Goal: Task Accomplishment & Management: Use online tool/utility

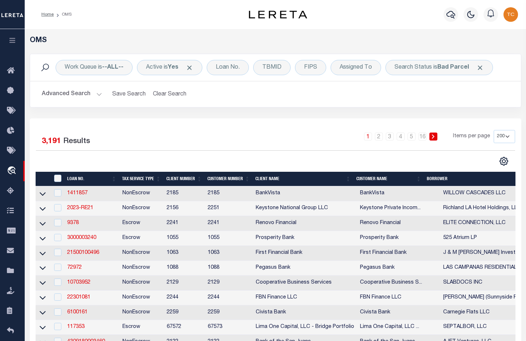
select select "200"
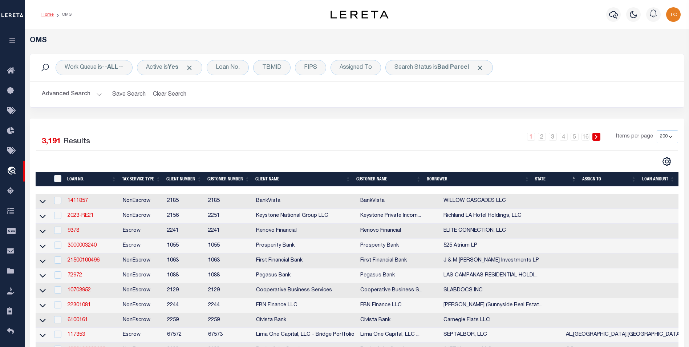
click at [48, 15] on link "Home" at bounding box center [47, 14] width 12 height 4
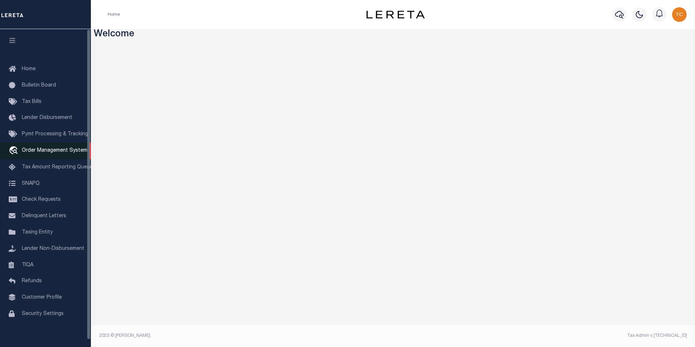
click at [30, 153] on span "Order Management System" at bounding box center [54, 150] width 65 height 5
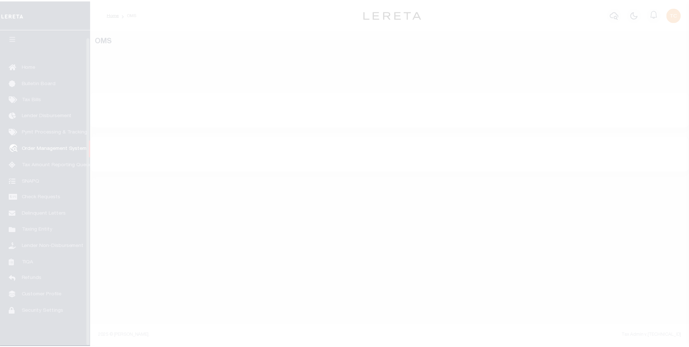
scroll to position [7, 0]
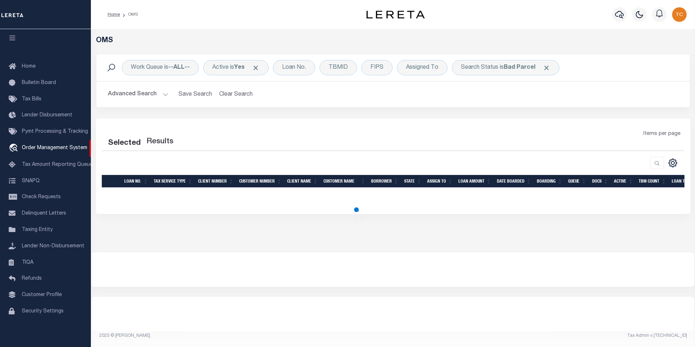
select select "200"
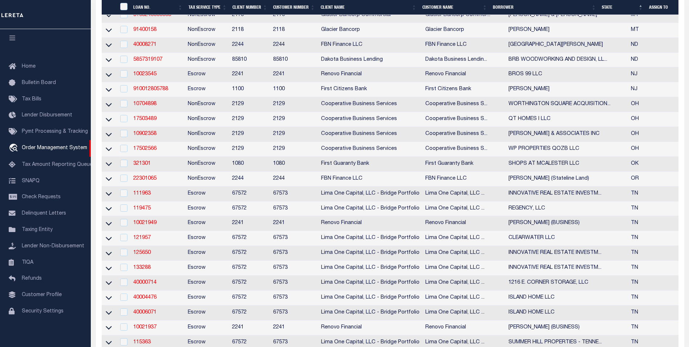
scroll to position [581, 0]
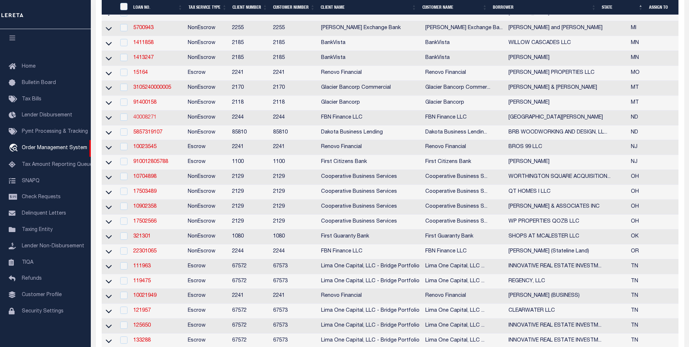
click at [143, 120] on link "40008271" at bounding box center [144, 117] width 23 height 5
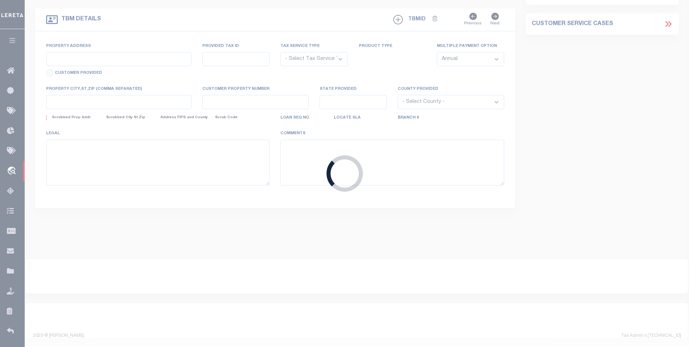
type input "40008271"
type input "[GEOGRAPHIC_DATA][PERSON_NAME]"
select select
select select "10"
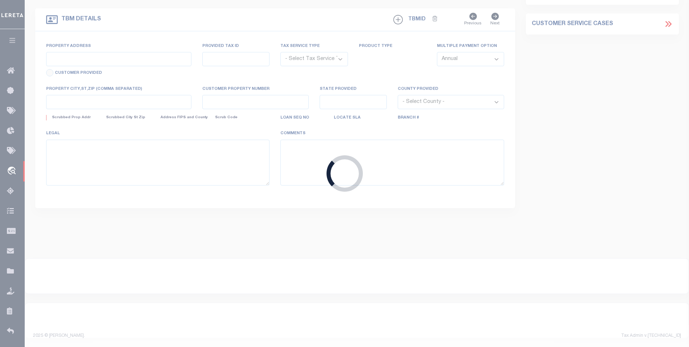
select select "NonEscrow"
type input "INCOMPLETE - PORTION OF 39-0000-01435-000"
select select
type input "[GEOGRAPHIC_DATA] ND 58573-9213"
type input "FBN"
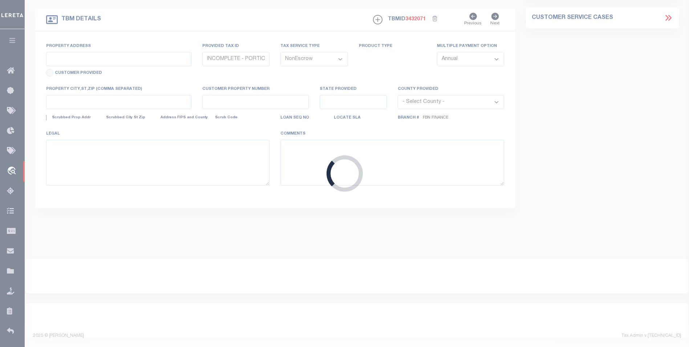
type input "ND"
select select
select select "14078"
select select "7651"
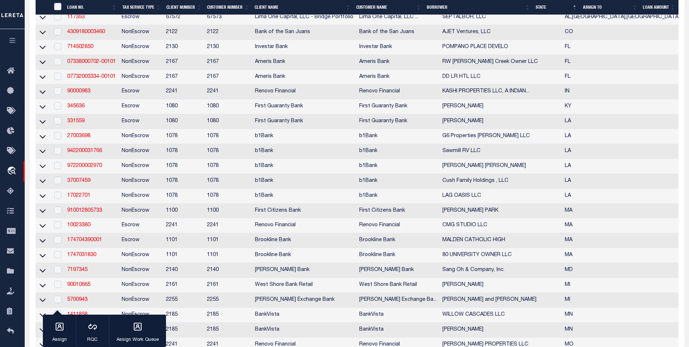
scroll to position [318, 0]
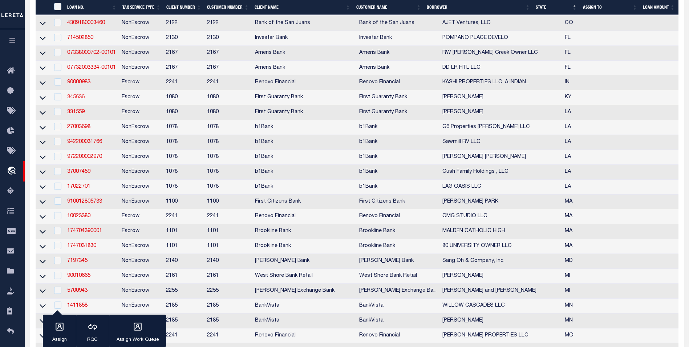
click at [74, 100] on link "345636" at bounding box center [75, 96] width 17 height 5
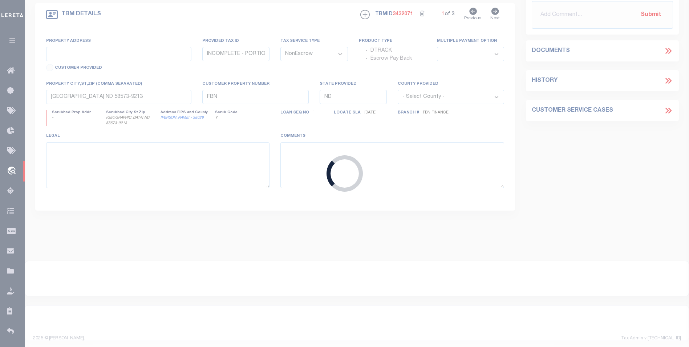
type input "345636"
type input "[PERSON_NAME]"
select select
select select "Escrow"
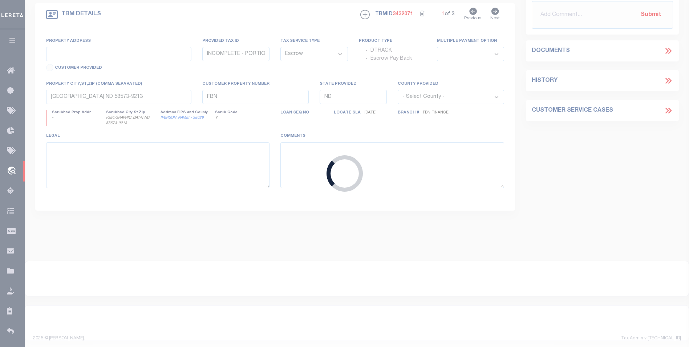
type input "434 RIGDON ROAD"
type input "PART OF 082-0000-002.01"
select select
type input "WALLINGFORD KY 41093"
type input "260568272"
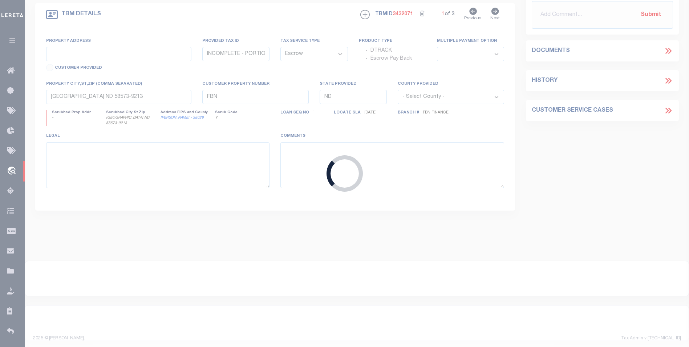
type input "KY"
select select
select select "1570"
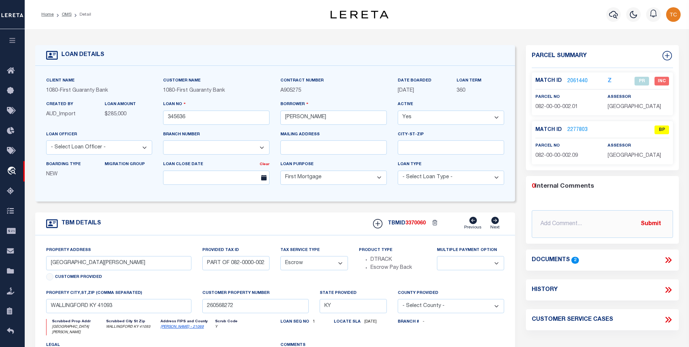
click at [583, 129] on link "2277803" at bounding box center [578, 130] width 20 height 8
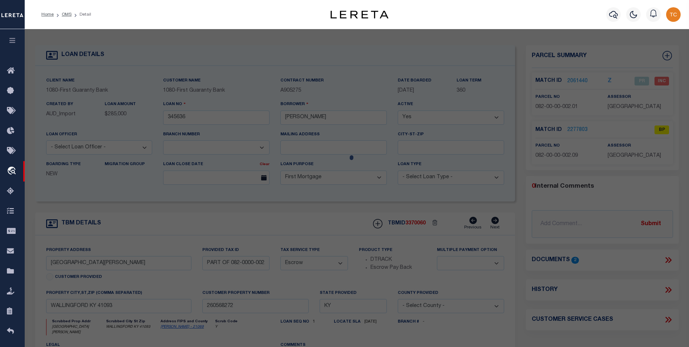
checkbox input "false"
select select "BP"
select select "AGW"
select select "LEG"
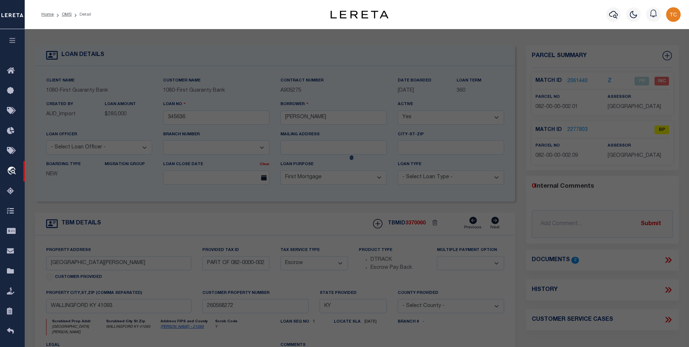
type input "434 rigdon rd"
type textarea "lot 5.5 acre and house"
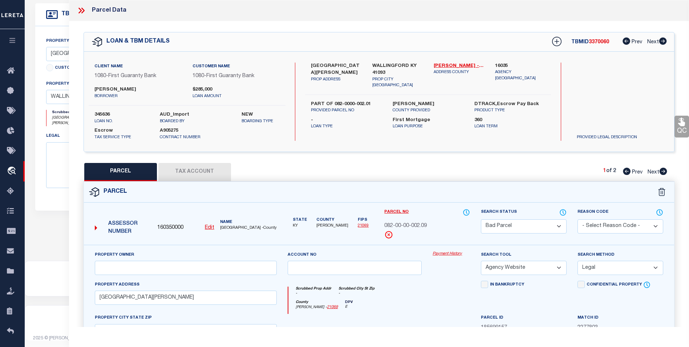
click at [79, 7] on icon at bounding box center [81, 10] width 9 height 9
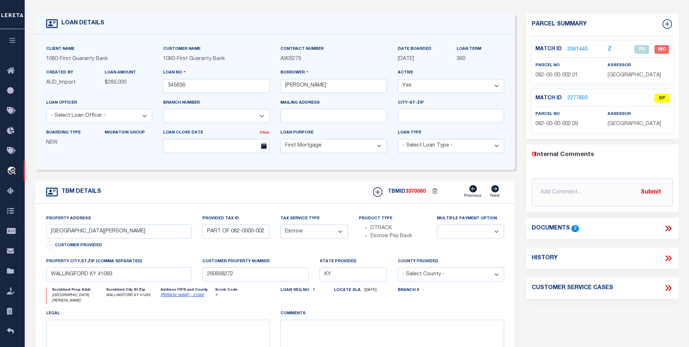
scroll to position [27, 0]
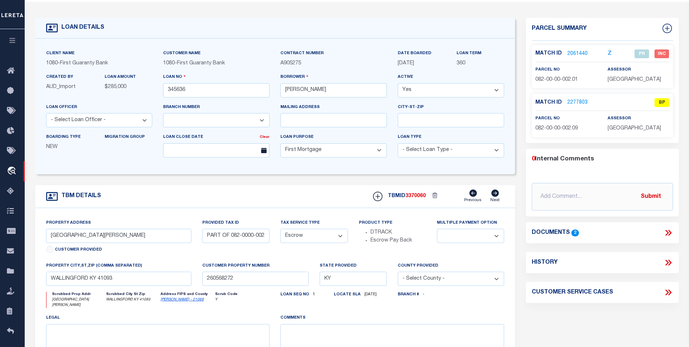
click at [578, 99] on link "2277803" at bounding box center [578, 103] width 20 height 8
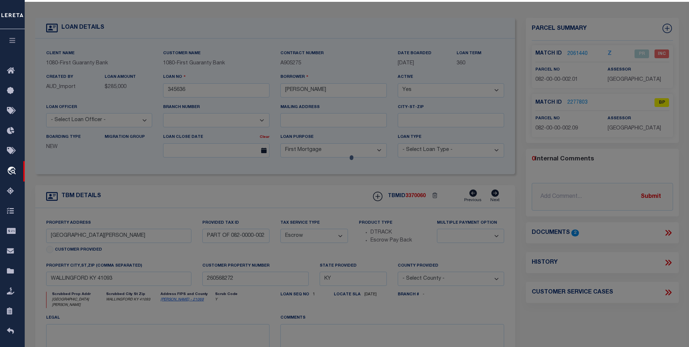
select select "AS"
select select
checkbox input "false"
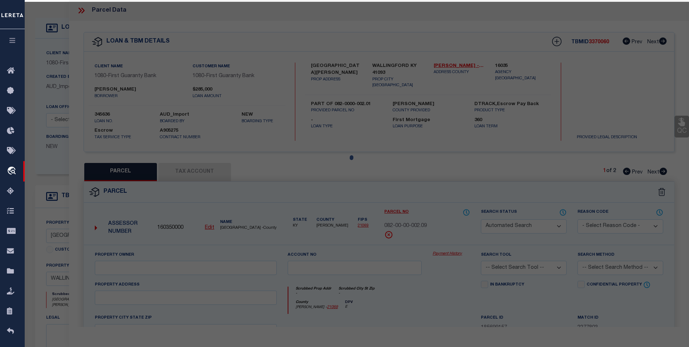
select select "BP"
select select "AGW"
select select "LEG"
type input "434 rigdon rd"
type textarea "lot 5.5 acre and house"
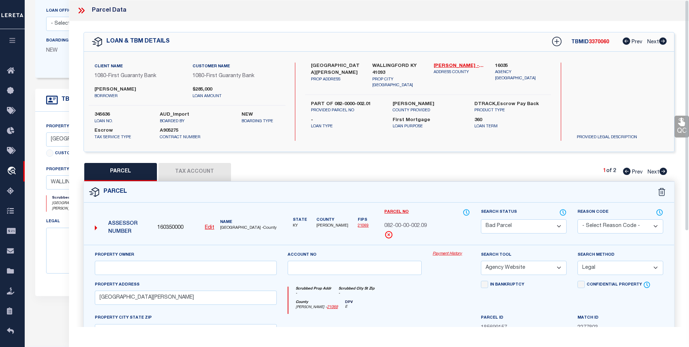
scroll to position [136, 0]
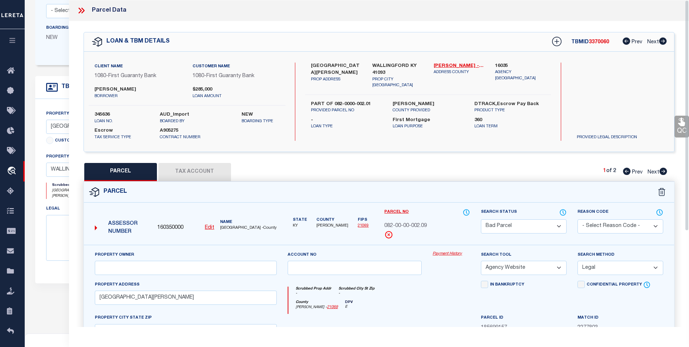
click at [173, 172] on button "Tax Account" at bounding box center [194, 172] width 73 height 18
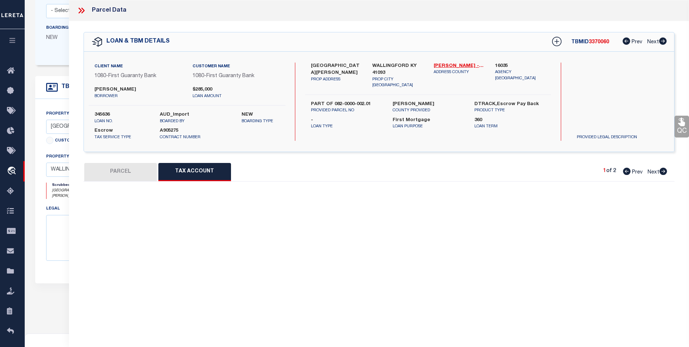
select select "100"
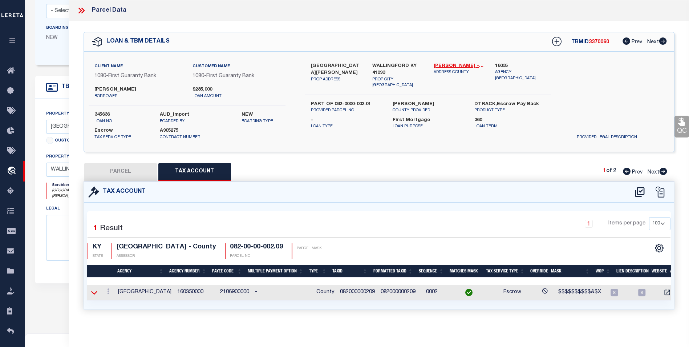
click at [97, 291] on icon at bounding box center [94, 293] width 6 height 4
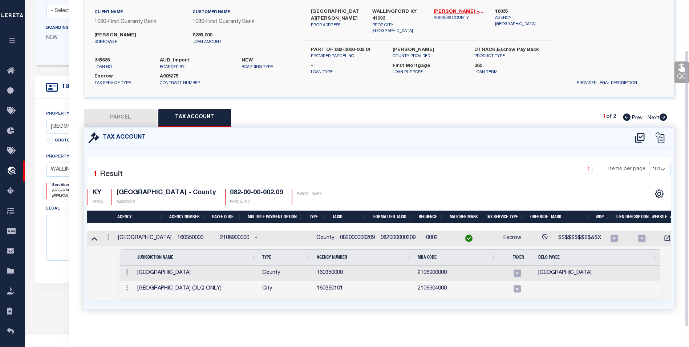
scroll to position [59, 0]
click at [124, 113] on button "PARCEL" at bounding box center [120, 118] width 73 height 18
select select "AS"
select select
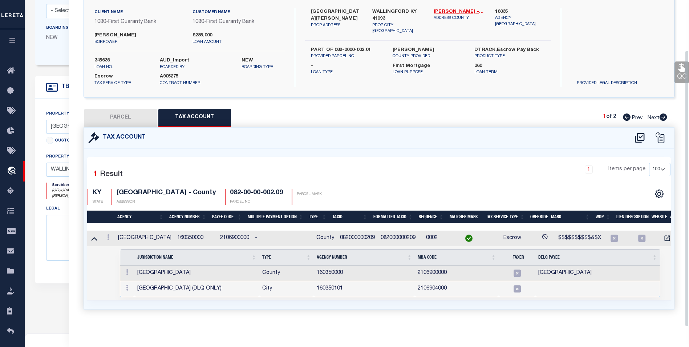
checkbox input "false"
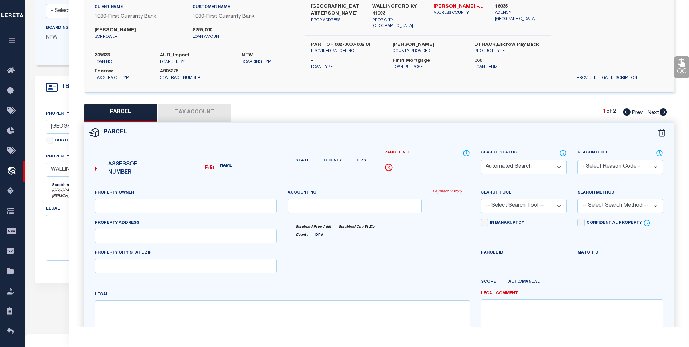
select select "BP"
select select "AGW"
select select "LEG"
type input "434 rigdon rd"
type textarea "lot 5.5 acre and house"
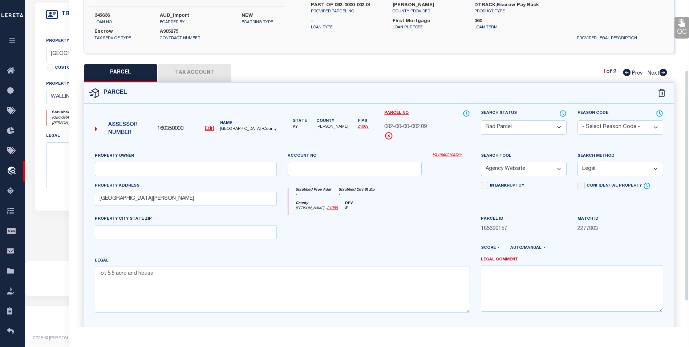
scroll to position [26, 0]
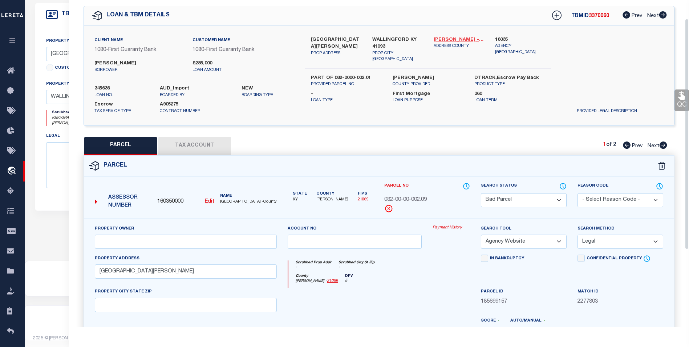
click at [457, 37] on link "Fleming - 21069" at bounding box center [459, 39] width 51 height 7
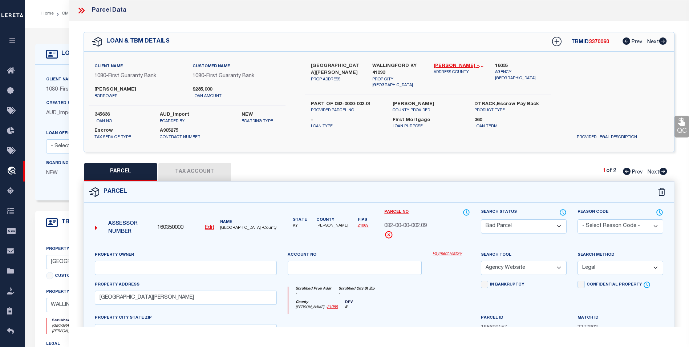
scroll to position [0, 0]
click at [82, 10] on icon at bounding box center [81, 10] width 9 height 9
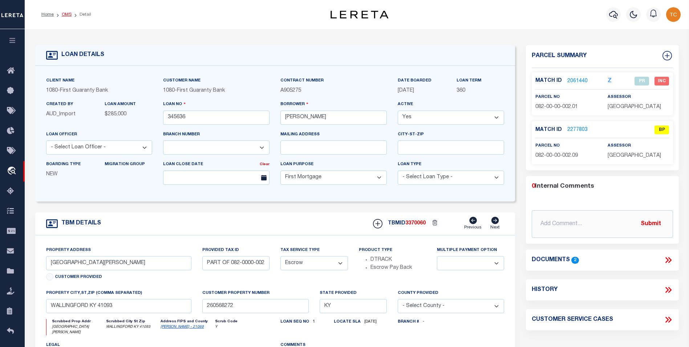
click at [67, 15] on link "OMS" at bounding box center [67, 14] width 10 height 4
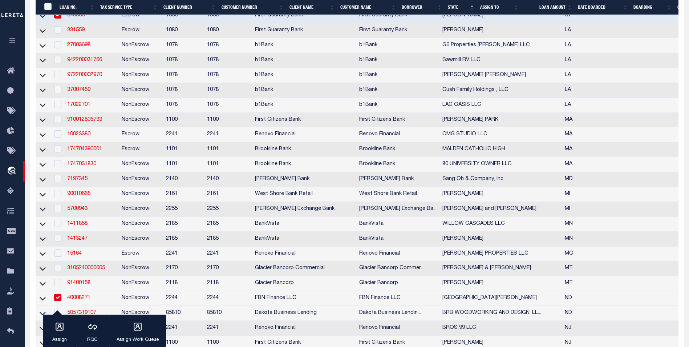
scroll to position [327, 0]
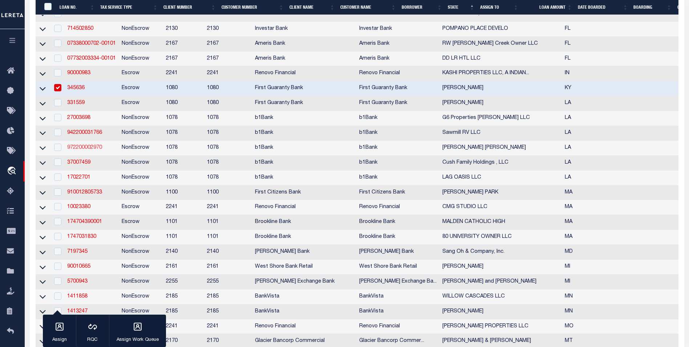
click at [101, 150] on link "972200002970" at bounding box center [84, 147] width 35 height 5
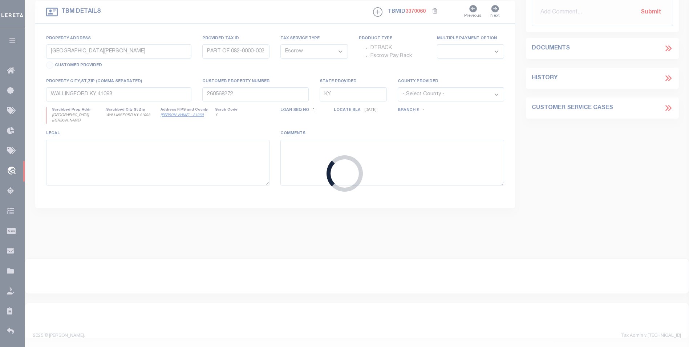
scroll to position [209, 0]
type input "972200002970"
type input "[PERSON_NAME] [PERSON_NAME]"
select select
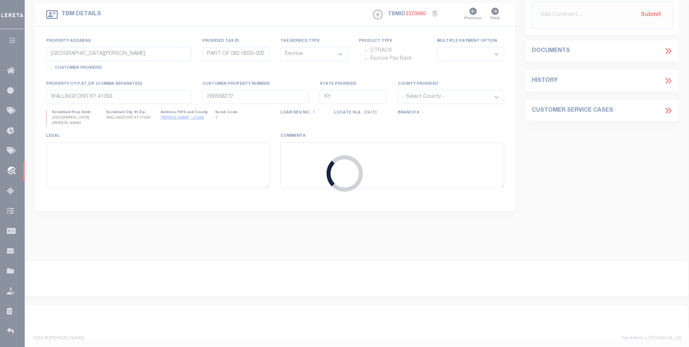
select select
select select "NonEscrow"
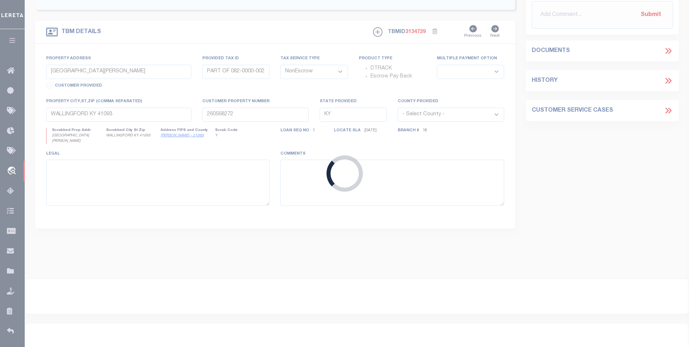
type input "6602 Schober Cir,"
type input "171502015005600 & 171502015005700"
select select
type input "Shreveport, LA 71119-340"
type input "LA"
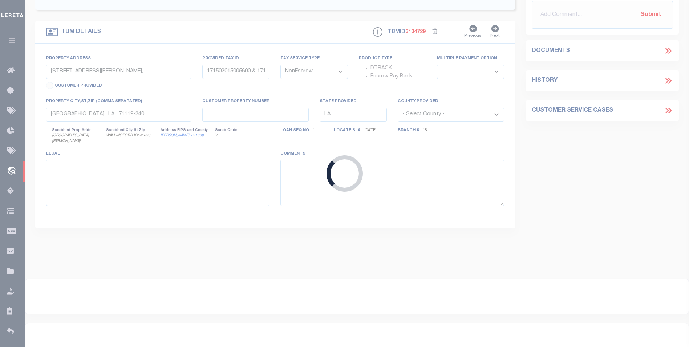
select select "Caddo"
select select "11735"
select select "485"
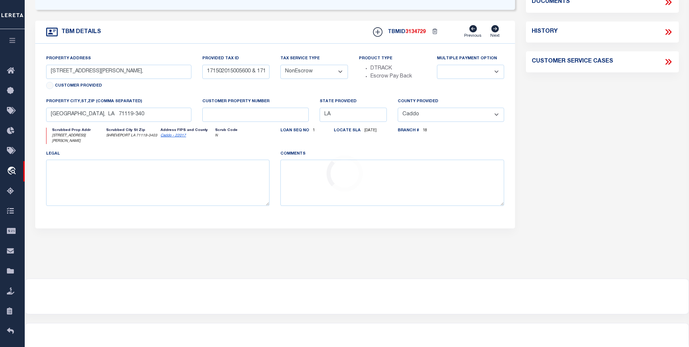
scroll to position [0, 0]
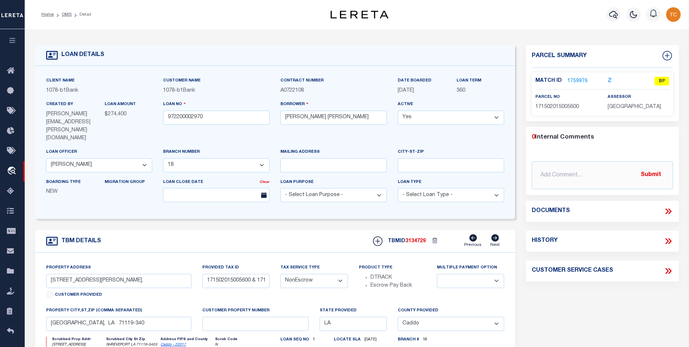
click at [575, 82] on link "1759976" at bounding box center [578, 81] width 20 height 8
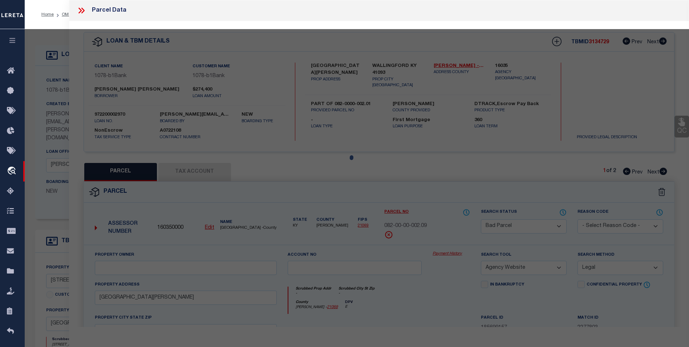
select select "AS"
select select
checkbox input "false"
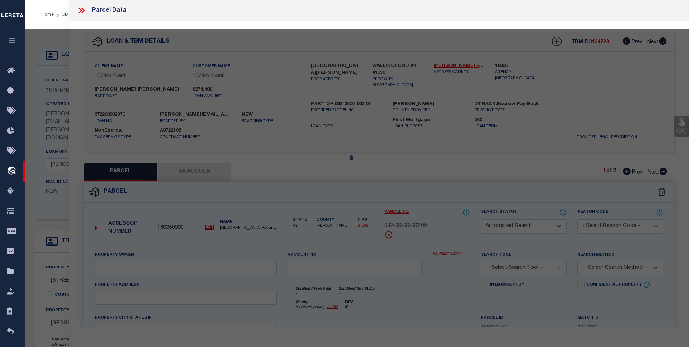
select select "BP"
type input "SEE LONG TIMBERS UNIT NO. 4, 171502-040"
type input "6602 SCHOBER CIR"
checkbox input "false"
type input "Shreveport LA"
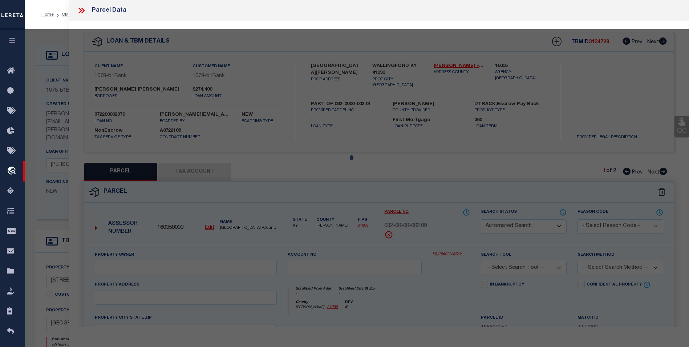
type textarea "LOT 56 LONG TIMBERS 171502-15-56"
type textarea "voided parcel"
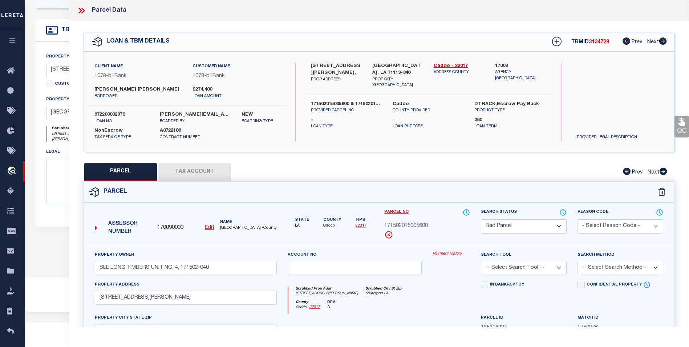
click at [209, 170] on button "Tax Account" at bounding box center [194, 172] width 73 height 18
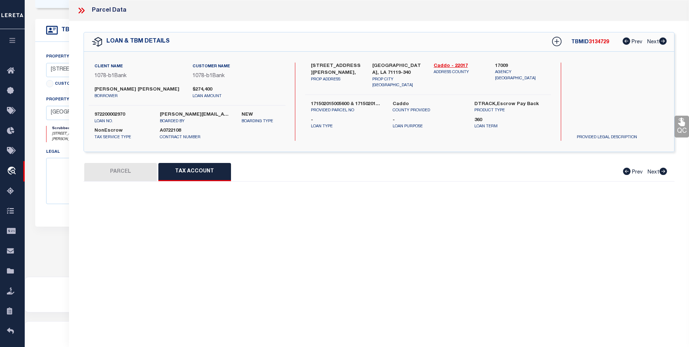
select select "100"
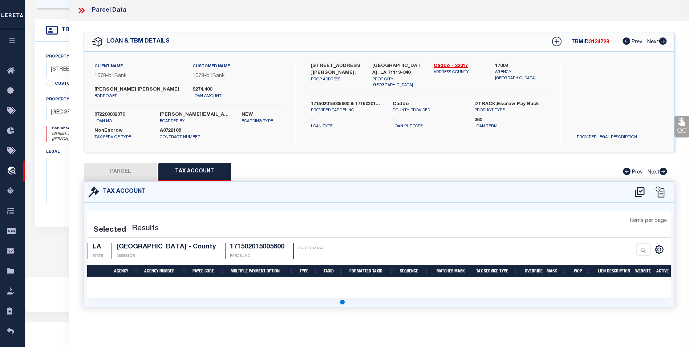
select select "100"
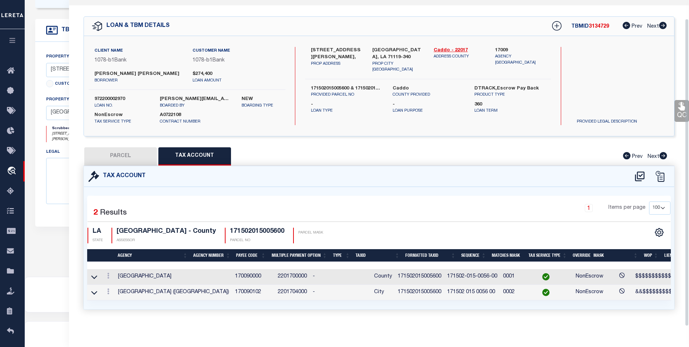
scroll to position [20, 0]
click at [130, 152] on button "PARCEL" at bounding box center [120, 156] width 73 height 18
select select "AS"
checkbox input "false"
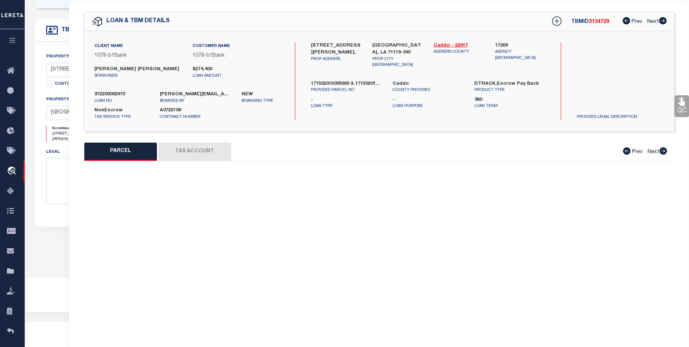
select select "BP"
type input "SEE LONG TIMBERS UNIT NO. 4, 171502-040"
type input "6602 SCHOBER CIR"
checkbox input "false"
type input "Shreveport LA"
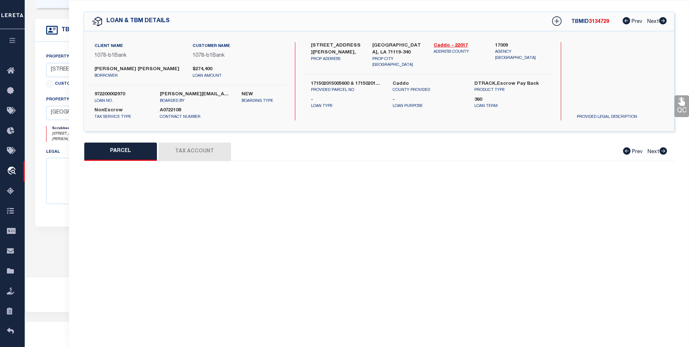
type textarea "LOT 56 LONG TIMBERS 171502-15-56"
type textarea "voided parcel"
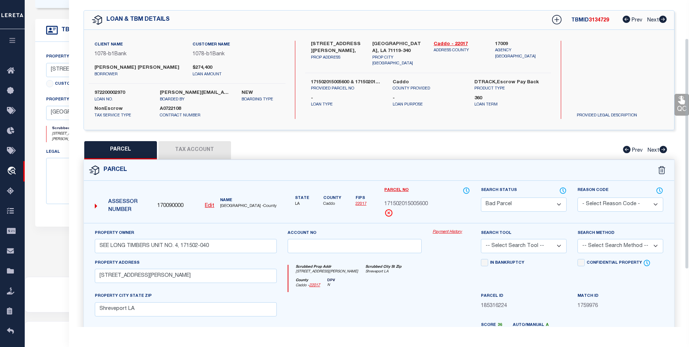
scroll to position [0, 0]
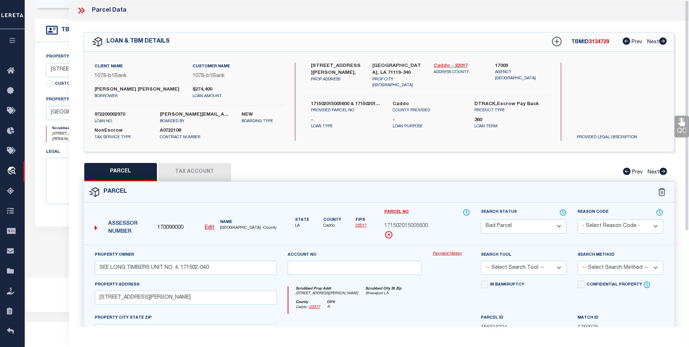
click at [457, 66] on link "Caddo - 22017" at bounding box center [459, 65] width 51 height 7
click at [205, 172] on button "Tax Account" at bounding box center [194, 172] width 73 height 18
select select "100"
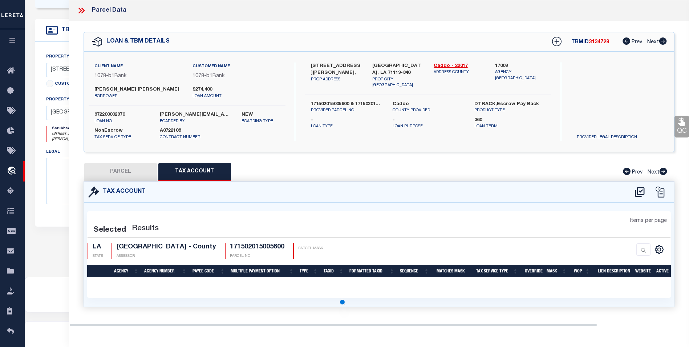
select select "100"
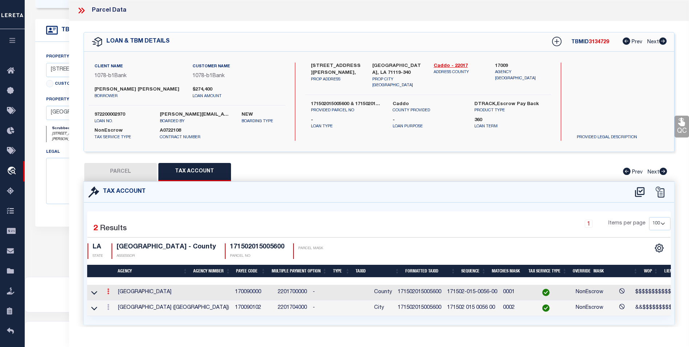
click at [107, 293] on icon at bounding box center [108, 291] width 2 height 6
click at [114, 301] on icon "" at bounding box center [115, 301] width 5 height 5
type input "171502015005600"
type textarea "$$$$$$$$$$$$$$$"
checkbox input "true"
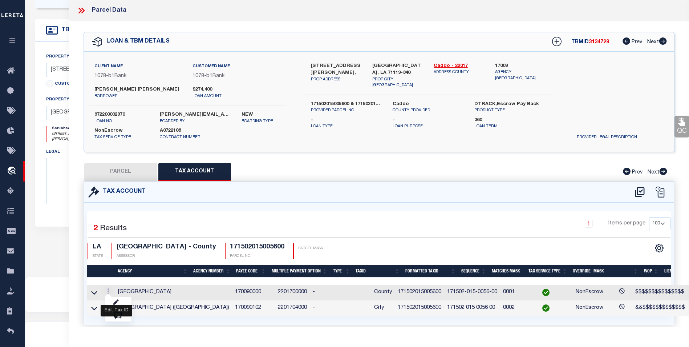
type input "XXXXXX-XXX-XXXX-XX*"
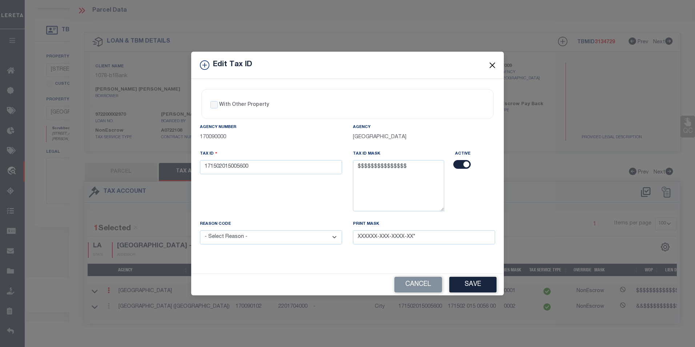
click at [495, 66] on button "Close" at bounding box center [492, 64] width 9 height 9
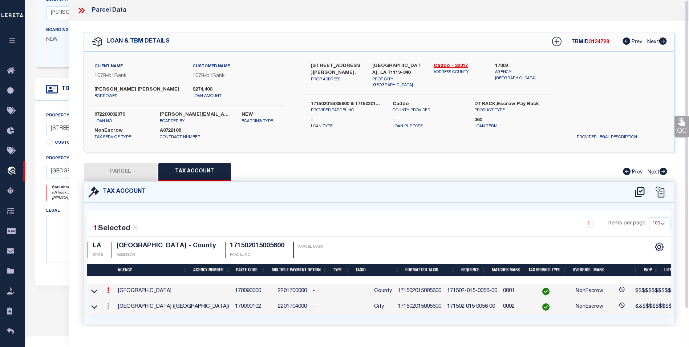
scroll to position [138, 0]
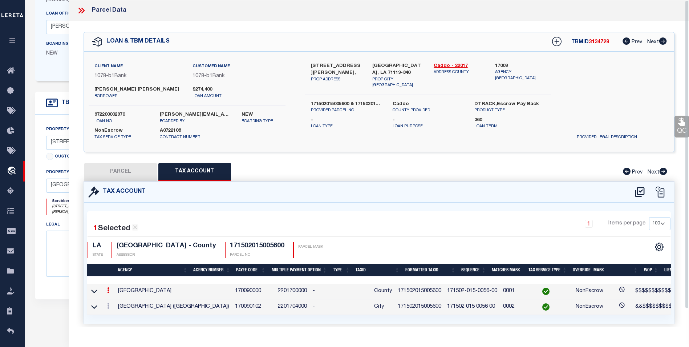
click at [84, 10] on icon at bounding box center [82, 11] width 3 height 6
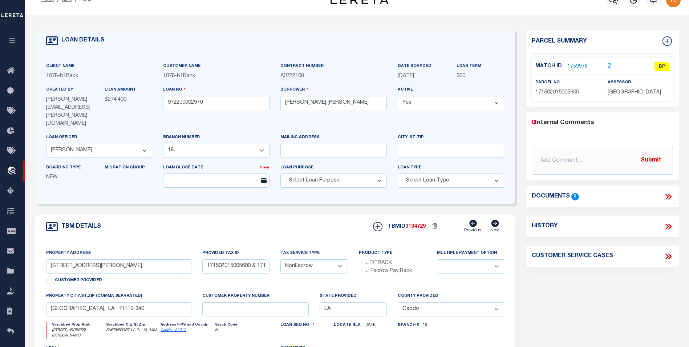
scroll to position [0, 0]
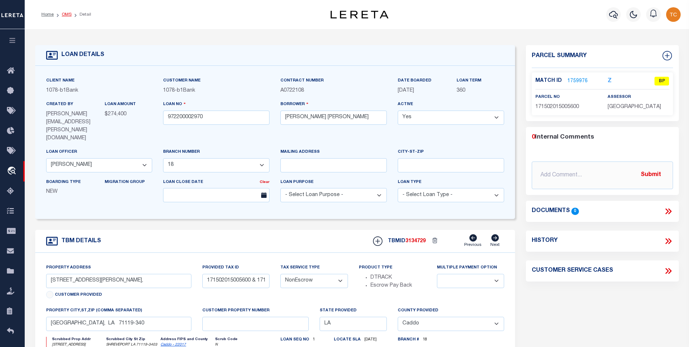
click at [66, 15] on link "OMS" at bounding box center [67, 14] width 10 height 4
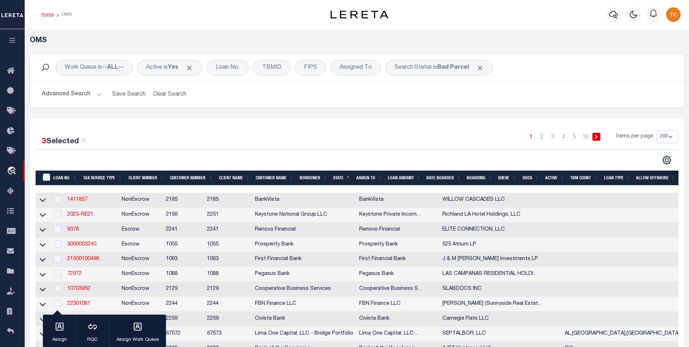
click at [49, 14] on link "Home" at bounding box center [47, 14] width 12 height 4
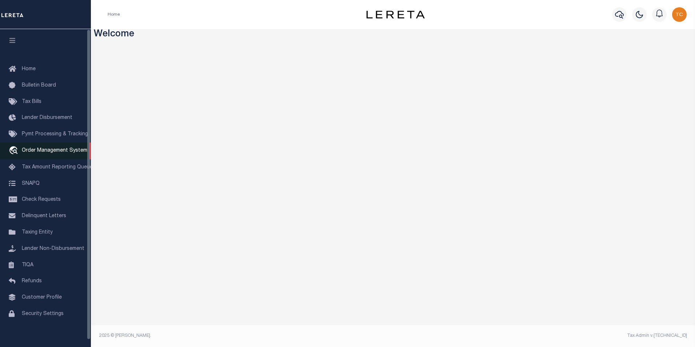
click at [49, 148] on link "travel_explore Order Management System" at bounding box center [45, 150] width 91 height 17
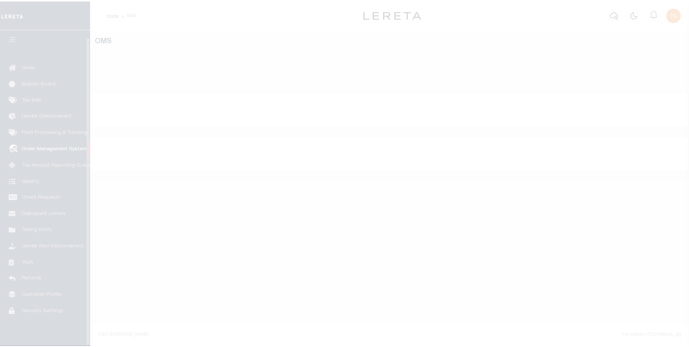
scroll to position [7, 0]
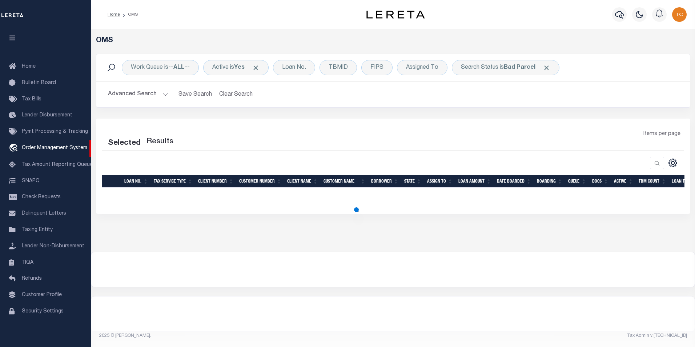
select select "200"
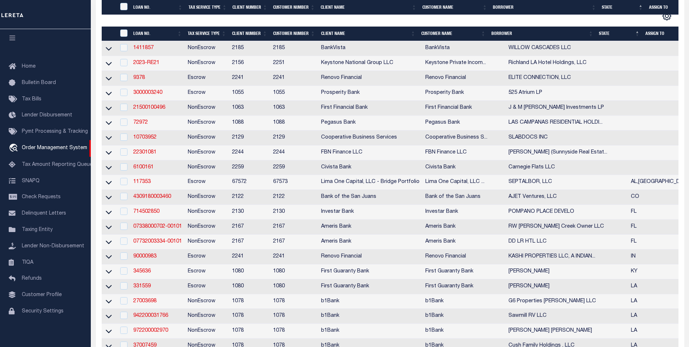
scroll to position [291, 0]
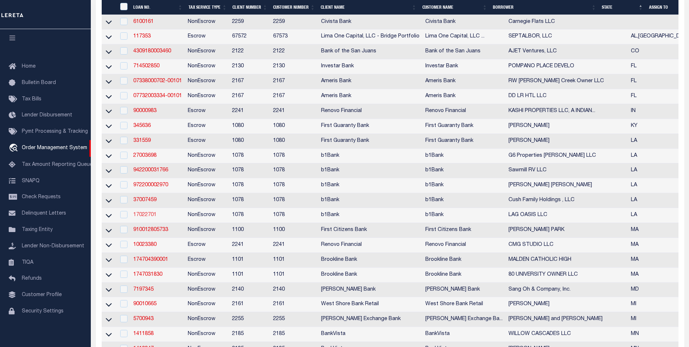
click at [155, 217] on link "17022701" at bounding box center [144, 214] width 23 height 5
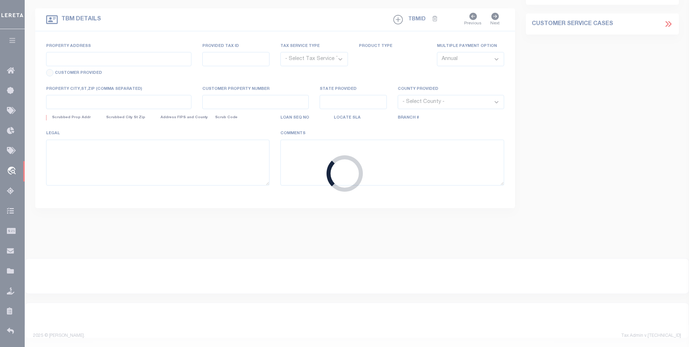
type input "17022701"
type input "LAG OASIS LLC"
select select
select select "10"
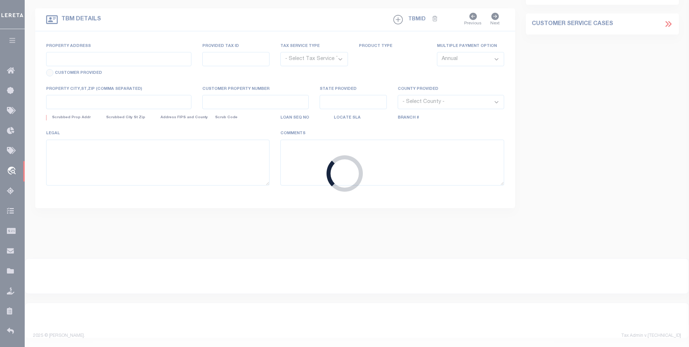
select select "NonEscrow"
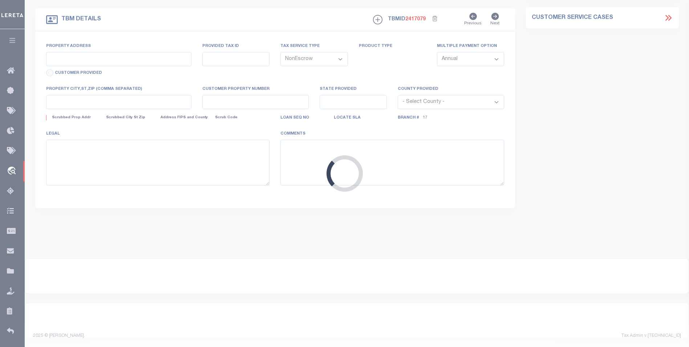
type input "6025 Jefferson Hwy"
type input "0930004162"
select select
type input "Harahan LA 70123"
type input "LA"
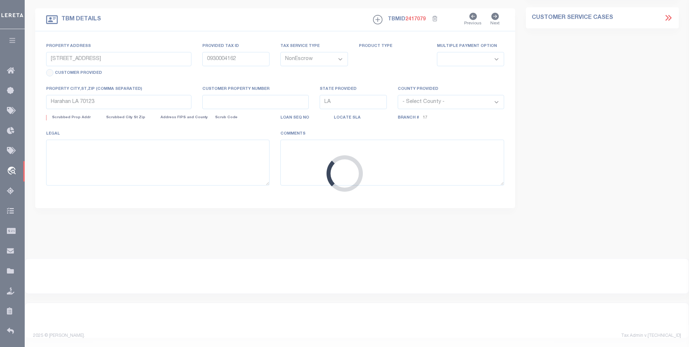
select select "Jefferson"
type textarea "Lot 1, Plauche Industrial Park"
select select "484"
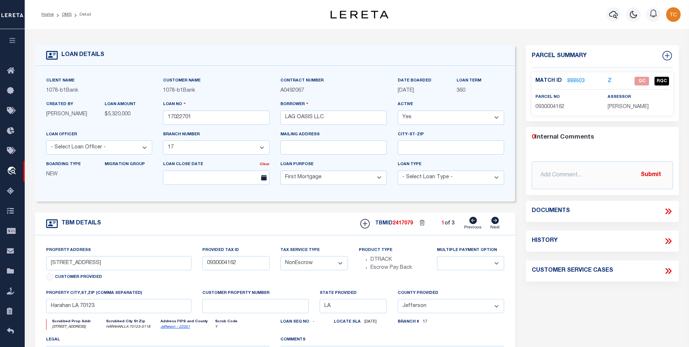
click at [572, 77] on link "888603" at bounding box center [576, 81] width 17 height 8
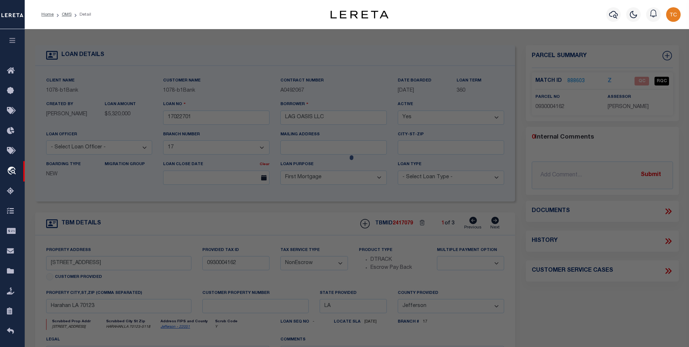
checkbox input "false"
select select "QC"
type input "LAG OASIS LLC"
select select "AGW"
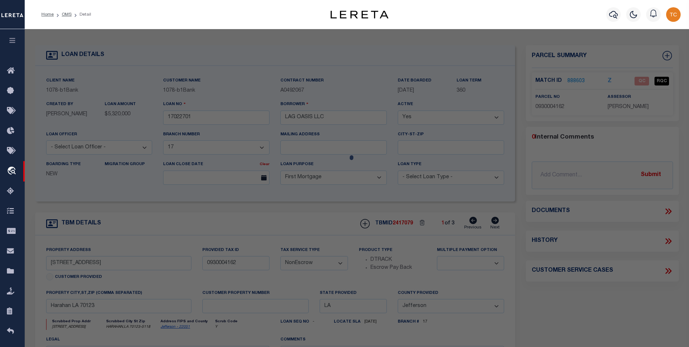
select select "ADD"
type input "6025 JEFFERSON HWY"
type input "JEFFERSON LA"
type textarea "starting 2023 Harahan City is collected on the parish tax bill - tax lines are …"
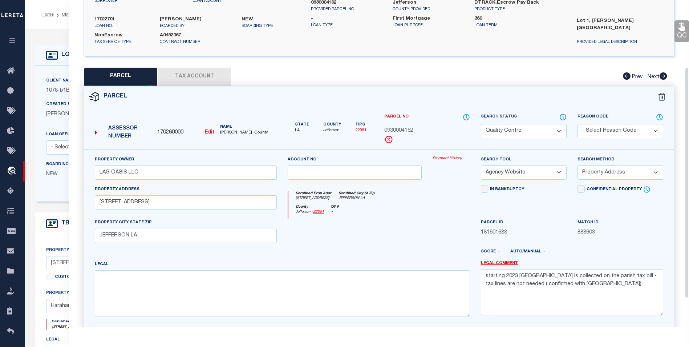
scroll to position [135, 0]
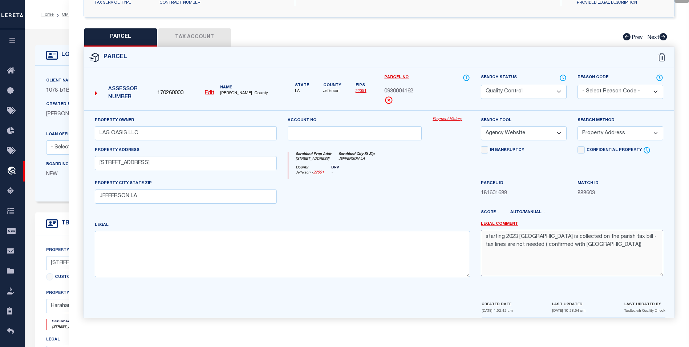
drag, startPoint x: 623, startPoint y: 246, endPoint x: 485, endPoint y: 232, distance: 138.0
click at [485, 232] on textarea "starting 2023 Harahan City is collected on the parish tax bill - tax lines are …" at bounding box center [572, 253] width 182 height 46
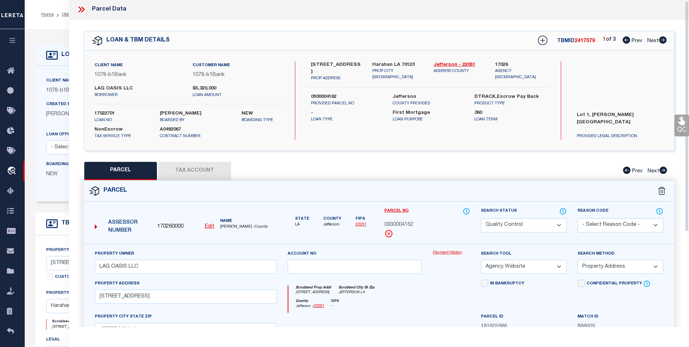
scroll to position [0, 0]
click at [78, 10] on icon at bounding box center [81, 10] width 9 height 9
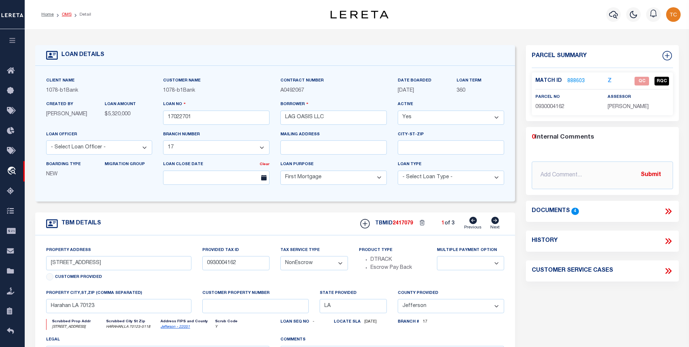
click at [66, 14] on link "OMS" at bounding box center [67, 14] width 10 height 4
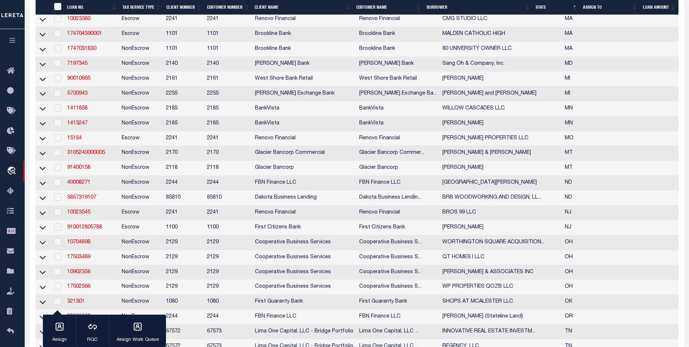
scroll to position [436, 0]
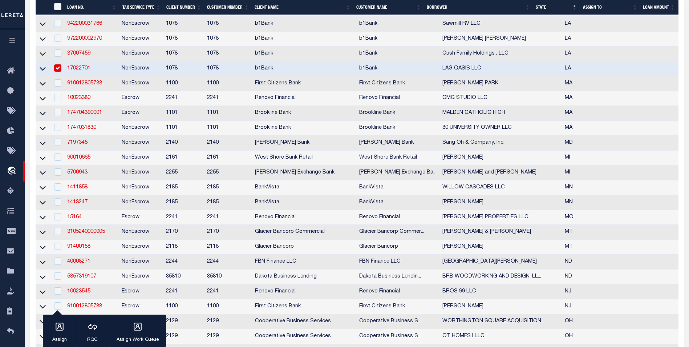
click at [77, 71] on link "17022701" at bounding box center [78, 68] width 23 height 5
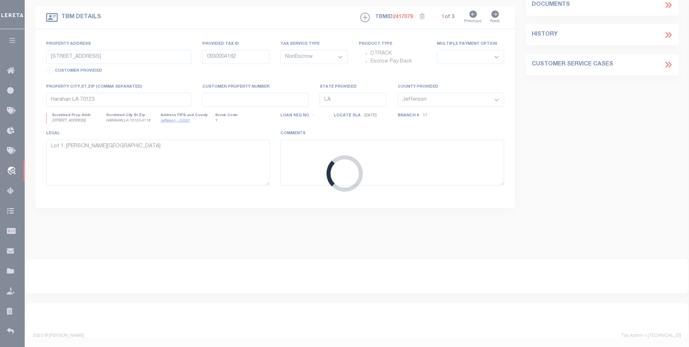
select select
select select "484"
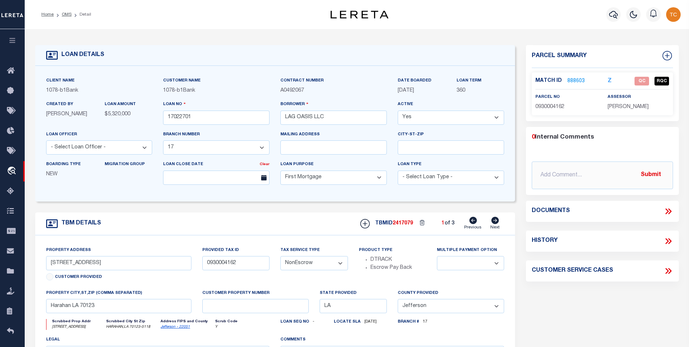
click at [577, 79] on link "888603" at bounding box center [576, 81] width 17 height 8
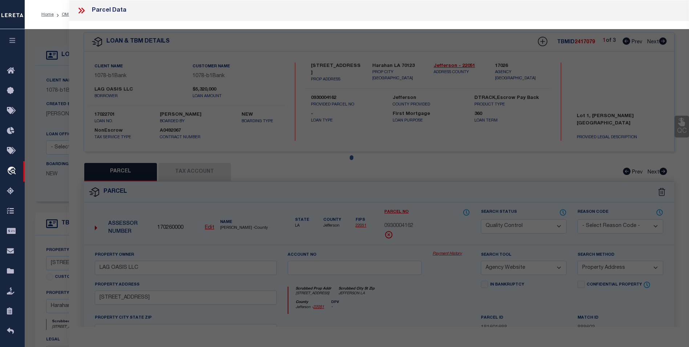
select select "AS"
select select
checkbox input "false"
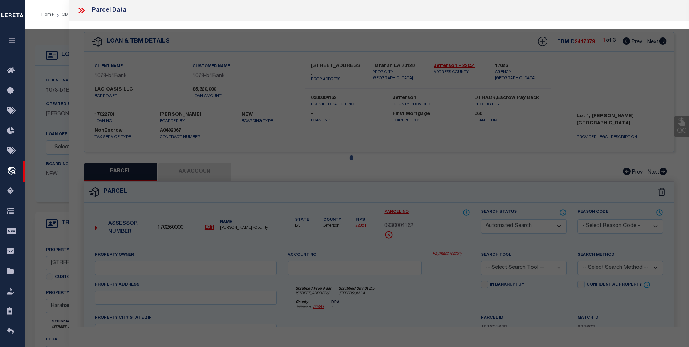
select select "QC"
type input "LAG OASIS LLC"
select select "AGW"
select select "ADD"
type input "6025 JEFFERSON HWY"
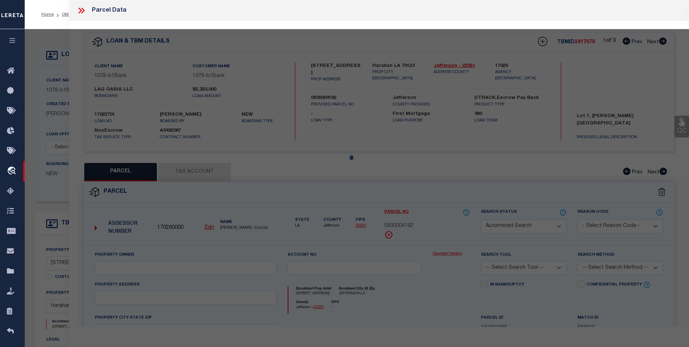
type input "JEFFERSON LA"
type textarea "starting 2023 Harahan City is collected on the parish tax bill - tax lines are …"
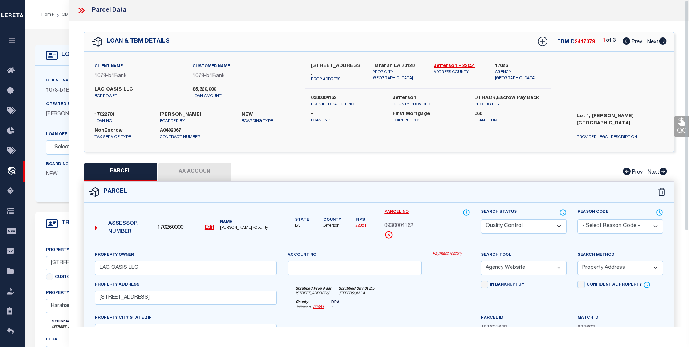
click at [664, 43] on icon at bounding box center [664, 40] width 8 height 7
select select "AS"
select select
checkbox input "false"
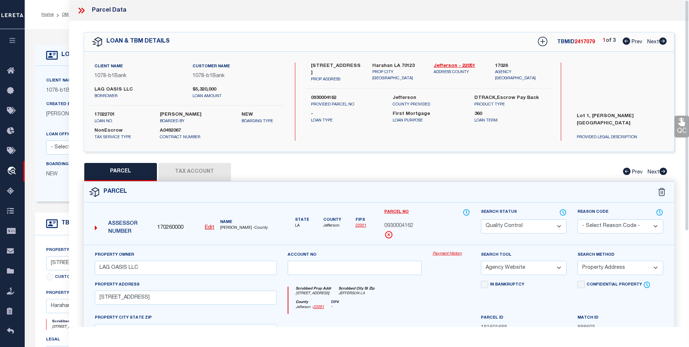
checkbox input "false"
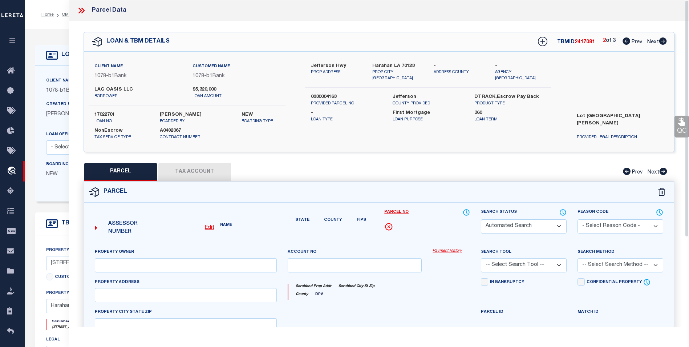
select select "BP"
type input "LAG OASIS LLC"
checkbox input "false"
type textarea "Harahan City taxes are no collected through the parish (confirmed with the city…"
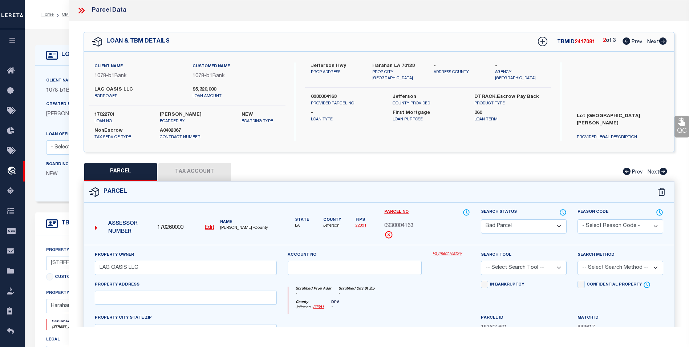
click at [664, 43] on icon at bounding box center [664, 40] width 8 height 7
select select "AS"
checkbox input "false"
select select "BP"
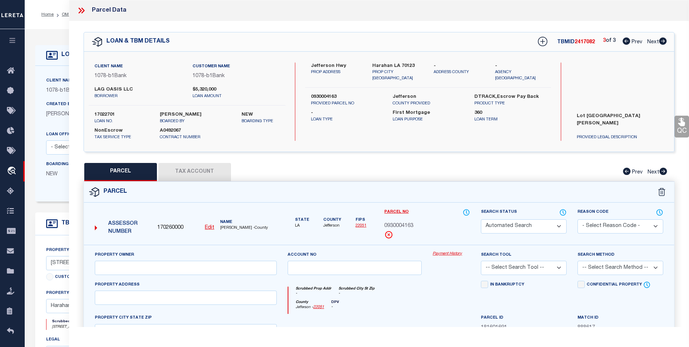
type input "LAG OASIS LLC"
checkbox input "false"
type textarea "Harahan city no longer collect their own taxes - on parish bill - tax line snot…"
click at [628, 42] on icon at bounding box center [627, 40] width 8 height 7
select select "AS"
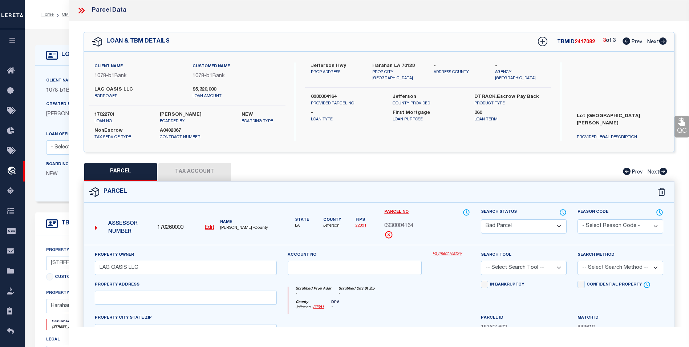
checkbox input "false"
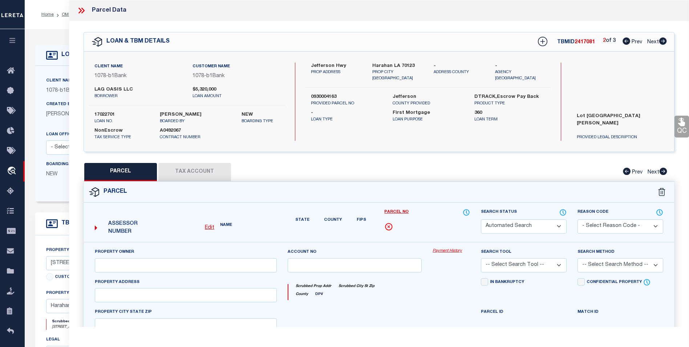
select select "BP"
type input "LAG OASIS LLC"
checkbox input "false"
type textarea "Harahan City taxes are no collected through the parish (confirmed with the city…"
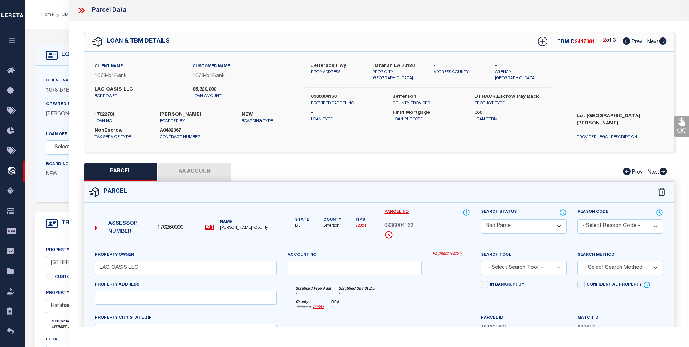
click at [628, 42] on icon at bounding box center [627, 40] width 8 height 7
select select "AS"
checkbox input "false"
select select "QC"
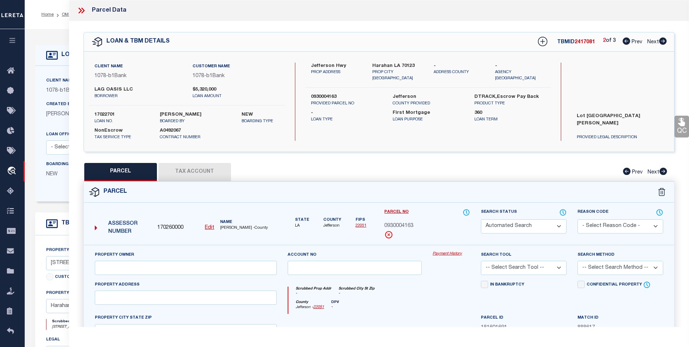
type input "LAG OASIS LLC"
select select "AGW"
select select "ADD"
type input "6025 JEFFERSON HWY"
type input "JEFFERSON LA"
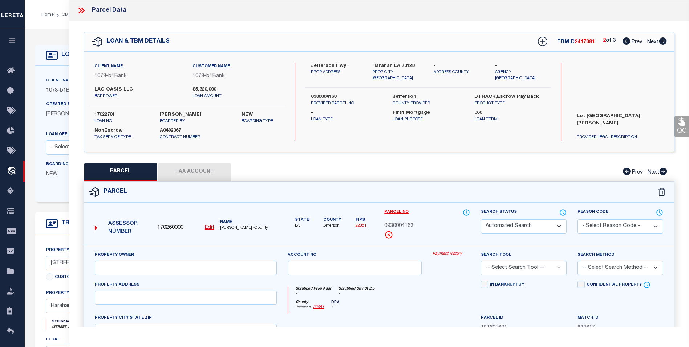
type textarea "starting 2023 Harahan City is collected on the parish tax bill - tax lines are …"
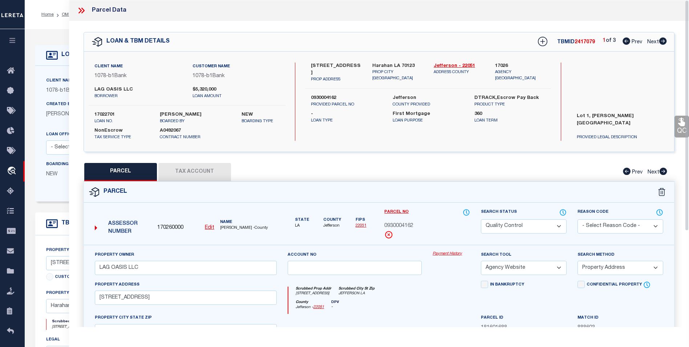
click at [665, 41] on icon at bounding box center [664, 40] width 8 height 7
select select "AS"
select select
checkbox input "false"
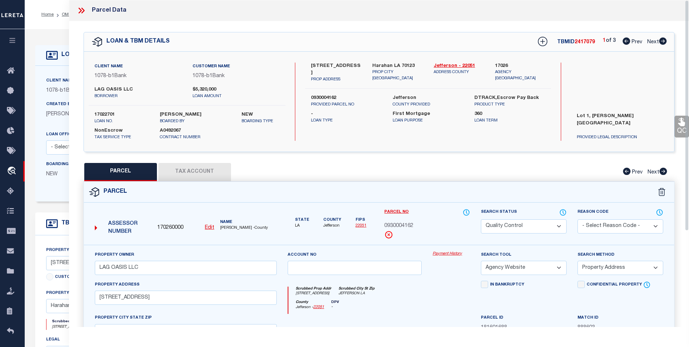
checkbox input "false"
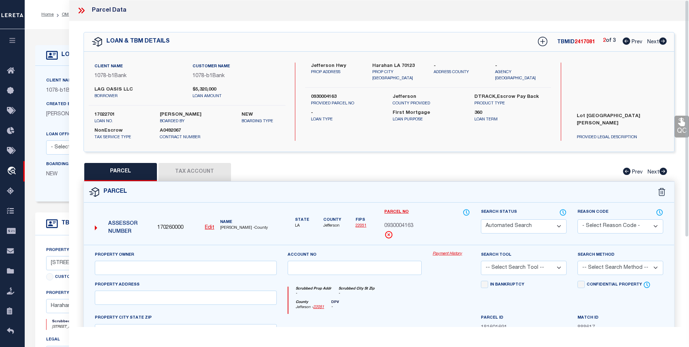
select select "BP"
type input "LAG OASIS LLC"
checkbox input "false"
type textarea "Harahan City taxes are no collected through the parish (confirmed with the city…"
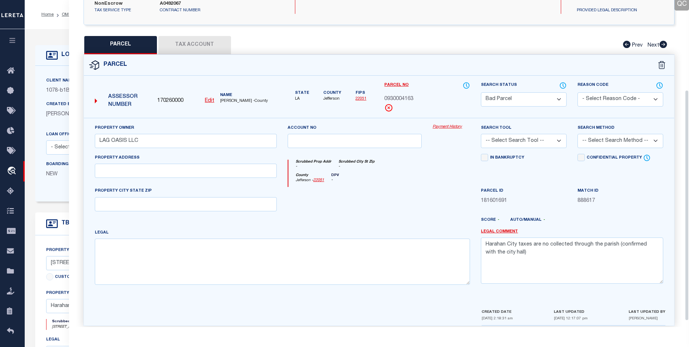
scroll to position [135, 0]
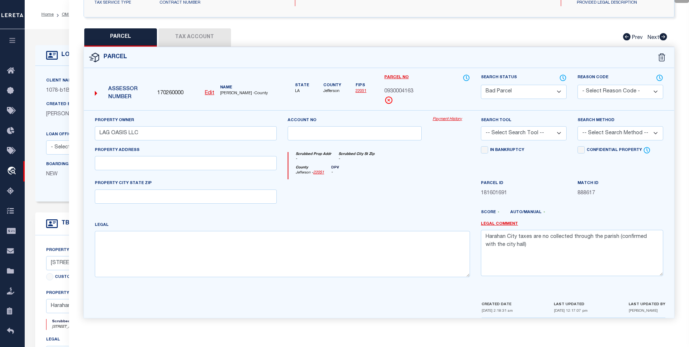
click at [550, 88] on select "Automated Search Bad Parcel Complete Duplicate Parcel High Dollar Reporting In …" at bounding box center [524, 92] width 86 height 14
click at [278, 48] on div "Parcel" at bounding box center [379, 57] width 590 height 21
click at [221, 40] on button "Tax Account" at bounding box center [194, 37] width 73 height 18
select select "100"
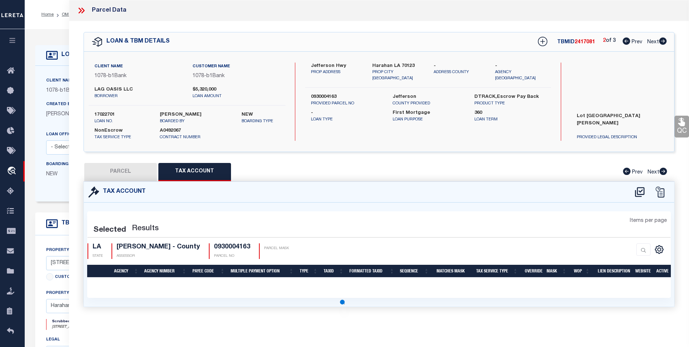
scroll to position [0, 0]
select select "100"
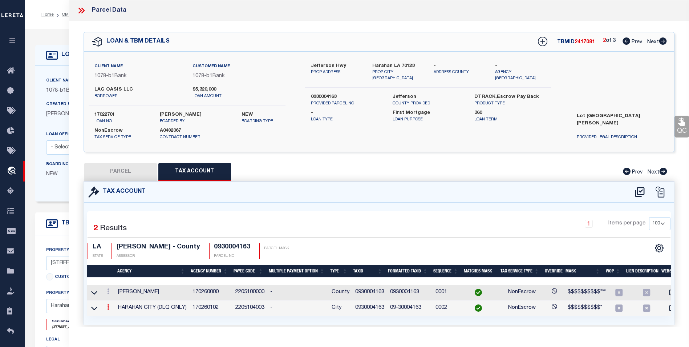
click at [107, 310] on icon at bounding box center [108, 307] width 2 height 6
click at [117, 317] on icon "" at bounding box center [115, 317] width 5 height 5
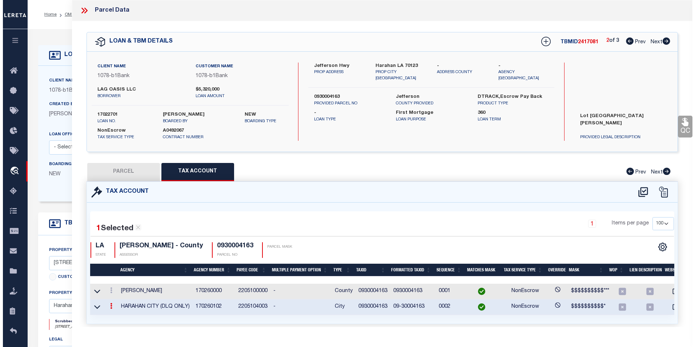
type input "0930004163"
type textarea "$$$$$$$$$$*"
checkbox input "true"
type textarea "Harahan City taxes are no collected through the parish (confirmed with the city…"
type input "XX-XXXXXXXXX*"
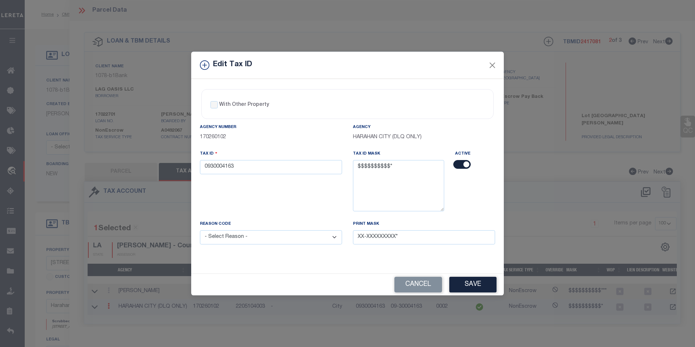
click at [314, 234] on select "- Select Reason - 099 - Other (Provide additional detail) ACT - Agency Changed …" at bounding box center [271, 237] width 142 height 14
select select "099"
click at [200, 230] on select "- Select Reason - 099 - Other (Provide additional detail) ACT - Agency Changed …" at bounding box center [271, 237] width 142 height 14
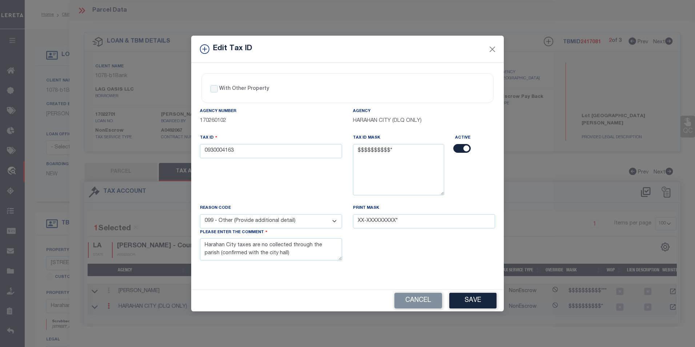
click at [457, 148] on input "checkbox" at bounding box center [461, 148] width 17 height 9
checkbox input "false"
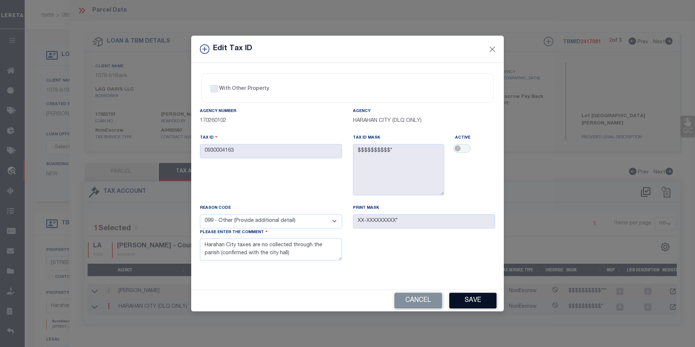
click at [456, 302] on button "Save" at bounding box center [472, 301] width 47 height 16
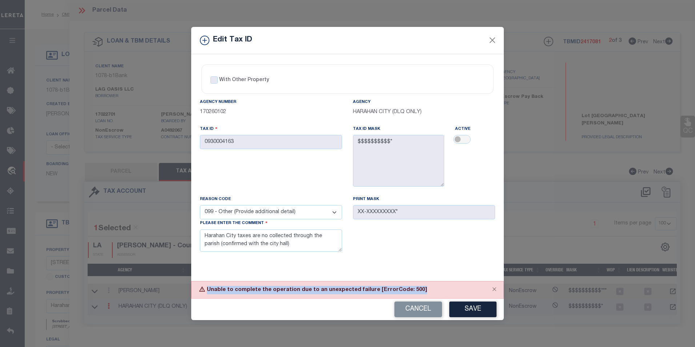
drag, startPoint x: 388, startPoint y: 291, endPoint x: 206, endPoint y: 288, distance: 182.4
click at [206, 288] on div "Unable to complete the operation due to an unexpected failure [ErrorCode: 500]" at bounding box center [347, 290] width 312 height 18
copy div "Unable to complete the operation due to an unexpected failure [ErrorCode: 500]"
click at [492, 39] on button "Close" at bounding box center [492, 40] width 9 height 9
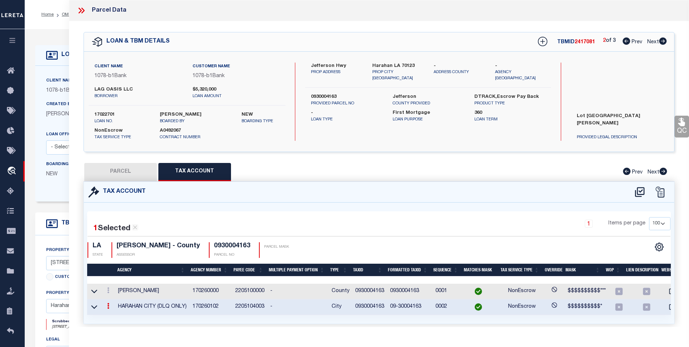
click at [130, 173] on button "PARCEL" at bounding box center [120, 172] width 73 height 18
select select "AS"
checkbox input "false"
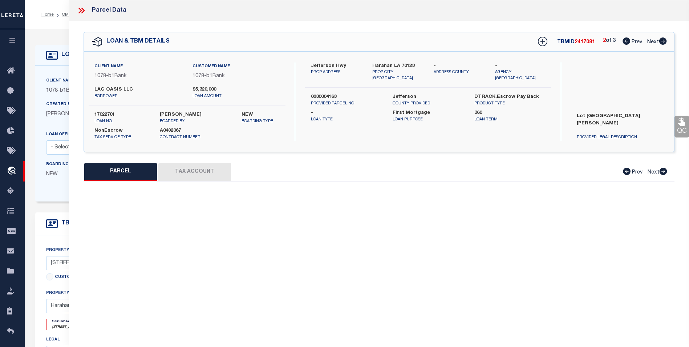
select select "BP"
type input "LAG OASIS LLC"
checkbox input "false"
type textarea "Harahan City taxes are no collected through the parish (confirmed with the city…"
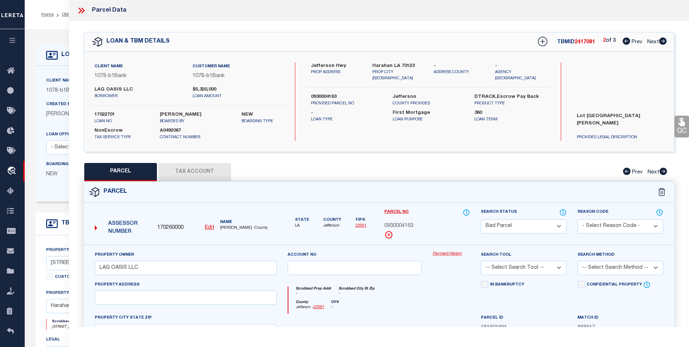
click at [536, 225] on select "Automated Search Bad Parcel Complete Duplicate Parcel High Dollar Reporting In …" at bounding box center [524, 226] width 86 height 14
click at [481, 219] on select "Automated Search Bad Parcel Complete Duplicate Parcel High Dollar Reporting In …" at bounding box center [524, 226] width 86 height 14
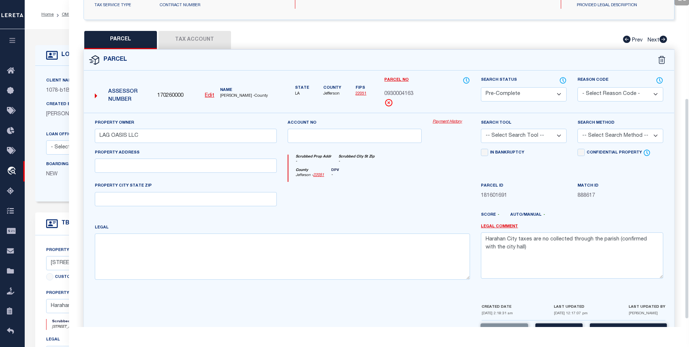
scroll to position [145, 0]
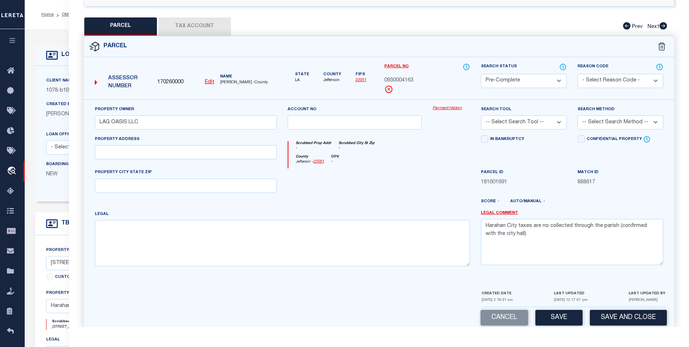
click at [527, 77] on select "Automated Search Bad Parcel Complete Duplicate Parcel High Dollar Reporting In …" at bounding box center [524, 81] width 86 height 14
select select "SL"
click at [481, 74] on select "Automated Search Bad Parcel Complete Duplicate Parcel High Dollar Reporting In …" at bounding box center [524, 81] width 86 height 14
click at [606, 74] on select "- Select Reason Code - 099 - Other (Provide additional detail) ACT - Agency Cha…" at bounding box center [621, 81] width 86 height 14
select select "099"
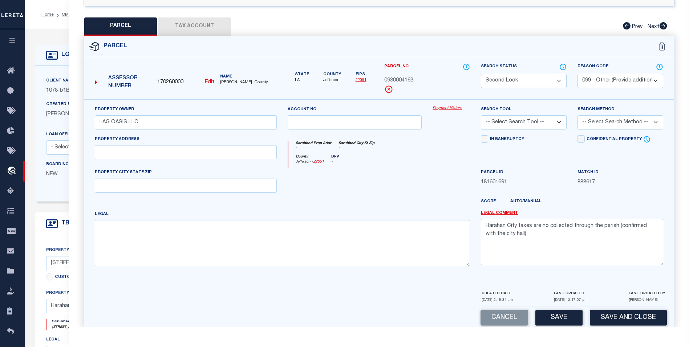
click at [578, 74] on select "- Select Reason Code - 099 - Other (Provide additional detail) ACT - Agency Cha…" at bounding box center [621, 81] width 86 height 14
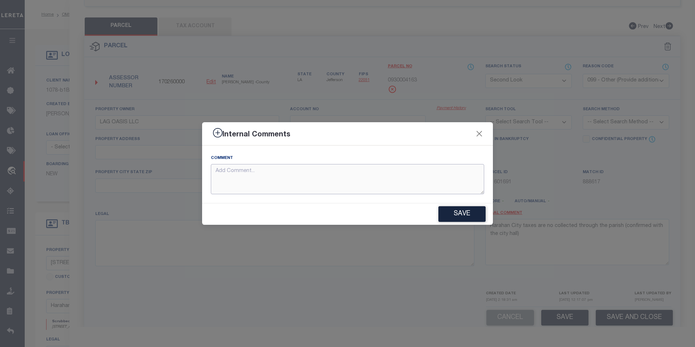
click at [218, 172] on textarea at bounding box center [347, 179] width 273 height 30
paste textarea "Unable to complete the operation due to an unexpected failure [ErrorCode: 500]"
type textarea "Unable to complete the operation due to an unexpected failure [ErrorCode: 500]"
click at [465, 214] on button "Save" at bounding box center [461, 214] width 47 height 16
type textarea "Unable to complete the operation due to an unexpected failure [ErrorCode: 500]"
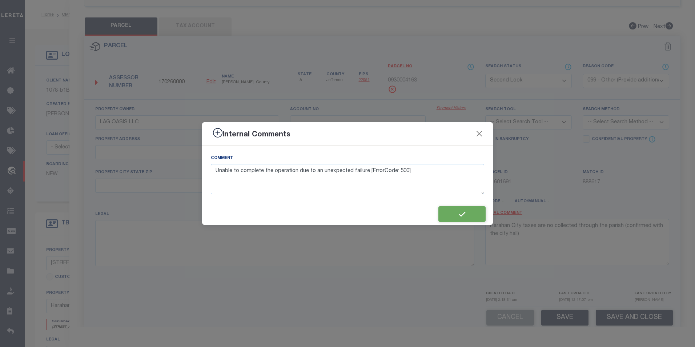
type textarea "Unable to complete the operation due to an unexpected failure [ErrorCode: 500]"
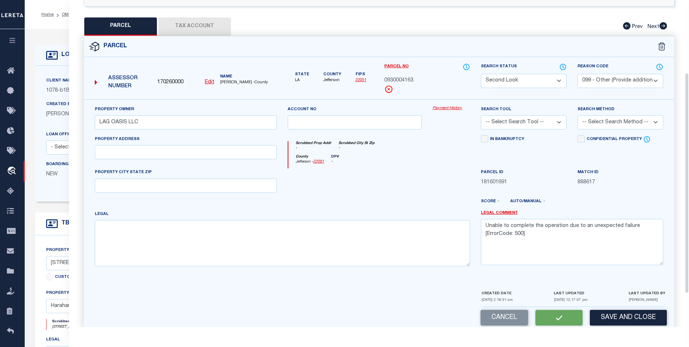
select select "AS"
select select
checkbox input "false"
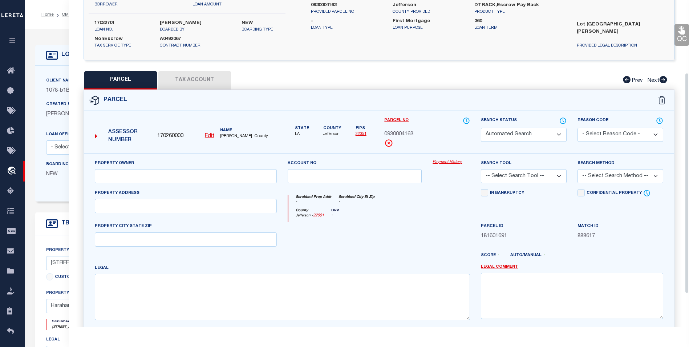
select select "SL"
select select "099"
type input "LAG OASIS LLC"
type textarea "Unable to complete the operation due to an unexpected failure [ErrorCode: 500]"
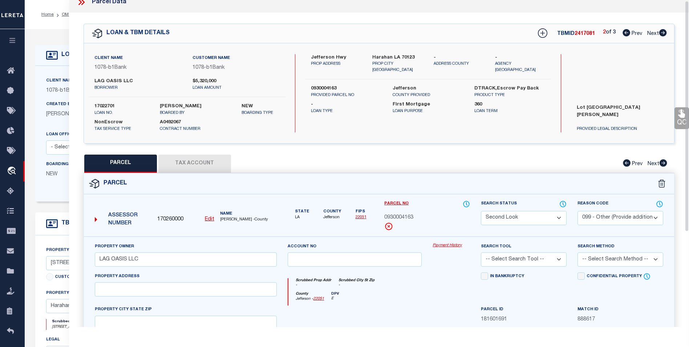
scroll to position [0, 0]
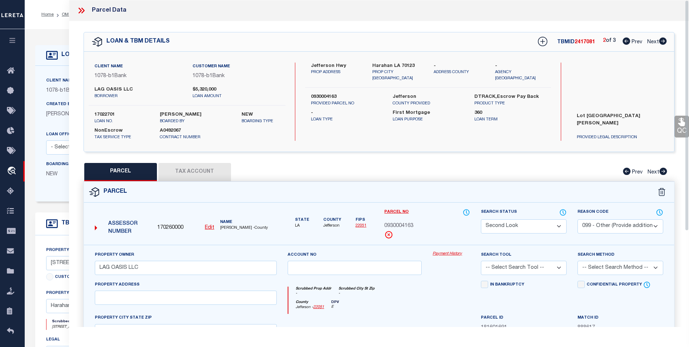
click at [665, 42] on icon at bounding box center [663, 40] width 8 height 7
select select "AS"
select select
checkbox input "false"
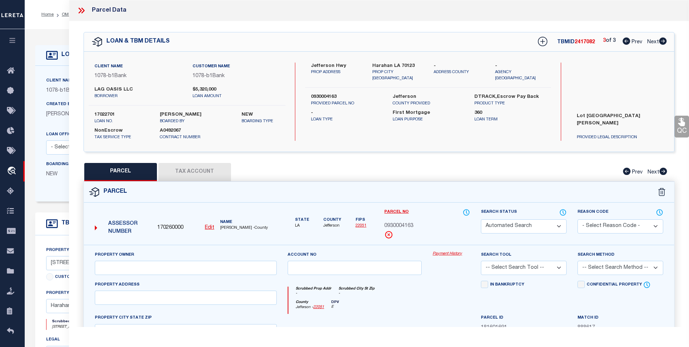
select select "BP"
type input "LAG OASIS LLC"
checkbox input "false"
type textarea "Harahan city no longer collect their own taxes - on parish bill - tax line snot…"
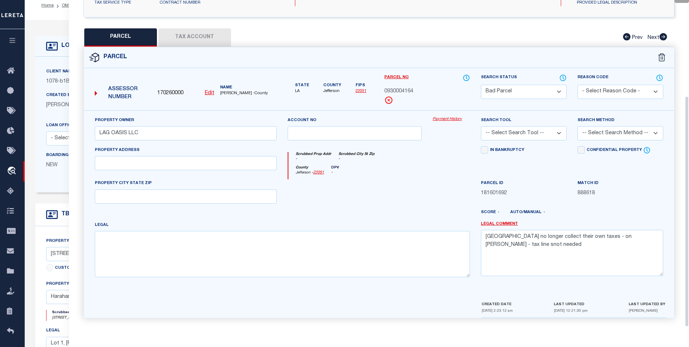
scroll to position [145, 0]
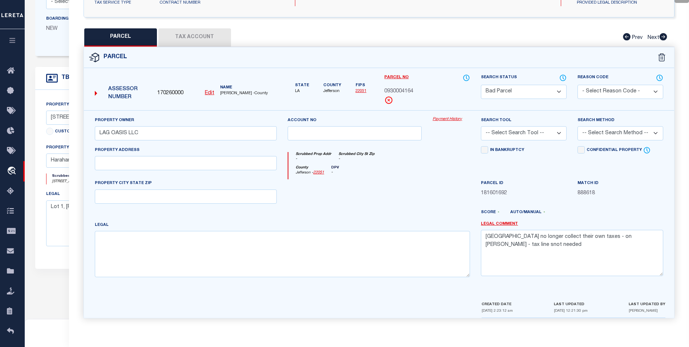
click at [197, 33] on button "Tax Account" at bounding box center [194, 37] width 73 height 18
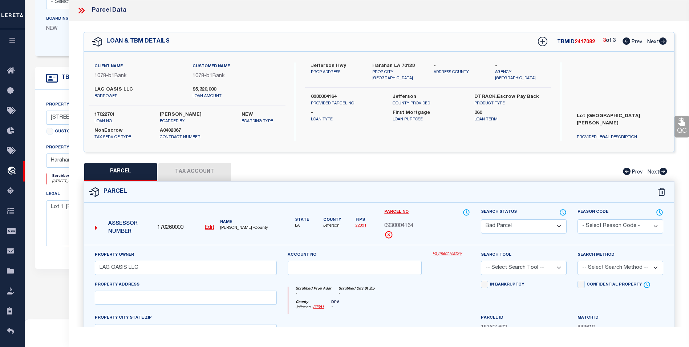
select select "100"
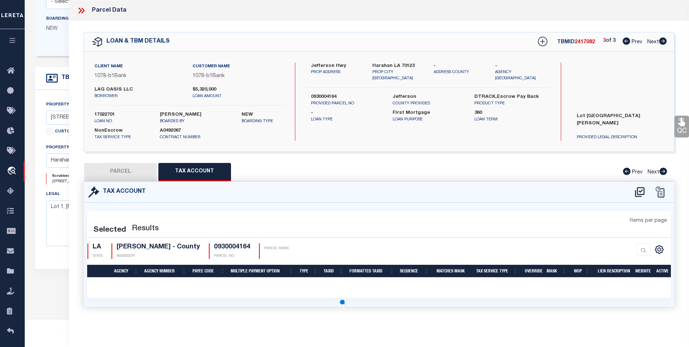
select select "100"
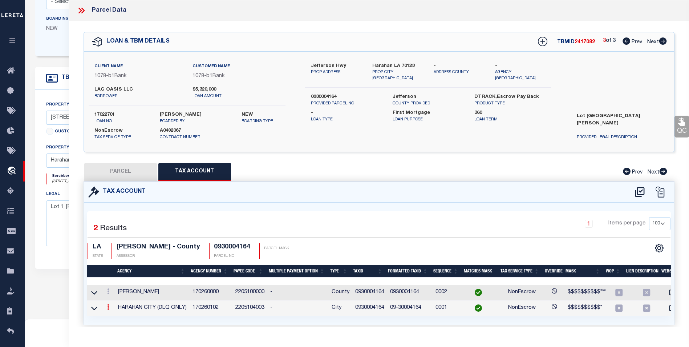
click at [108, 307] on icon at bounding box center [108, 307] width 2 height 6
click at [119, 318] on link at bounding box center [118, 318] width 27 height 12
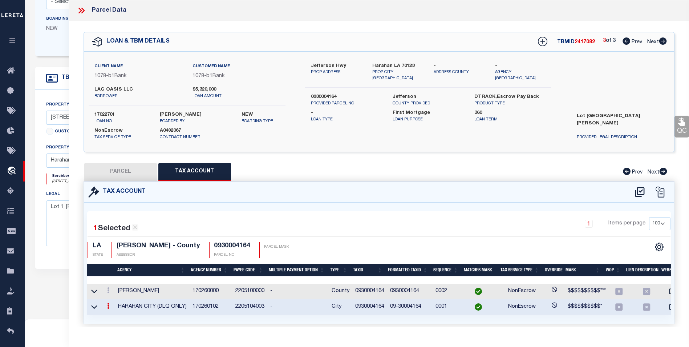
type input "0930004164"
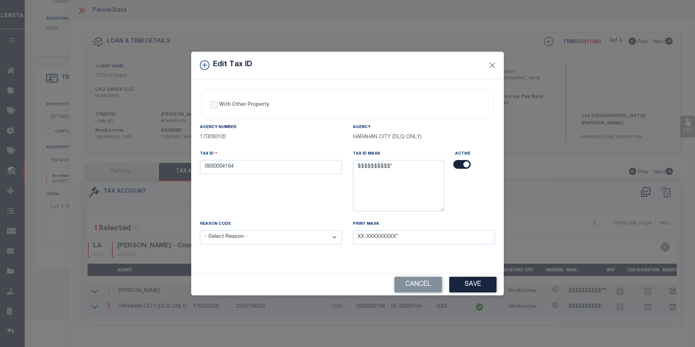
click at [318, 239] on select "- Select Reason - 099 - Other (Provide additional detail) ACT - Agency Changed …" at bounding box center [271, 237] width 142 height 14
select select "099"
click at [200, 230] on select "- Select Reason - 099 - Other (Provide additional detail) ACT - Agency Changed …" at bounding box center [271, 237] width 142 height 14
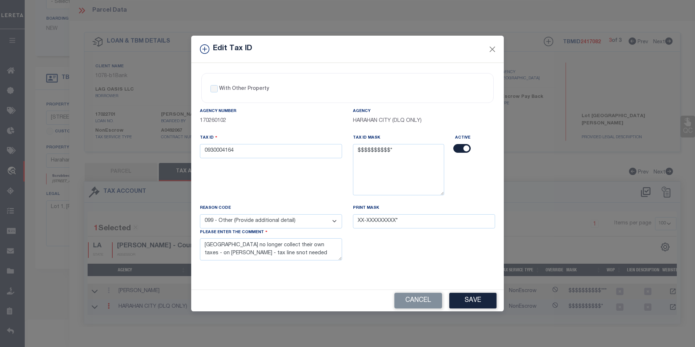
click at [456, 146] on input "checkbox" at bounding box center [461, 148] width 17 height 9
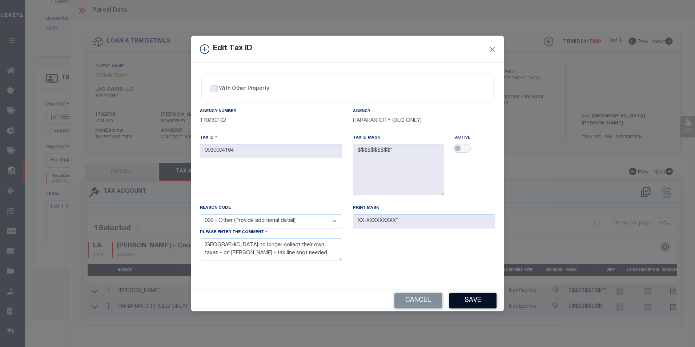
click at [471, 298] on button "Save" at bounding box center [472, 301] width 47 height 16
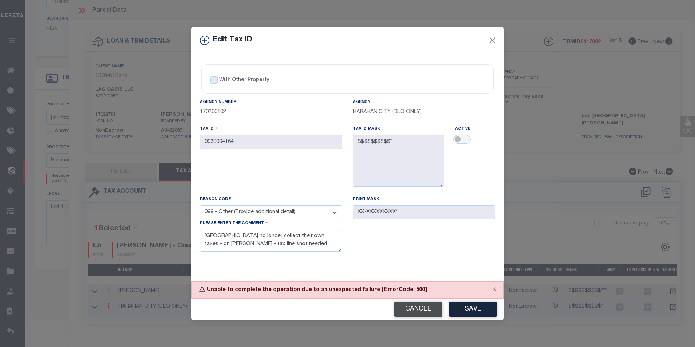
click at [421, 313] on button "Cancel" at bounding box center [418, 309] width 48 height 16
checkbox input "true"
select select
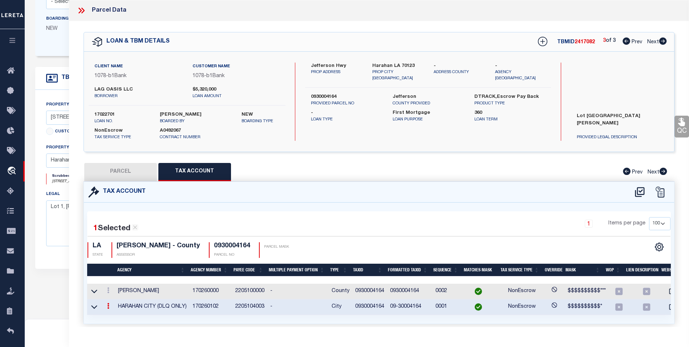
drag, startPoint x: 118, startPoint y: 173, endPoint x: 502, endPoint y: 166, distance: 384.1
click at [118, 173] on button "PARCEL" at bounding box center [120, 172] width 73 height 18
select select "AS"
checkbox input "false"
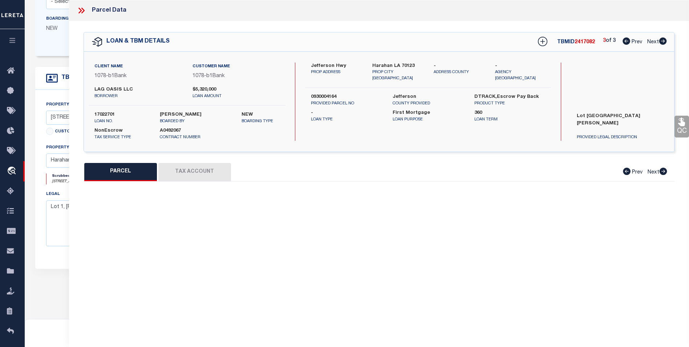
select select "BP"
type input "LAG OASIS LLC"
checkbox input "false"
type textarea "Harahan city no longer collect their own taxes - on parish bill - tax line snot…"
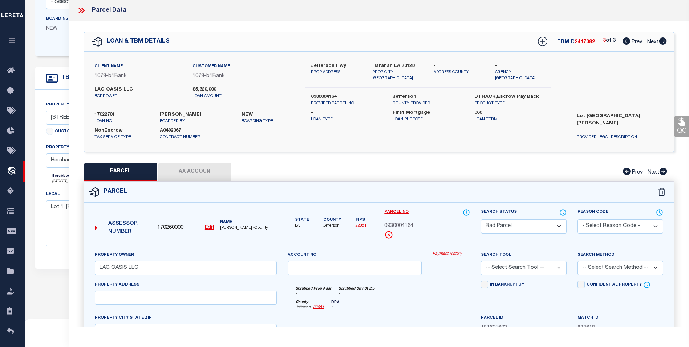
click at [561, 225] on select "Automated Search Bad Parcel Complete Duplicate Parcel High Dollar Reporting In …" at bounding box center [524, 226] width 86 height 14
select select "SL"
click at [481, 219] on select "Automated Search Bad Parcel Complete Duplicate Parcel High Dollar Reporting In …" at bounding box center [524, 226] width 86 height 14
click at [618, 227] on select "- Select Reason Code - 099 - Other (Provide additional detail) ACT - Agency Cha…" at bounding box center [621, 226] width 86 height 14
select select "099"
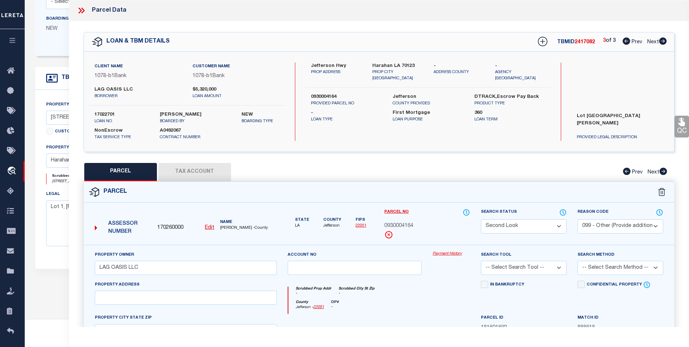
click at [578, 219] on select "- Select Reason Code - 099 - Other (Provide additional detail) ACT - Agency Cha…" at bounding box center [621, 226] width 86 height 14
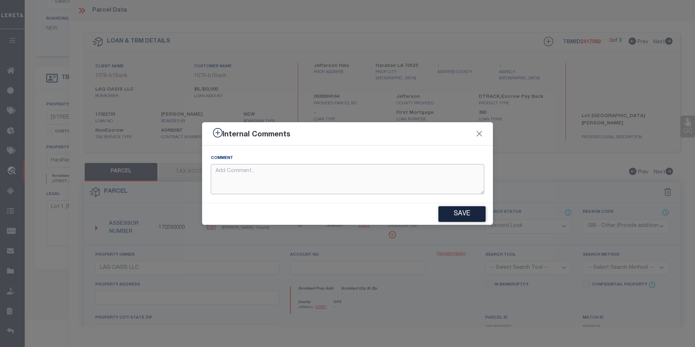
click at [263, 170] on textarea at bounding box center [347, 179] width 273 height 30
paste textarea "Unable to complete the operation due to an unexpected failure [ErrorCode: 500]"
type textarea "Unable to complete the operation due to an unexpected failure [ErrorCode: 500]"
click at [479, 217] on button "Save" at bounding box center [461, 214] width 47 height 16
type textarea "Unable to complete the operation due to an unexpected failure [ErrorCode: 500]"
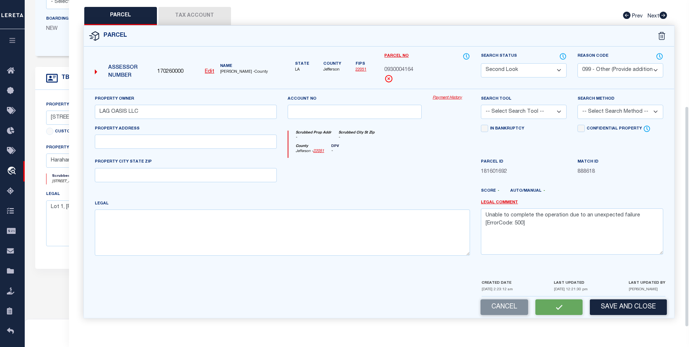
select select "AS"
select select
checkbox input "false"
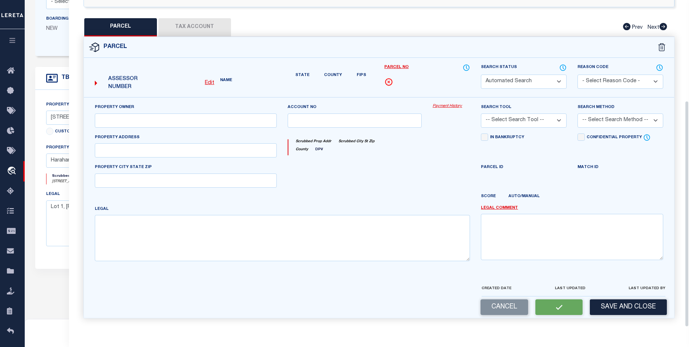
select select "SL"
select select "099"
type input "LAG OASIS LLC"
type textarea "Unable to complete the operation due to an unexpected failure [ErrorCode: 500]"
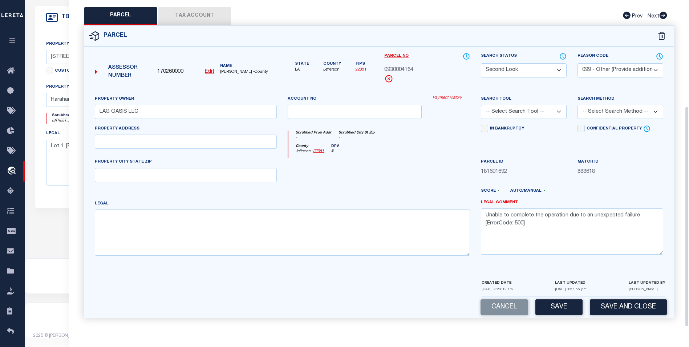
scroll to position [157, 0]
click at [561, 307] on button "Save" at bounding box center [559, 307] width 47 height 16
select select "AS"
select select
checkbox input "false"
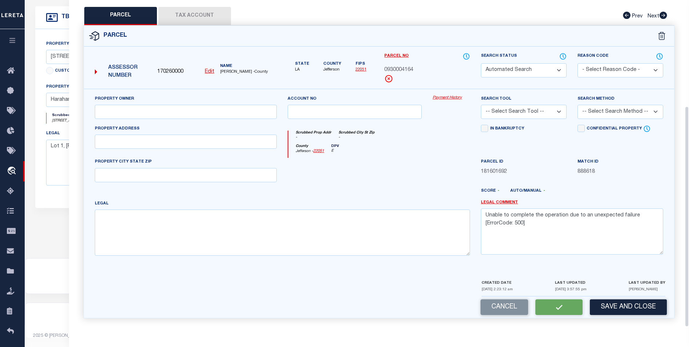
checkbox input "false"
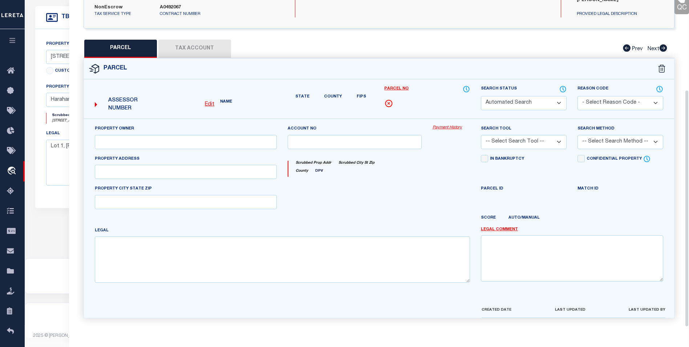
select select "SL"
select select "099"
type input "LAG OASIS LLC"
type textarea "Unable to complete the operation due to an unexpected failure [ErrorCode: 500]"
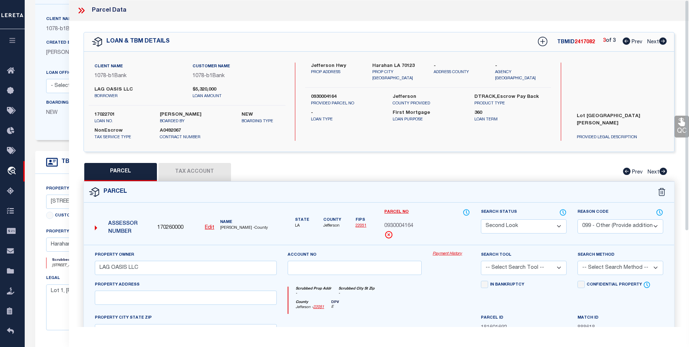
scroll to position [0, 0]
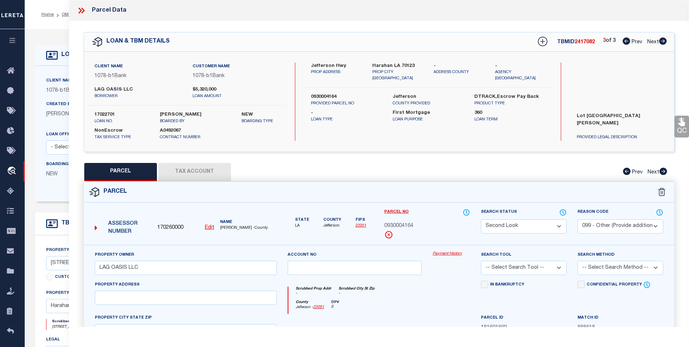
click at [86, 8] on div at bounding box center [84, 10] width 15 height 9
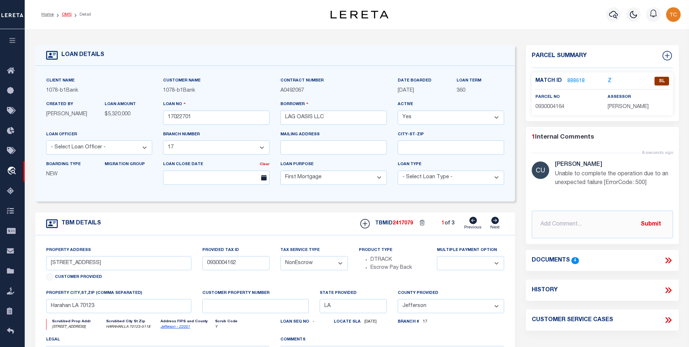
click at [67, 15] on link "OMS" at bounding box center [67, 14] width 10 height 4
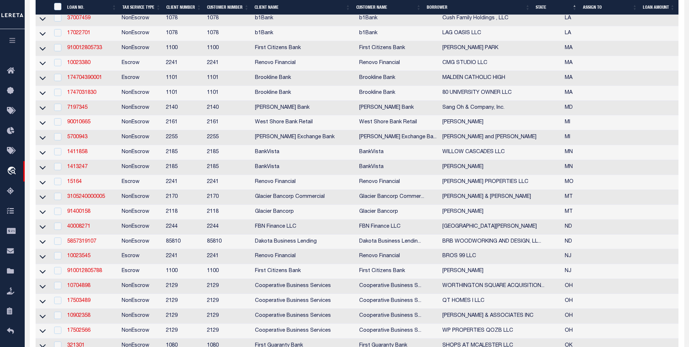
scroll to position [327, 0]
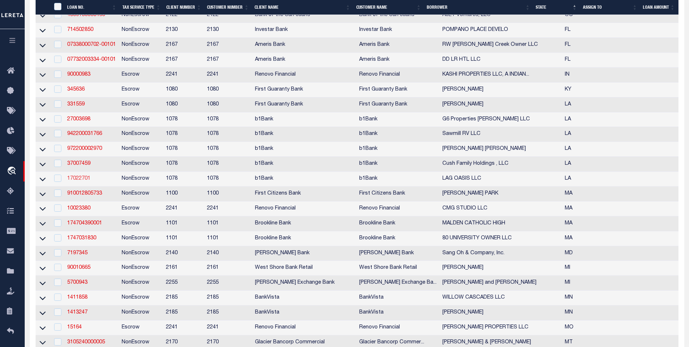
click at [81, 181] on link "17022701" at bounding box center [78, 178] width 23 height 5
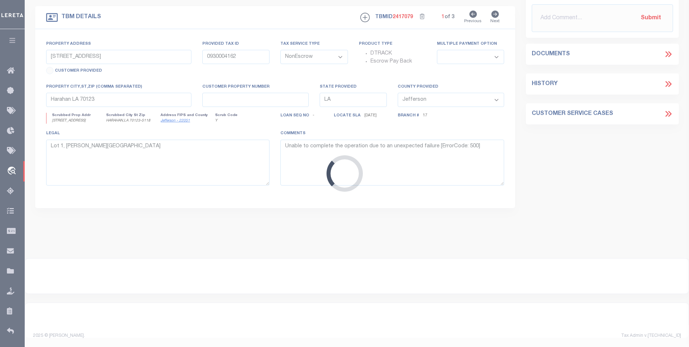
scroll to position [182, 0]
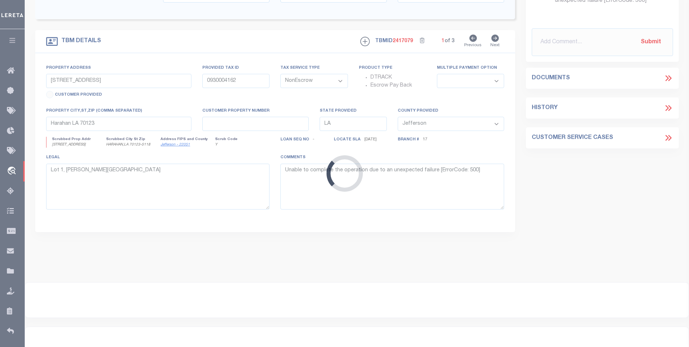
select select
select select "484"
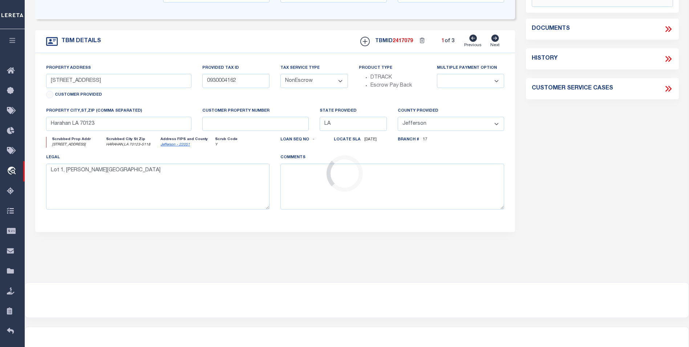
scroll to position [0, 0]
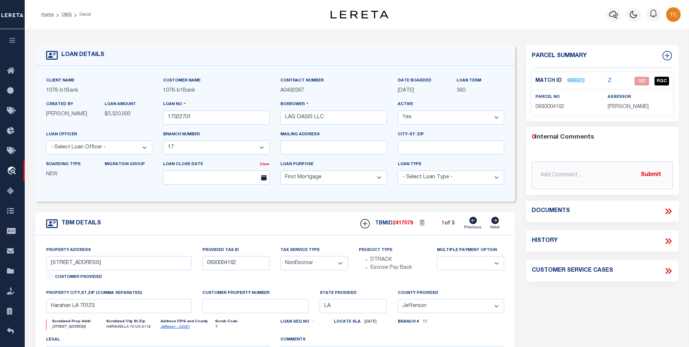
click at [578, 80] on link "888603" at bounding box center [576, 81] width 17 height 8
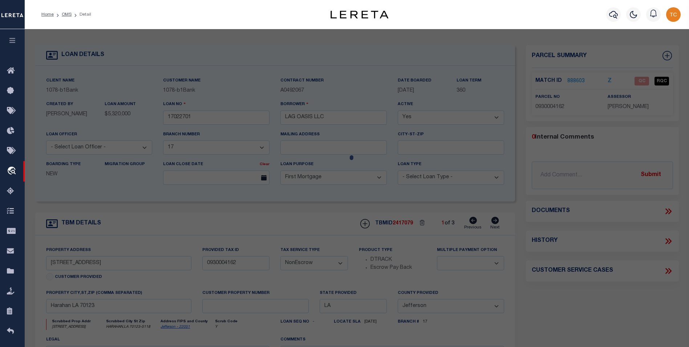
select select "AS"
select select
checkbox input "false"
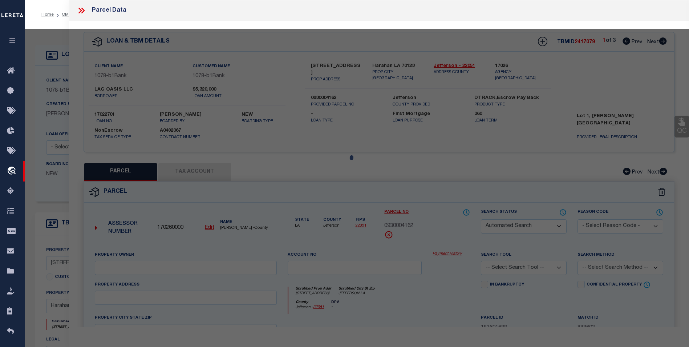
select select "QC"
type input "LAG OASIS LLC"
select select "AGW"
select select "ADD"
type input "6025 JEFFERSON HWY"
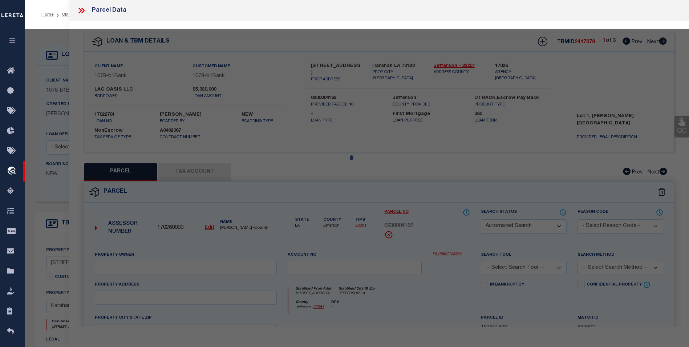
type input "JEFFERSON LA"
type textarea "starting 2023 Harahan City is collected on the parish tax bill - tax lines are …"
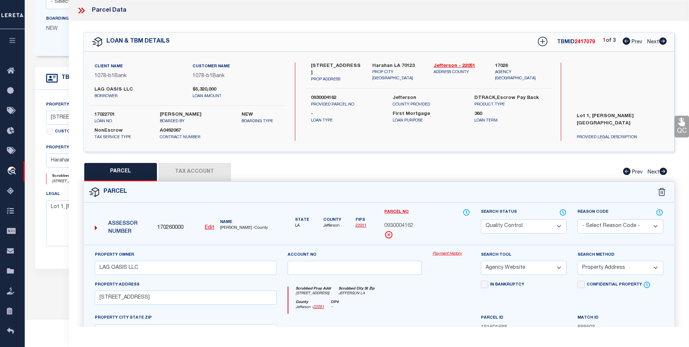
click at [665, 44] on icon at bounding box center [664, 40] width 8 height 7
select select "AS"
select select
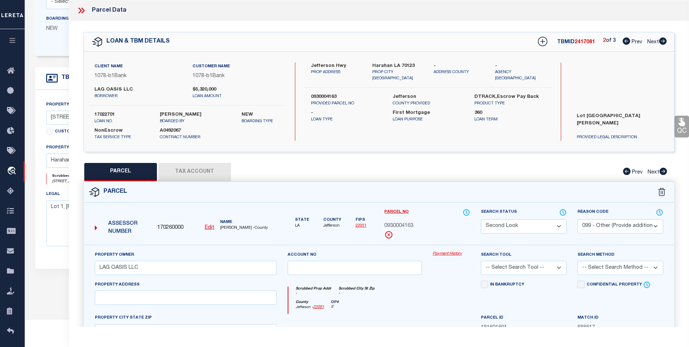
click at [665, 44] on icon at bounding box center [664, 40] width 8 height 7
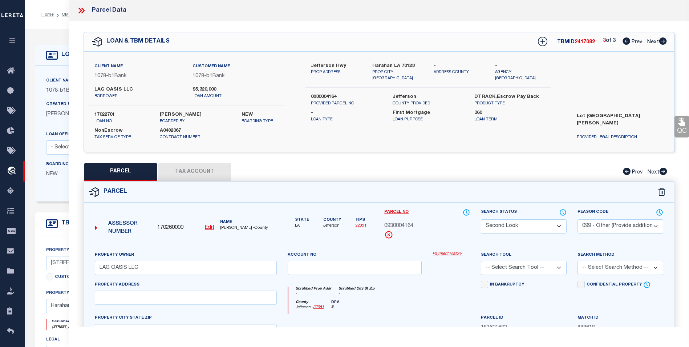
click at [89, 12] on div at bounding box center [84, 10] width 15 height 9
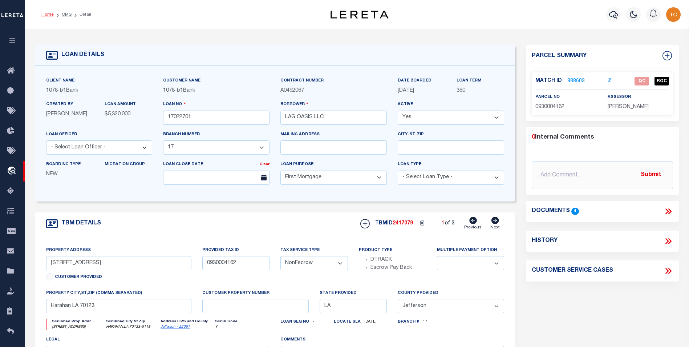
click at [46, 14] on link "Home" at bounding box center [47, 14] width 12 height 4
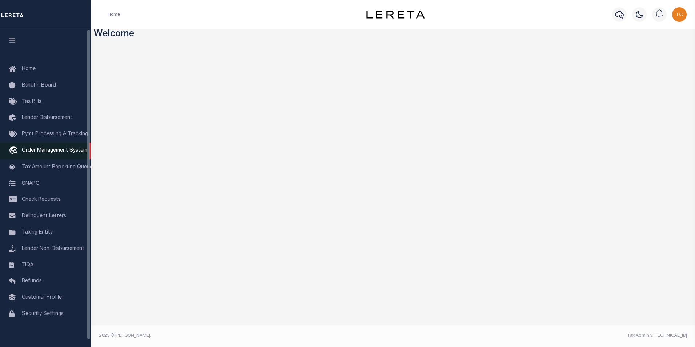
click at [39, 148] on link "travel_explore Order Management System" at bounding box center [45, 150] width 91 height 17
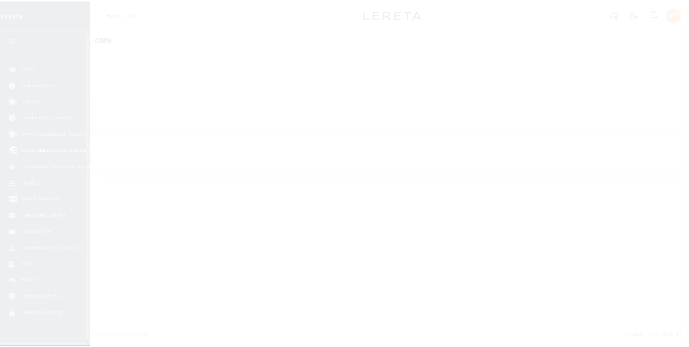
scroll to position [7, 0]
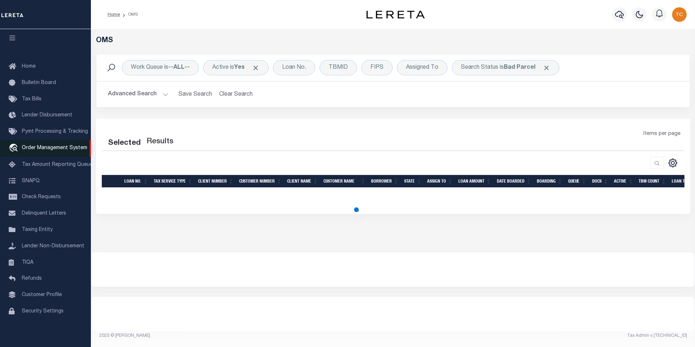
select select "200"
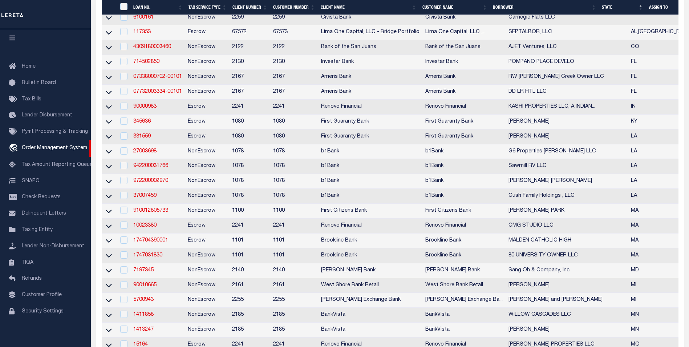
scroll to position [291, 0]
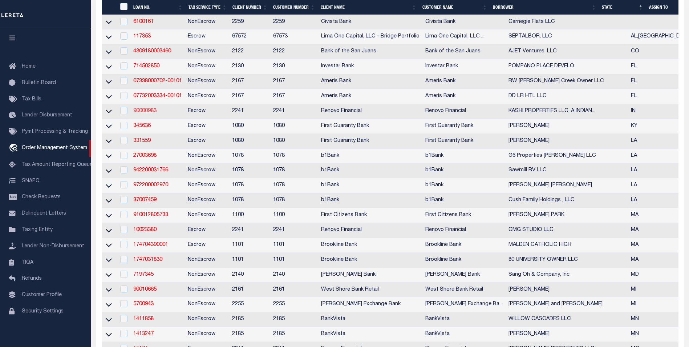
click at [142, 113] on link "90000983" at bounding box center [144, 110] width 23 height 5
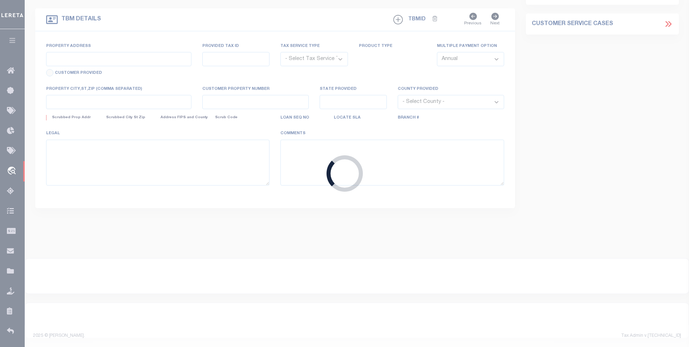
type input "90000983"
type input "KASHI PROPERTIES LLC, A [US_STATE] LIMITED LIABILITY COMPANY"
select select
type input "[GEOGRAPHIC_DATA]"
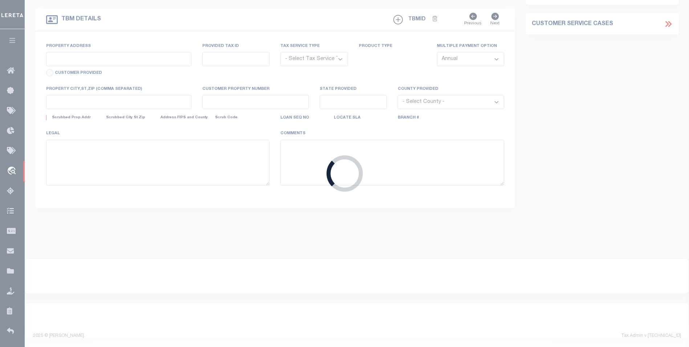
type input "Carmel, [GEOGRAPHIC_DATA], 46032"
select select "100"
select select "Escrow"
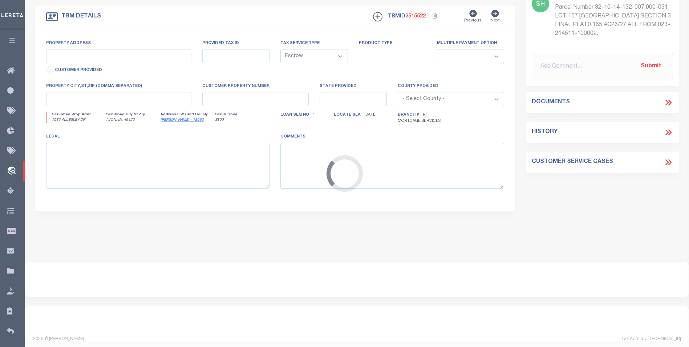
select select "25067"
type input "7583 ALLESLEY DR"
type input "32-10-14-132-007.000-031"
select select
type input "AVON, IN, 46123"
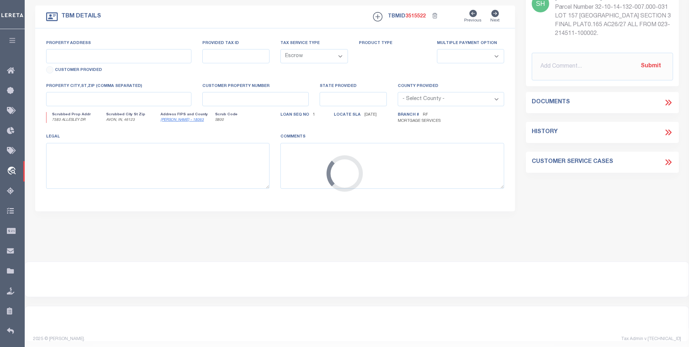
type input "IN"
select select
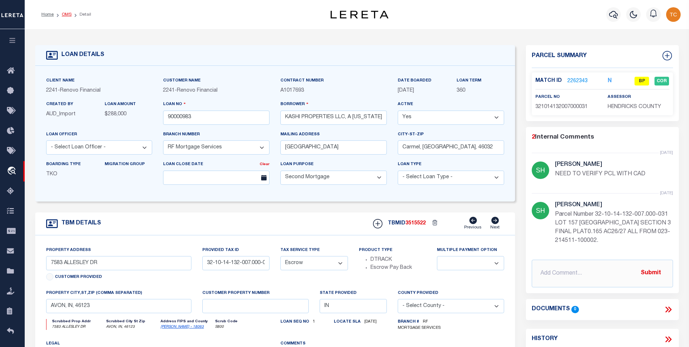
click at [63, 15] on link "OMS" at bounding box center [67, 14] width 10 height 4
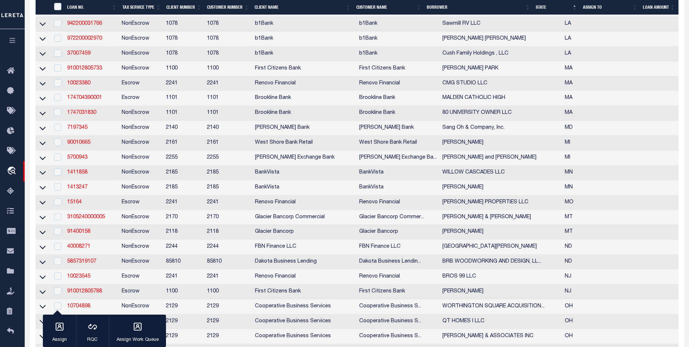
scroll to position [472, 0]
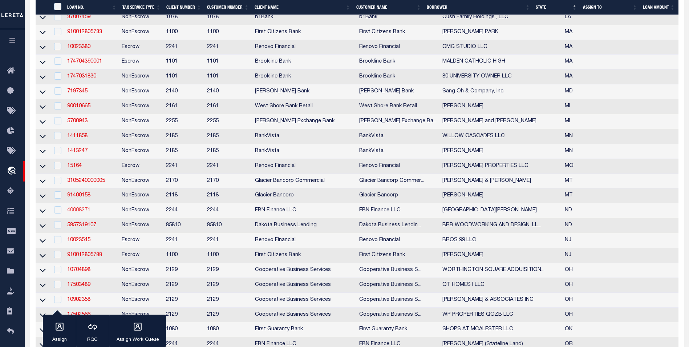
click at [86, 213] on link "40008271" at bounding box center [78, 209] width 23 height 5
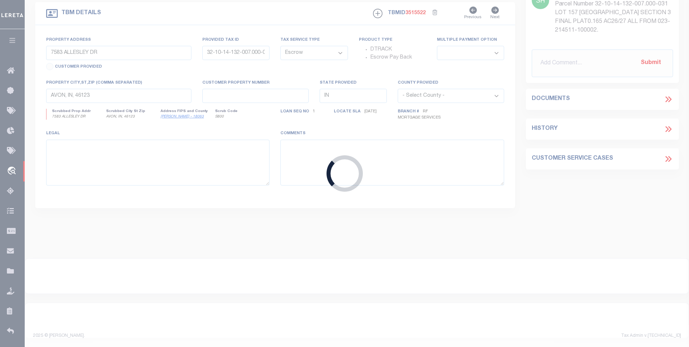
type input "40008271"
type input "[GEOGRAPHIC_DATA][PERSON_NAME]"
select select
select select "10"
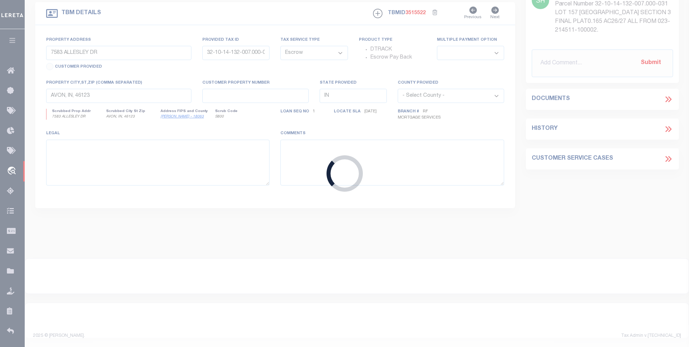
select select "NonEscrow"
type input "INCOMPLETE - PORTION OF 39-0000-01435-000"
select select
type input "[GEOGRAPHIC_DATA] ND 58573-9213"
type input "FBN"
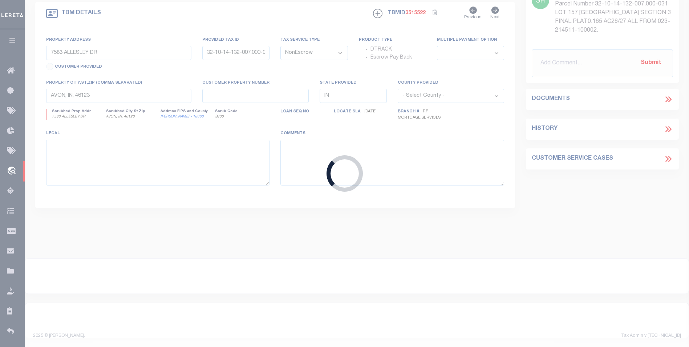
type input "ND"
select select
select select "14078"
select select "7651"
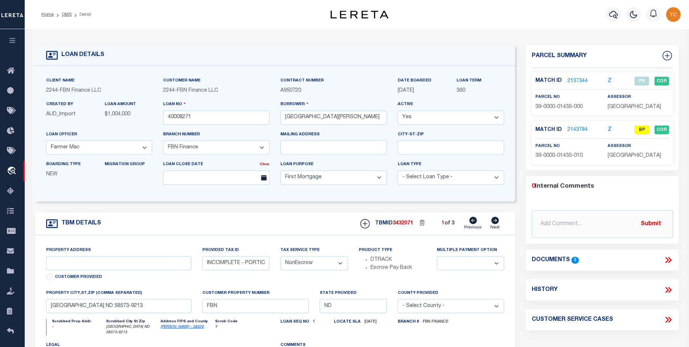
click at [62, 13] on link "OMS" at bounding box center [67, 14] width 10 height 4
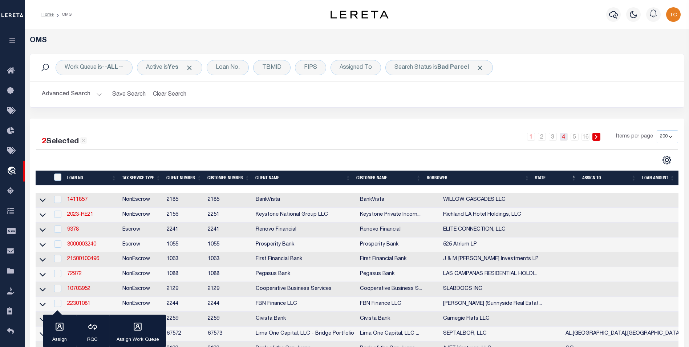
click at [562, 137] on link "4" at bounding box center [564, 137] width 8 height 8
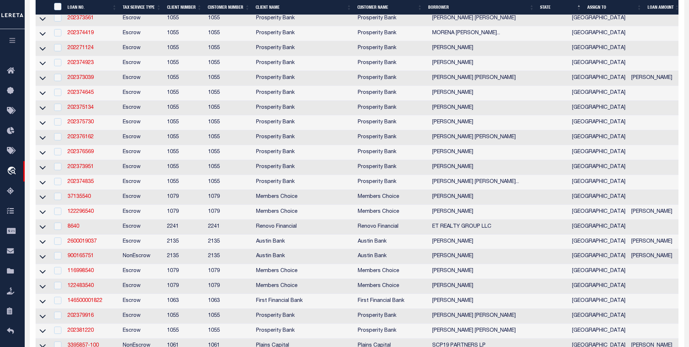
scroll to position [220, 0]
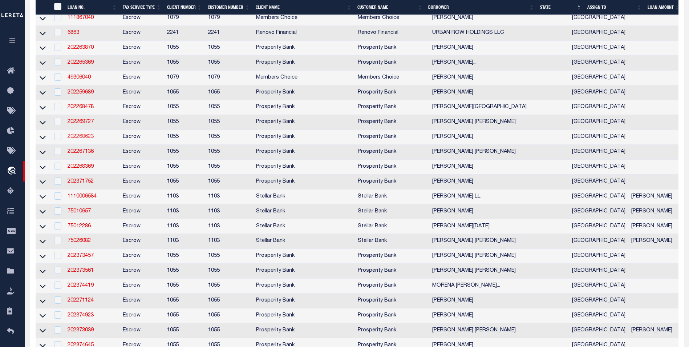
click at [91, 139] on link "202268623" at bounding box center [81, 136] width 26 height 5
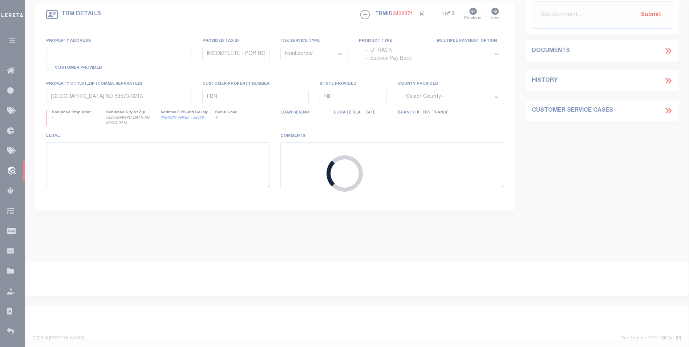
type input "202268623"
type input "[PERSON_NAME]"
select select
type input "[STREET_ADDRESS]"
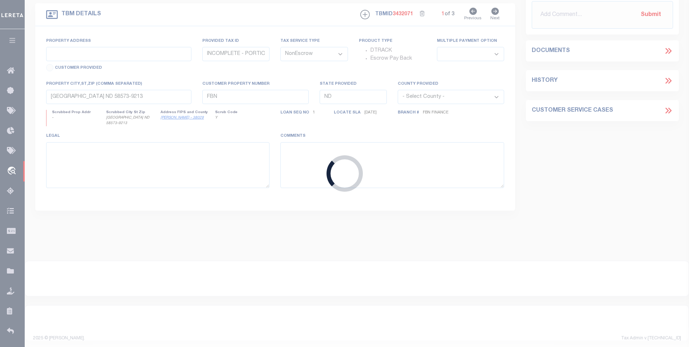
type input "SUGAR LAND TX 77479"
select select "100"
select select "Escrow"
type input "[STREET_ADDRESS][PERSON_NAME]"
type input "1407430010008"
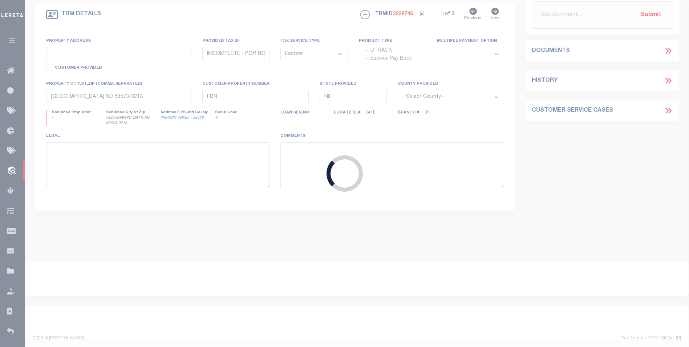
select select
type input "[GEOGRAPHIC_DATA]"
type textarea "LOT 8 BLK 1 [GEOGRAPHIC_DATA] SUBD"
select select "10550"
select select "4037"
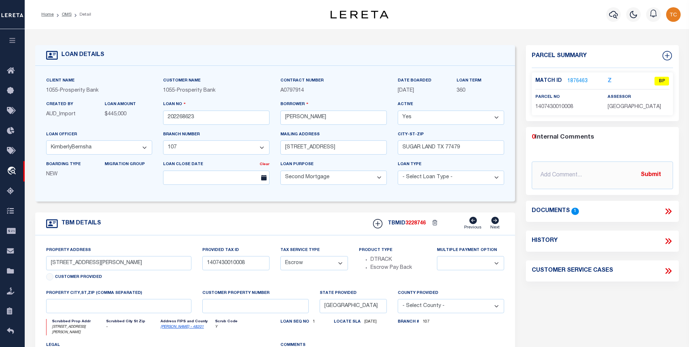
click at [581, 80] on link "1876463" at bounding box center [578, 81] width 20 height 8
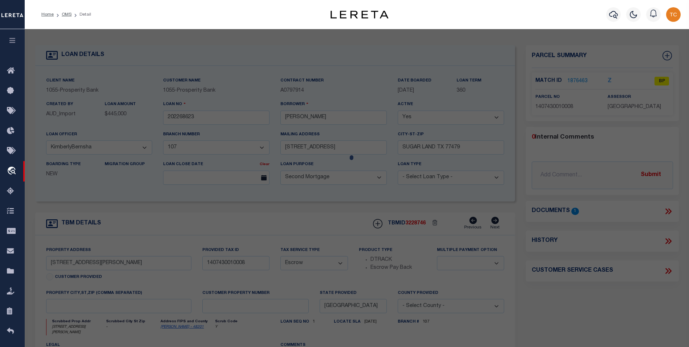
checkbox input "false"
select select "BP"
type input "[PERSON_NAME] A [PERSON_NAME]"
type input "[STREET_ADDRESS][PERSON_NAME]"
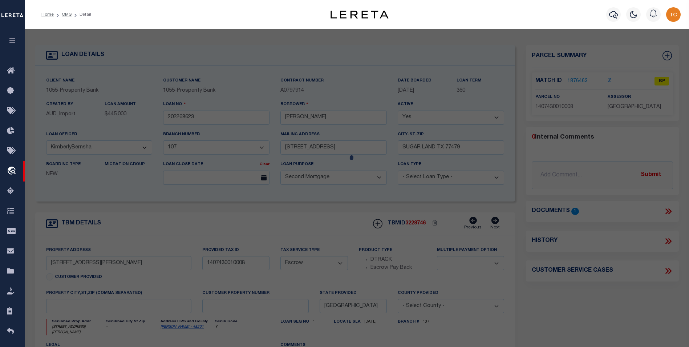
checkbox input "false"
type input "[GEOGRAPHIC_DATA]"
type textarea "LT 8 BLK 1 [GEOGRAPHIC_DATA]"
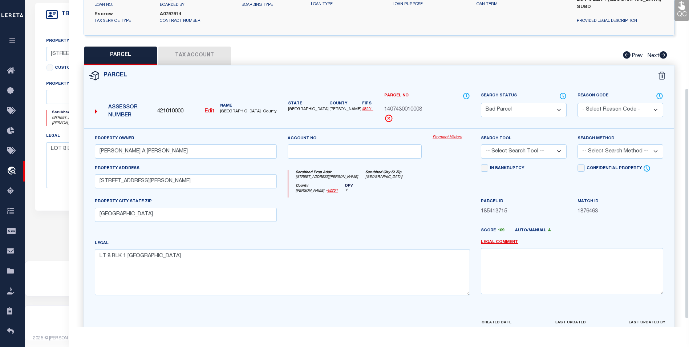
scroll to position [135, 0]
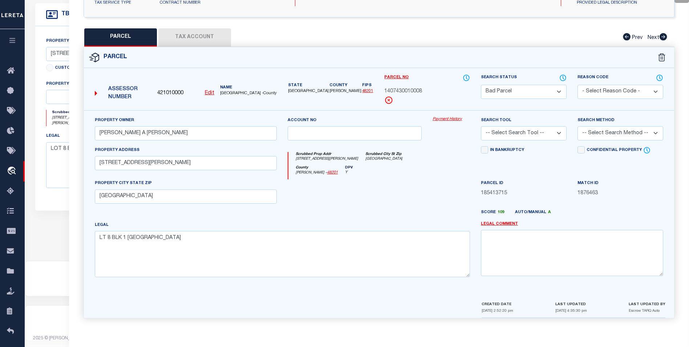
click at [546, 95] on select "Automated Search Bad Parcel Complete Duplicate Parcel High Dollar Reporting In …" at bounding box center [524, 92] width 86 height 14
select select "PC"
click at [481, 85] on select "Automated Search Bad Parcel Complete Duplicate Parcel High Dollar Reporting In …" at bounding box center [524, 92] width 86 height 14
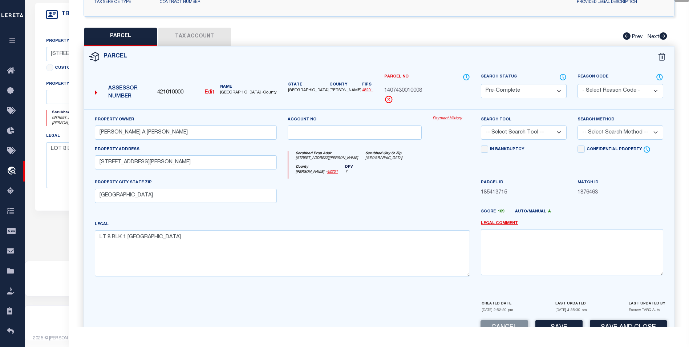
click at [632, 91] on select "- Select Reason Code - 099 - Other (Provide additional detail) ACT - Agency Cha…" at bounding box center [621, 91] width 86 height 14
click at [465, 93] on div "1407430010008" at bounding box center [427, 91] width 86 height 8
click at [523, 129] on select "-- Select Search Tool -- 3rd Party Website Agency File Agency Website ATLS CNV-…" at bounding box center [524, 132] width 86 height 14
select select "AGW"
click at [481, 125] on select "-- Select Search Tool -- 3rd Party Website Agency File Agency Website ATLS CNV-…" at bounding box center [524, 132] width 86 height 14
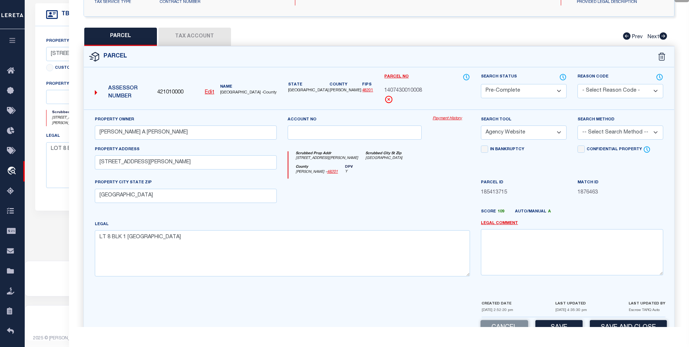
click at [600, 130] on select "-- Select Search Method -- Property Address Legal Liability Info Provided" at bounding box center [621, 132] width 86 height 14
select select "ADD"
click at [578, 125] on select "-- Select Search Method -- Property Address Legal Liability Info Provided" at bounding box center [621, 132] width 86 height 14
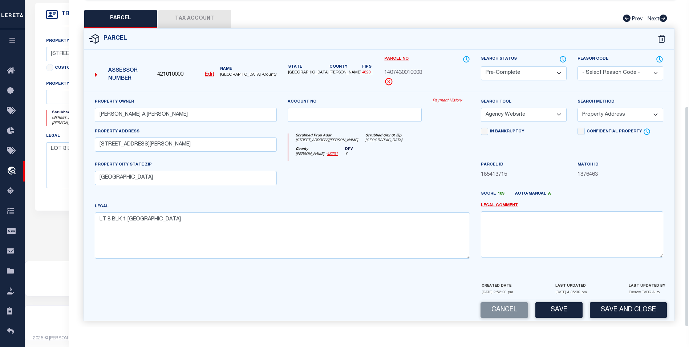
scroll to position [157, 0]
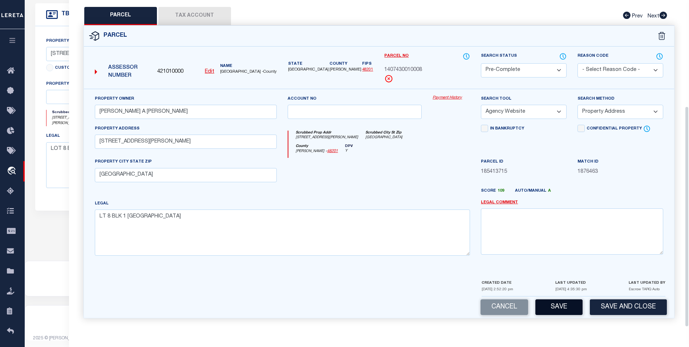
click at [559, 301] on button "Save" at bounding box center [559, 307] width 47 height 16
select select "AS"
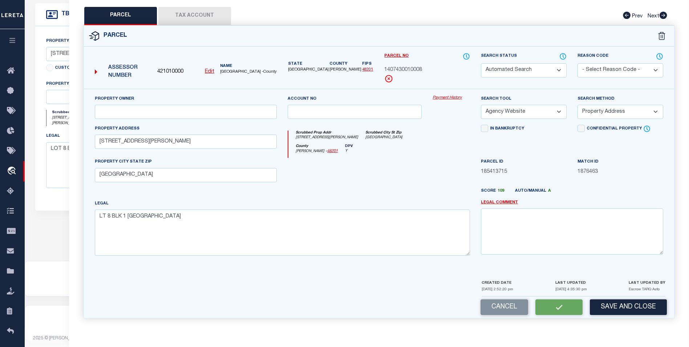
select select
checkbox input "false"
select select "PC"
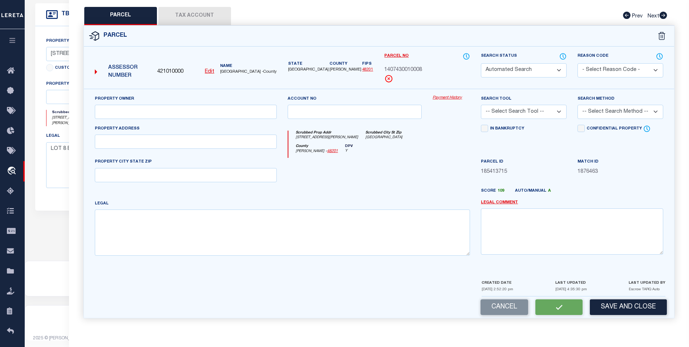
type input "[PERSON_NAME] A [PERSON_NAME]"
select select "AGW"
select select "ADD"
type input "[STREET_ADDRESS][PERSON_NAME]"
type input "[GEOGRAPHIC_DATA]"
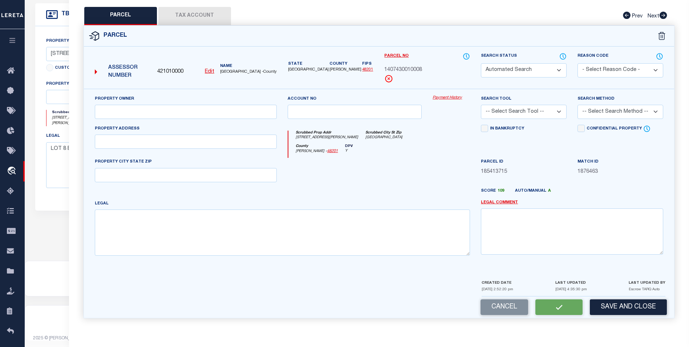
type textarea "LT 8 BLK 1 [GEOGRAPHIC_DATA]"
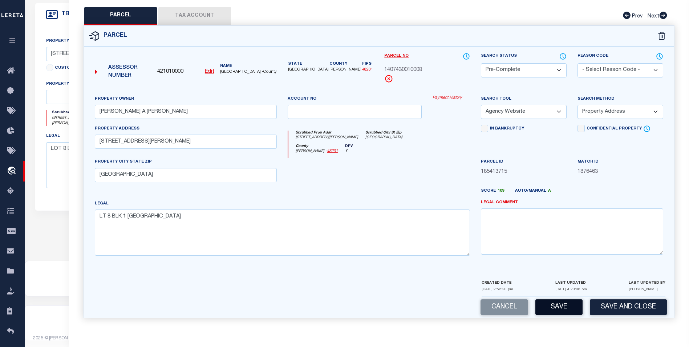
click at [573, 307] on button "Save" at bounding box center [559, 307] width 47 height 16
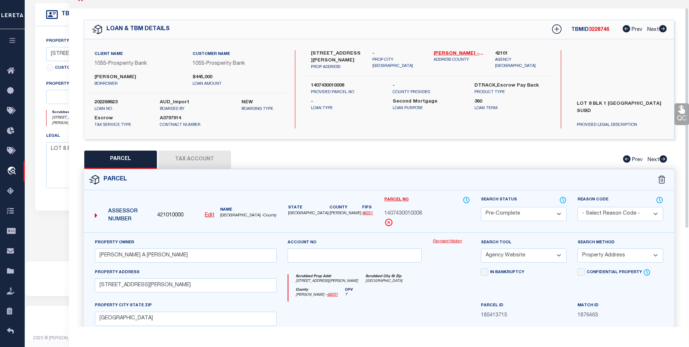
scroll to position [11, 0]
select select "AS"
select select
checkbox input "false"
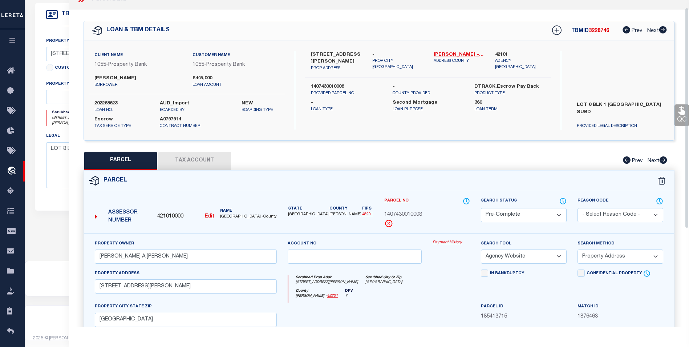
checkbox input "false"
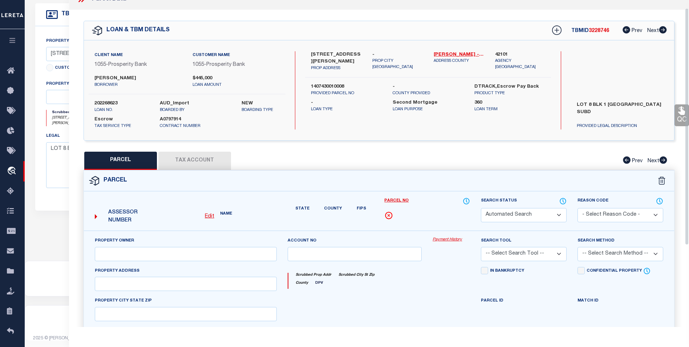
select select "PC"
type input "[PERSON_NAME] A [PERSON_NAME]"
select select "AGW"
select select "ADD"
type input "[STREET_ADDRESS][PERSON_NAME]"
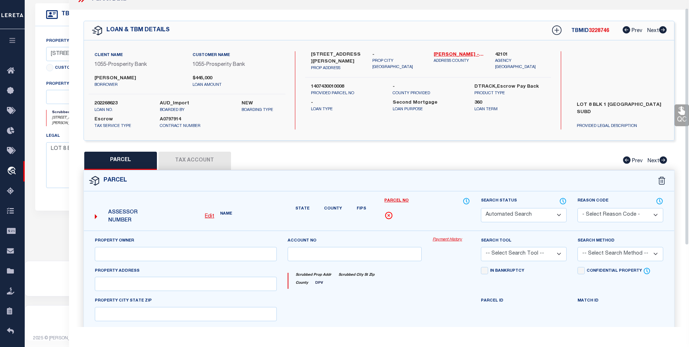
type input "[GEOGRAPHIC_DATA]"
type textarea "LT 8 BLK 1 [GEOGRAPHIC_DATA]"
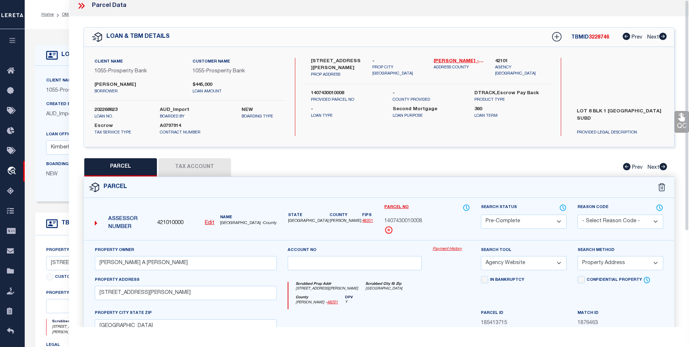
scroll to position [0, 0]
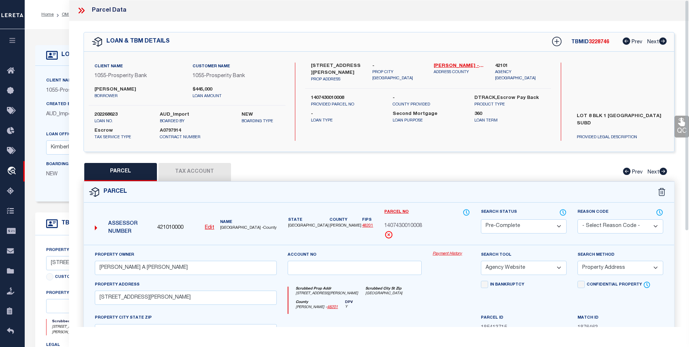
click at [80, 9] on icon at bounding box center [79, 11] width 3 height 6
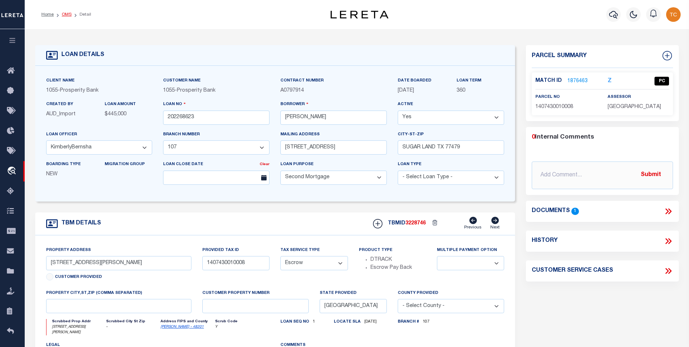
click at [64, 16] on link "OMS" at bounding box center [67, 14] width 10 height 4
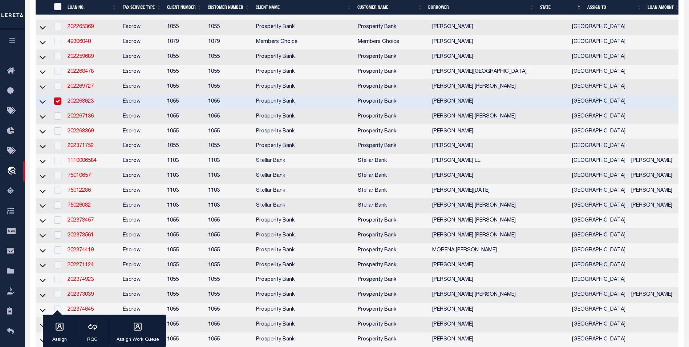
scroll to position [327, 0]
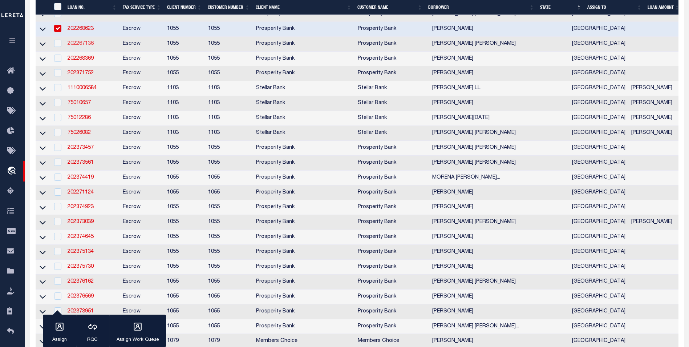
click at [78, 46] on link "202267136" at bounding box center [81, 43] width 26 height 5
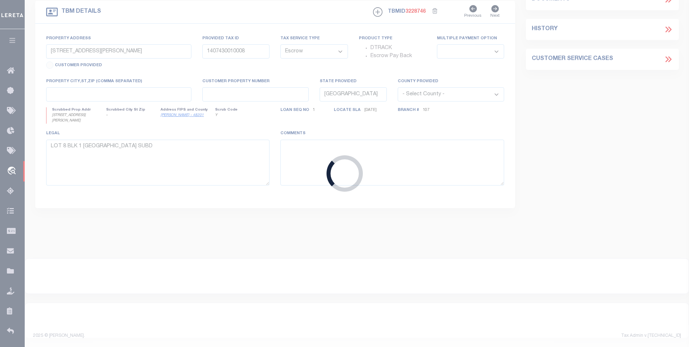
type input "202267136"
type input "[PERSON_NAME] [PERSON_NAME]"
select select "10528"
select select "3911"
type input "[STREET_ADDRESS]"
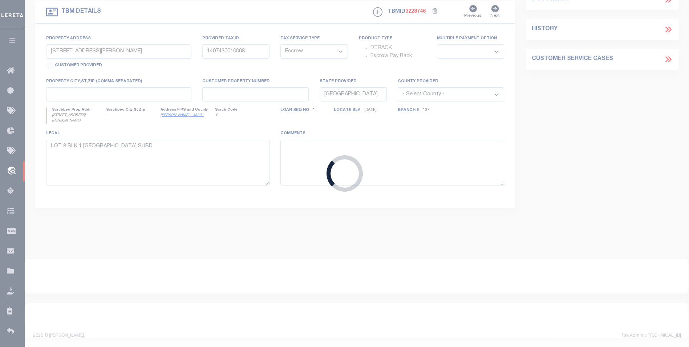
type input "[GEOGRAPHIC_DATA]"
type input "[STREET_ADDRESS][PERSON_NAME]"
type input "0831580000375"
select select
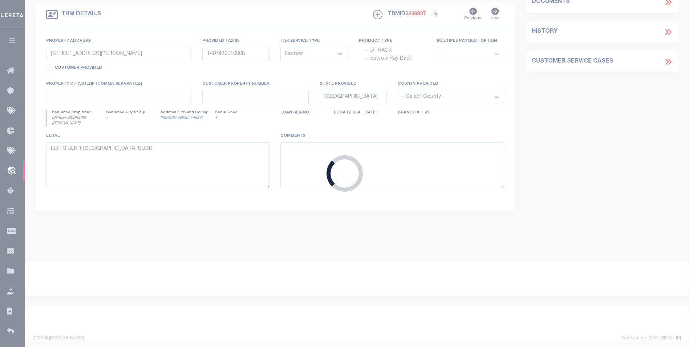
type textarea "LOT [GEOGRAPHIC_DATA] SEC 3"
select select "10528"
select select "3911"
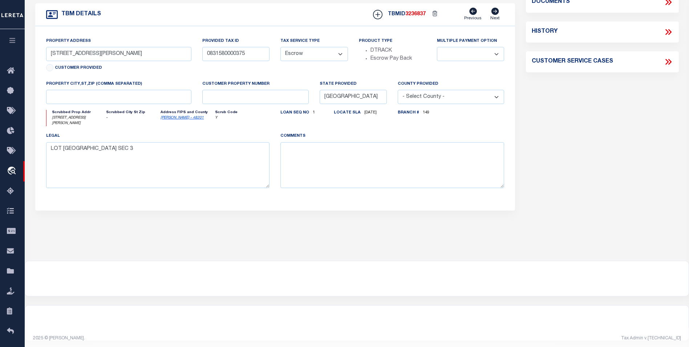
scroll to position [0, 0]
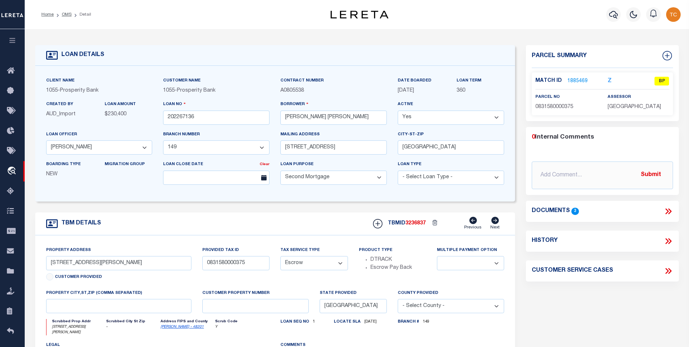
click at [576, 80] on link "1885469" at bounding box center [578, 81] width 20 height 8
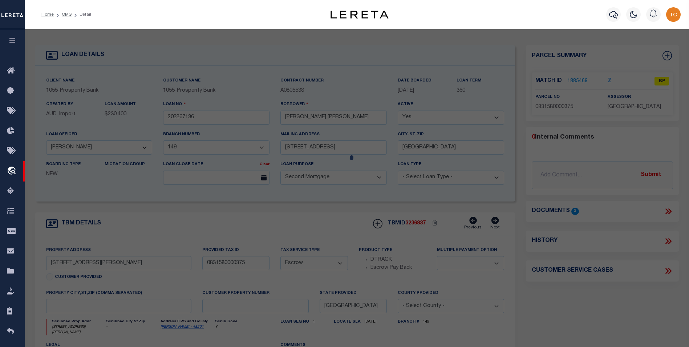
select select "AS"
select select
checkbox input "false"
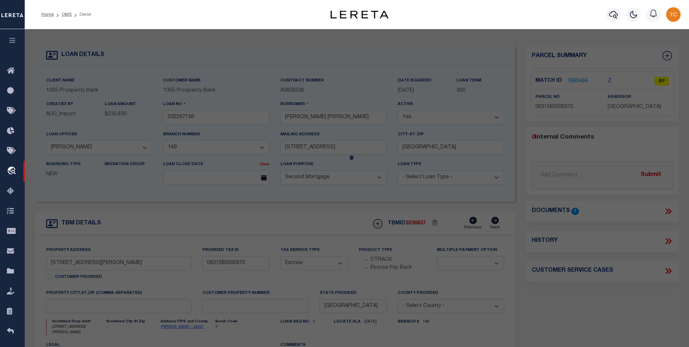
select select "BP"
type input "[PERSON_NAME]"
type input "[STREET_ADDRESS][PERSON_NAME]"
checkbox input "false"
type input "[GEOGRAPHIC_DATA]"
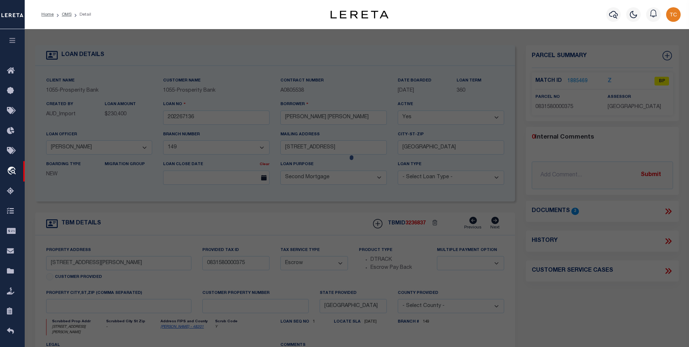
type textarea "LT 375 PASADENA OAKS SEC 3"
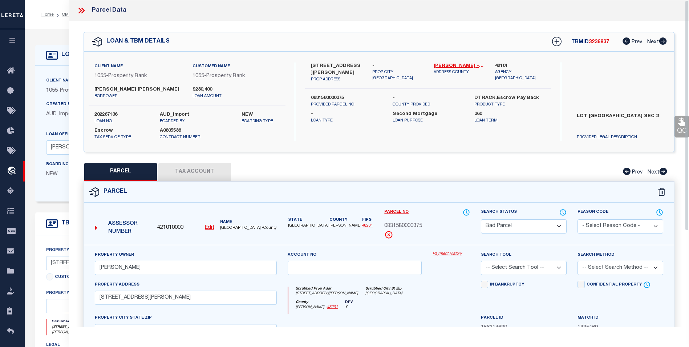
click at [554, 227] on select "Automated Search Bad Parcel Complete Duplicate Parcel High Dollar Reporting In …" at bounding box center [524, 226] width 86 height 14
select select "PC"
click at [481, 219] on select "Automated Search Bad Parcel Complete Duplicate Parcel High Dollar Reporting In …" at bounding box center [524, 226] width 86 height 14
click at [543, 265] on select "-- Select Search Tool -- 3rd Party Website Agency File Agency Website ATLS CNV-…" at bounding box center [524, 268] width 86 height 14
select select "AGF"
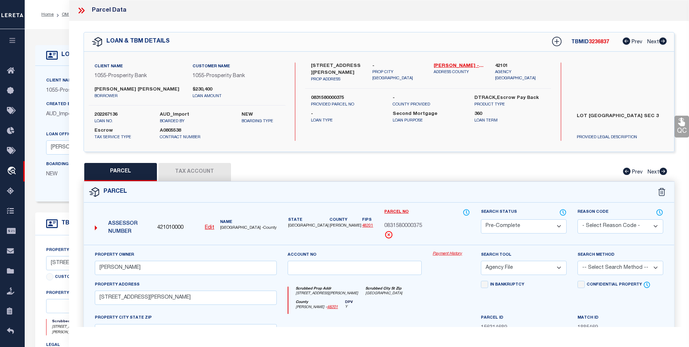
click at [481, 261] on select "-- Select Search Tool -- 3rd Party Website Agency File Agency Website ATLS CNV-…" at bounding box center [524, 268] width 86 height 14
click at [614, 268] on select "-- Select Search Method -- Property Address Legal Liability Info Provided" at bounding box center [621, 268] width 86 height 14
select select "ADD"
click at [578, 261] on select "-- Select Search Method -- Property Address Legal Liability Info Provided" at bounding box center [621, 268] width 86 height 14
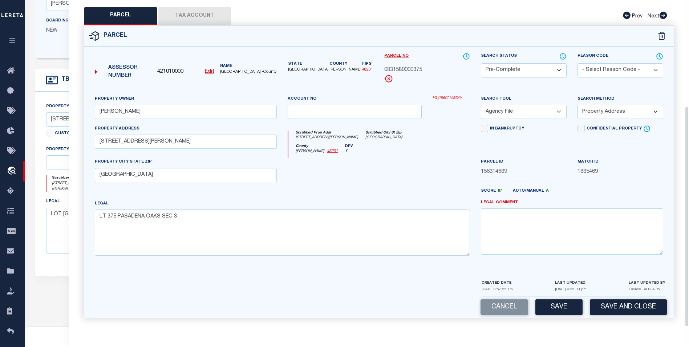
scroll to position [145, 0]
click at [559, 304] on button "Save" at bounding box center [559, 307] width 47 height 16
select select "AS"
select select
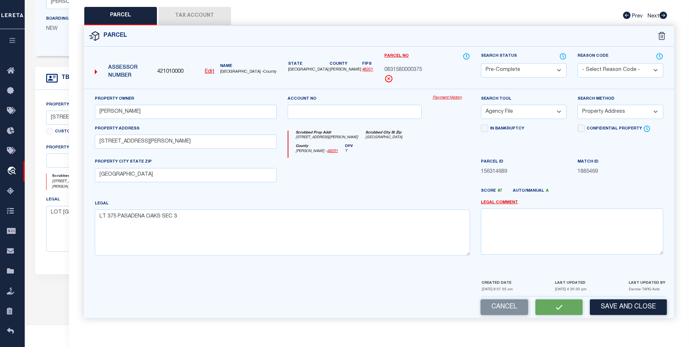
checkbox input "false"
select select "PC"
type input "[PERSON_NAME]"
select select "AGF"
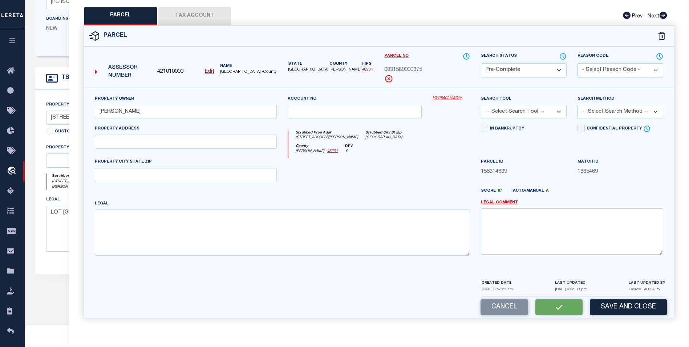
select select "ADD"
type input "[STREET_ADDRESS][PERSON_NAME]"
type input "[GEOGRAPHIC_DATA]"
type textarea "LT 375 PASADENA OAKS SEC 3"
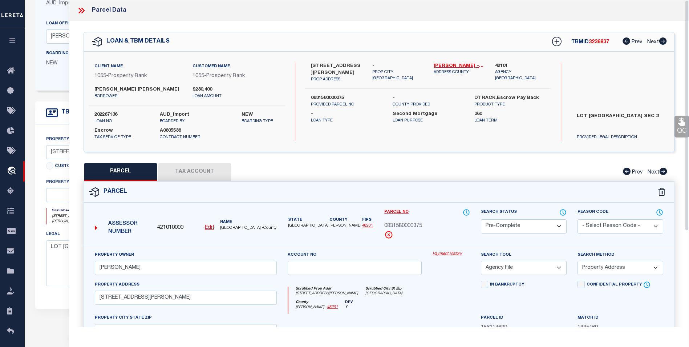
scroll to position [109, 0]
click at [83, 9] on icon at bounding box center [82, 11] width 3 height 6
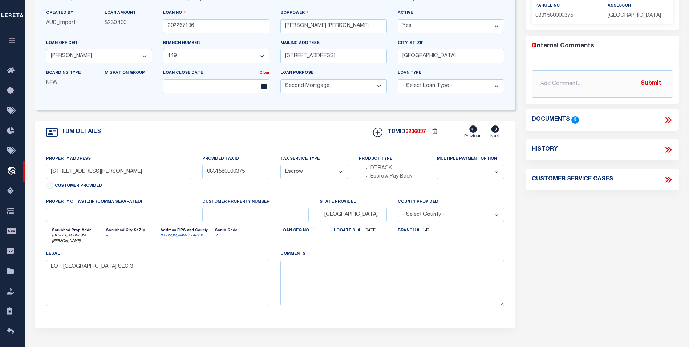
scroll to position [0, 0]
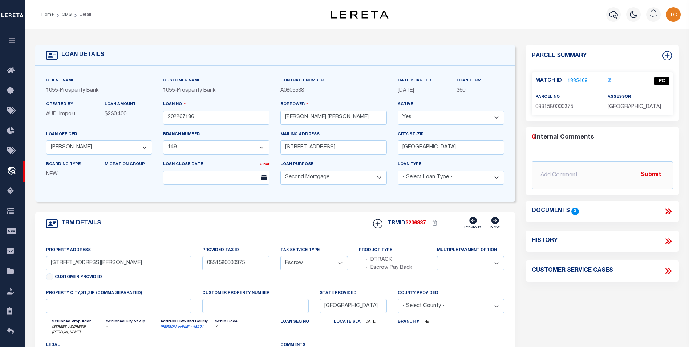
drag, startPoint x: 65, startPoint y: 15, endPoint x: 277, endPoint y: 123, distance: 237.9
click at [65, 15] on link "OMS" at bounding box center [67, 14] width 10 height 4
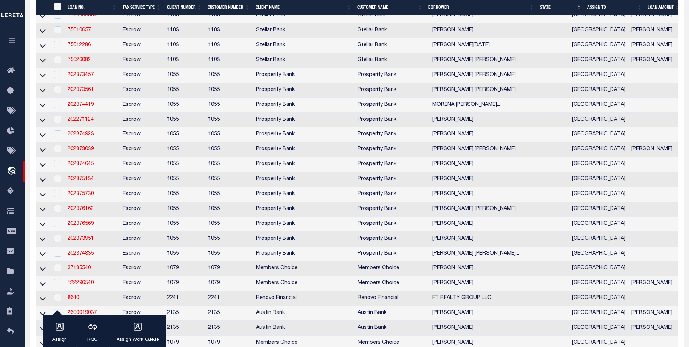
scroll to position [327, 0]
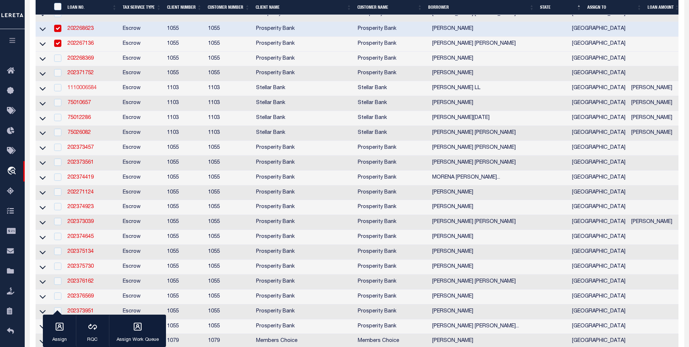
click at [82, 90] on link "1110006584" at bounding box center [82, 87] width 29 height 5
checkbox input "true"
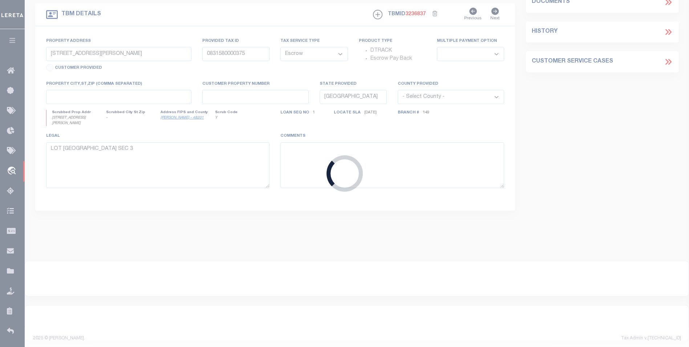
type input "1110006584"
type input "[PERSON_NAME] LL"
select select
type input "[STREET_ADDRESS]"
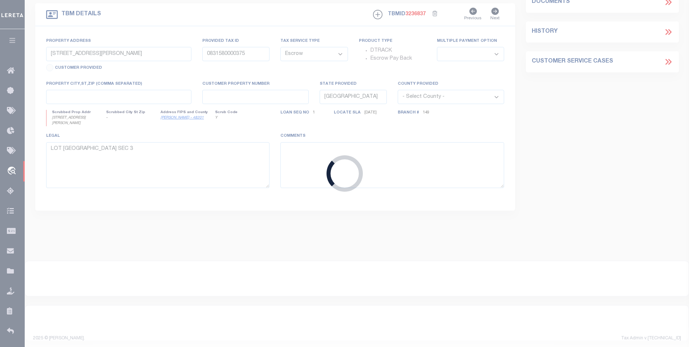
type input "KATY TX 77494-1514"
select select
type input "7125 FM 1960 W"
type input "[PHONE_NUMBER]"
select select
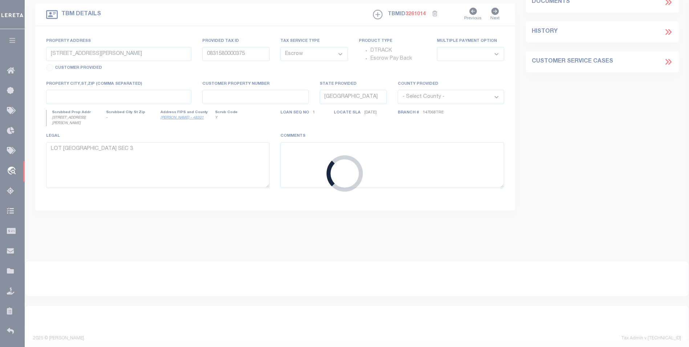
type input "[GEOGRAPHIC_DATA] TX 770690000"
select select
select select "11160"
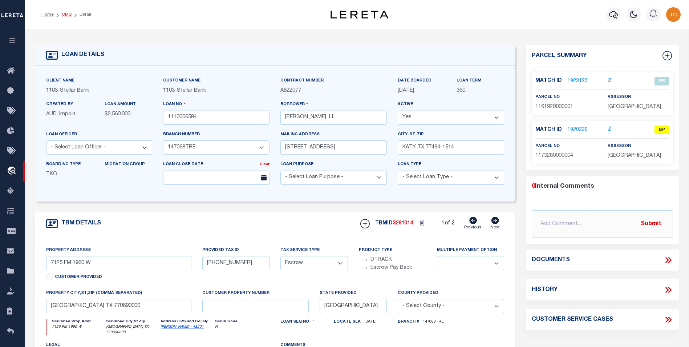
click at [67, 15] on link "OMS" at bounding box center [67, 14] width 10 height 4
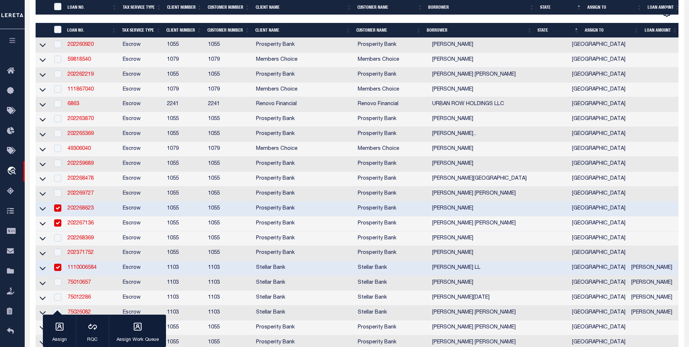
scroll to position [291, 0]
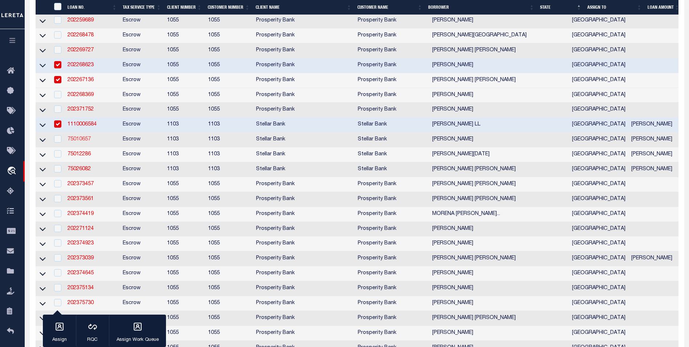
click at [77, 142] on link "75010657" at bounding box center [79, 139] width 23 height 5
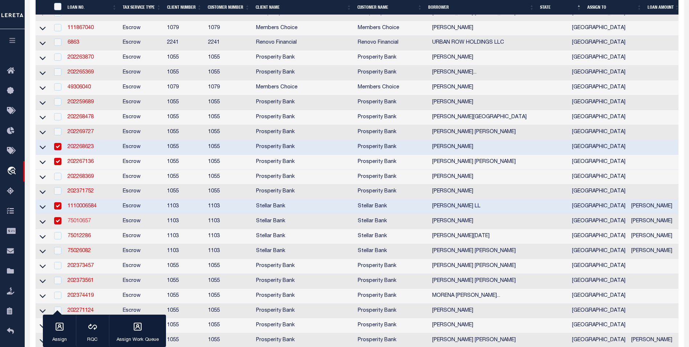
type input "75010657"
type input "[PERSON_NAME]"
select select "2727"
type input "[STREET_ADDRESS]"
type input "[GEOGRAPHIC_DATA] TX 77080-5333"
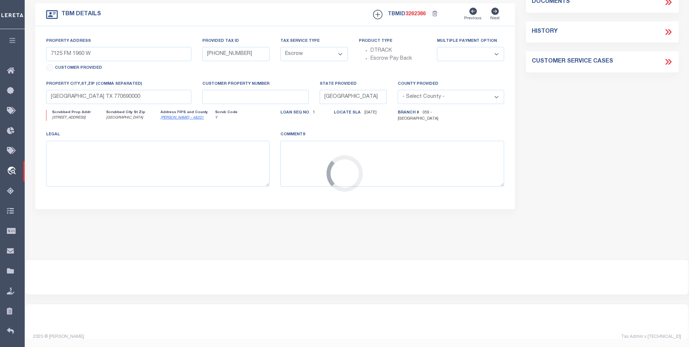
select select "2727"
type input "[STREET_ADDRESS]"
type input "845240000002"
select select
type input "[GEOGRAPHIC_DATA]"
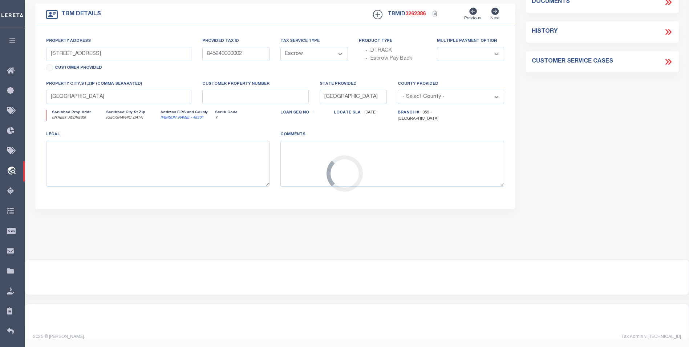
select select
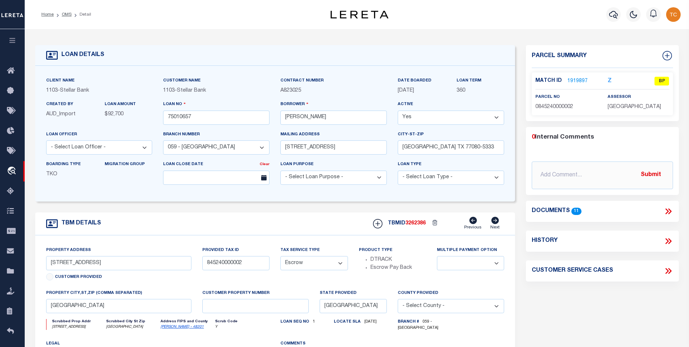
click at [579, 77] on link "1919897" at bounding box center [578, 81] width 20 height 8
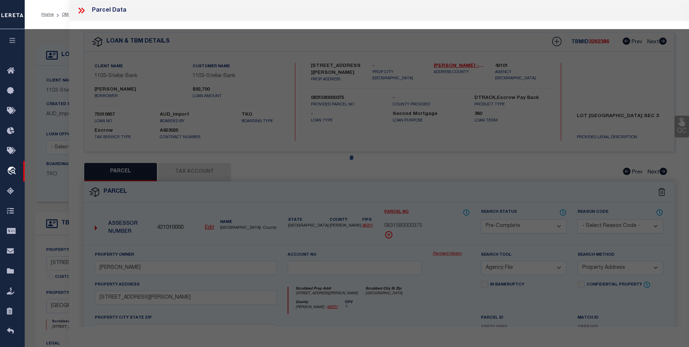
select select "AS"
select select
checkbox input "false"
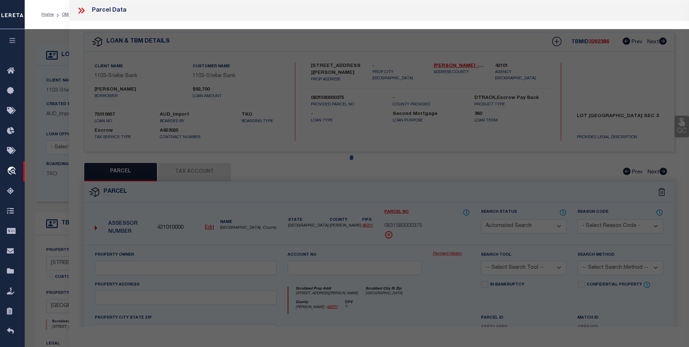
select select "BP"
type input "[PERSON_NAME] B [PERSON_NAME]"
select select
type input "[STREET_ADDRESS]"
type input "[GEOGRAPHIC_DATA]"
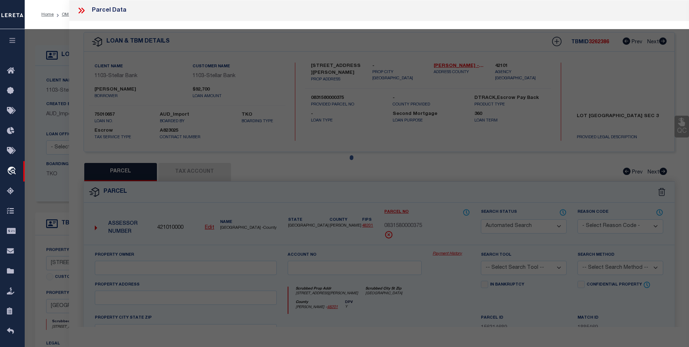
type textarea "LT 2 BLK 13 [PERSON_NAME] [PERSON_NAME] SEC 2 R/P"
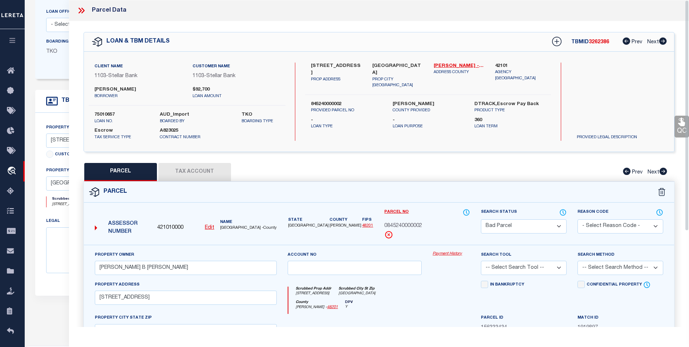
scroll to position [145, 0]
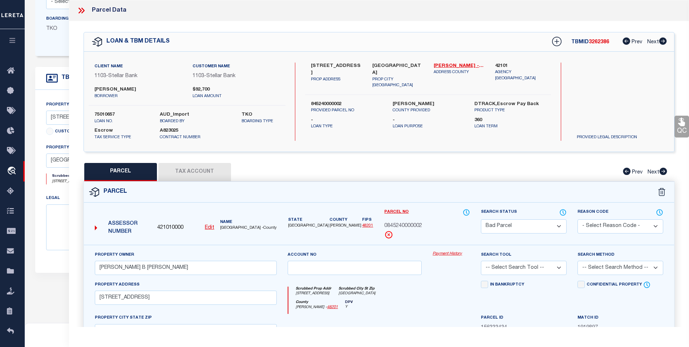
click at [544, 223] on select "Automated Search Bad Parcel Complete Duplicate Parcel High Dollar Reporting In …" at bounding box center [524, 226] width 86 height 14
select select "PC"
click at [481, 219] on select "Automated Search Bad Parcel Complete Duplicate Parcel High Dollar Reporting In …" at bounding box center [524, 226] width 86 height 14
click at [552, 267] on select "-- Select Search Tool -- 3rd Party Website Agency File Agency Website ATLS CNV-…" at bounding box center [524, 268] width 86 height 14
select select "AGW"
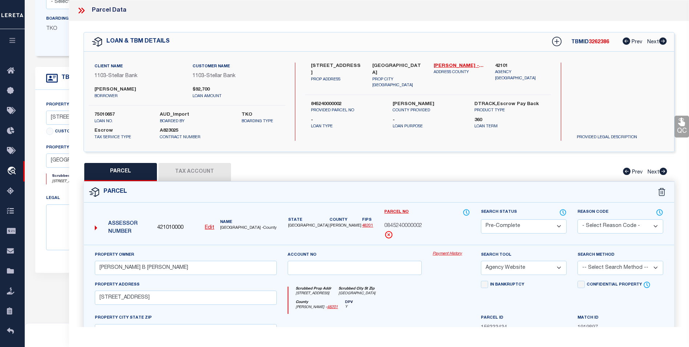
click at [481, 261] on select "-- Select Search Tool -- 3rd Party Website Agency File Agency Website ATLS CNV-…" at bounding box center [524, 268] width 86 height 14
click at [609, 269] on select "-- Select Search Method -- Property Address Legal Liability Info Provided" at bounding box center [621, 268] width 86 height 14
select select "ADD"
click at [578, 261] on select "-- Select Search Method -- Property Address Legal Liability Info Provided" at bounding box center [621, 268] width 86 height 14
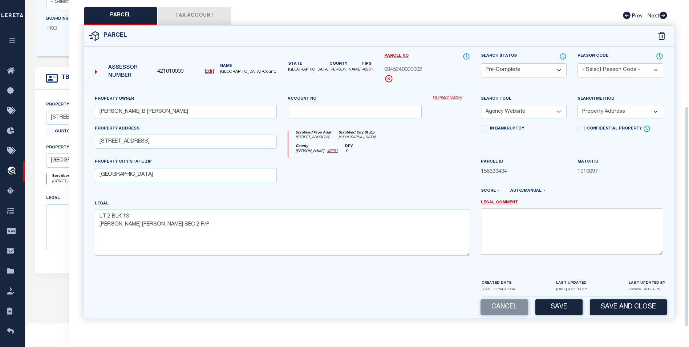
scroll to position [157, 0]
click at [556, 310] on button "Save" at bounding box center [559, 307] width 47 height 16
select select "AS"
select select
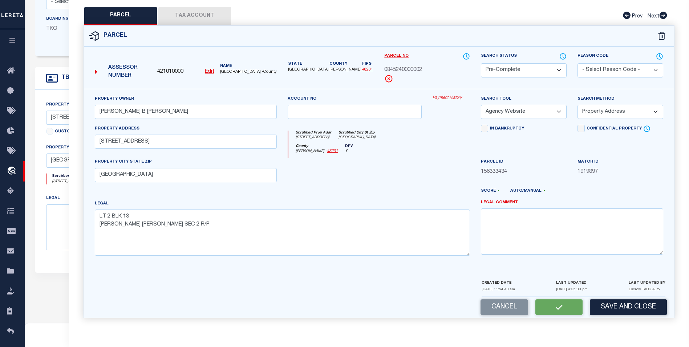
checkbox input "false"
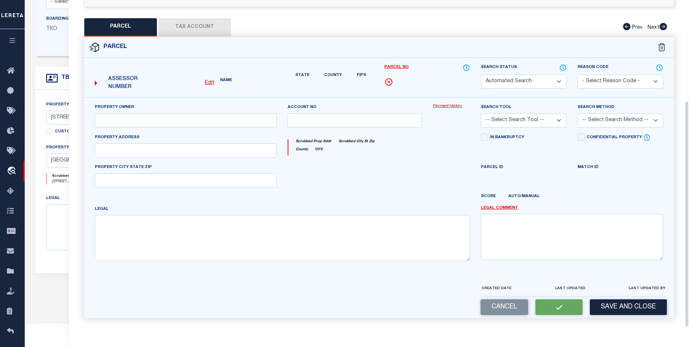
select select "PC"
type input "[PERSON_NAME] B [PERSON_NAME]"
select select "AGW"
select select "ADD"
type input "[STREET_ADDRESS]"
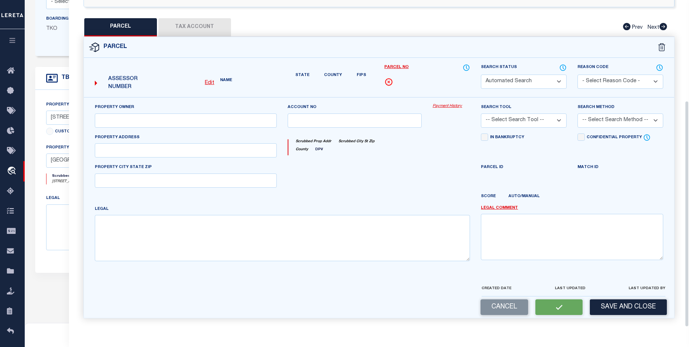
type input "[GEOGRAPHIC_DATA]"
type textarea "LT 2 BLK 13 [PERSON_NAME] [PERSON_NAME] SEC 2 R/P"
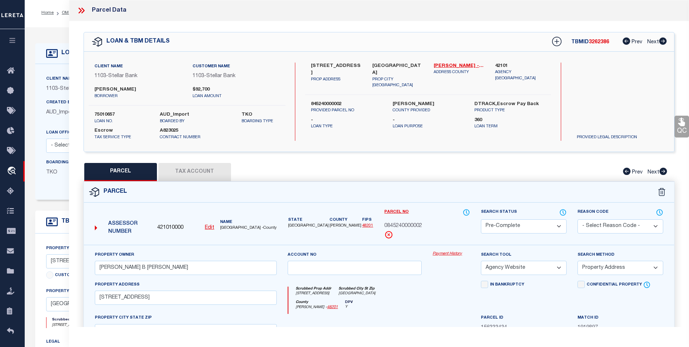
scroll to position [0, 0]
click at [81, 8] on icon at bounding box center [81, 10] width 9 height 9
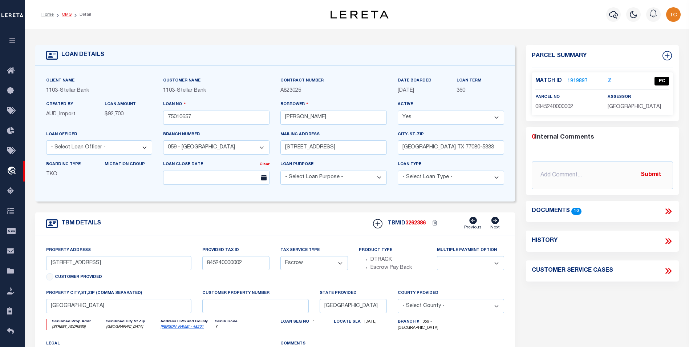
click at [63, 15] on link "OMS" at bounding box center [67, 14] width 10 height 4
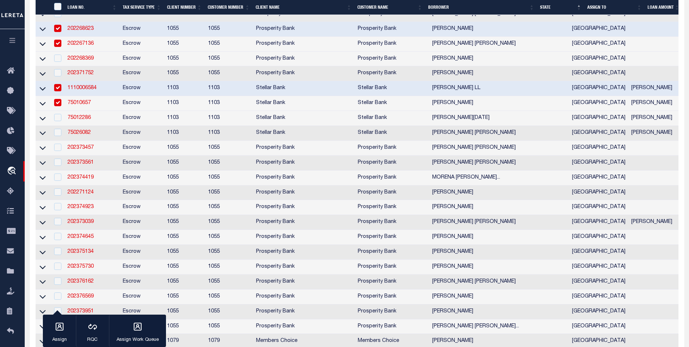
scroll to position [400, 0]
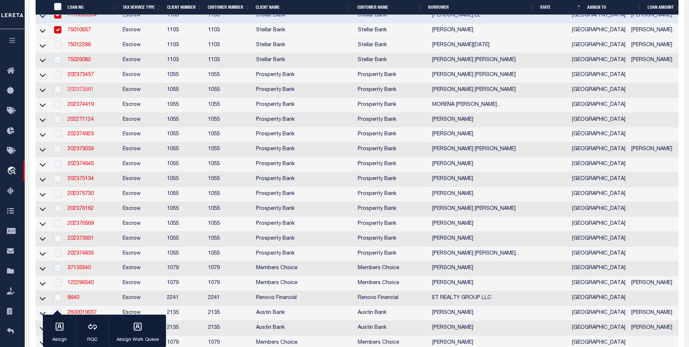
click at [83, 92] on link "202373561" at bounding box center [81, 89] width 26 height 5
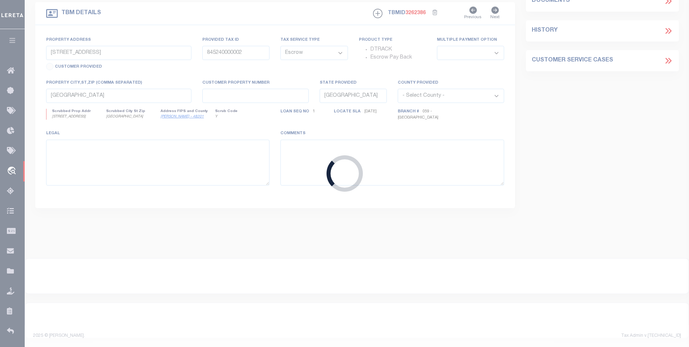
type input "202373561"
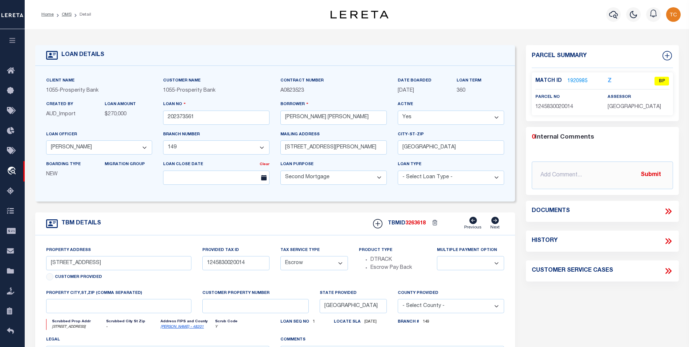
click at [581, 77] on link "1920985" at bounding box center [578, 81] width 20 height 8
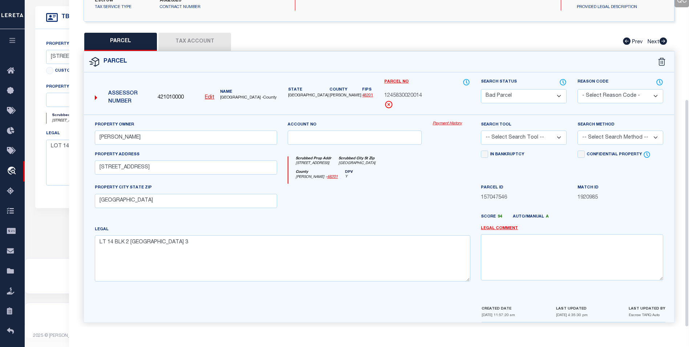
scroll to position [142, 0]
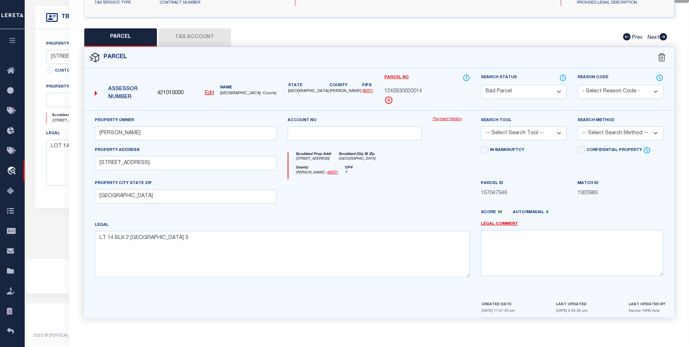
click at [555, 89] on select "Automated Search Bad Parcel Complete Duplicate Parcel High Dollar Reporting In …" at bounding box center [524, 92] width 86 height 14
click at [481, 85] on select "Automated Search Bad Parcel Complete Duplicate Parcel High Dollar Reporting In …" at bounding box center [524, 92] width 86 height 14
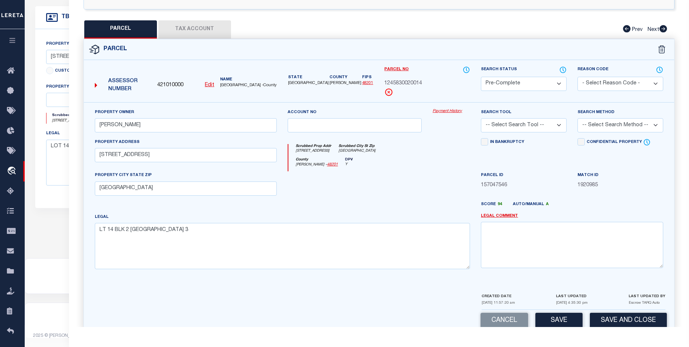
click at [550, 127] on select "-- Select Search Tool -- 3rd Party Website Agency File Agency Website ATLS CNV-…" at bounding box center [524, 125] width 86 height 14
click at [481, 125] on select "-- Select Search Tool -- 3rd Party Website Agency File Agency Website ATLS CNV-…" at bounding box center [524, 125] width 86 height 14
click at [598, 132] on select "-- Select Search Method -- Property Address Legal Liability Info Provided" at bounding box center [621, 125] width 86 height 14
click at [578, 125] on select "-- Select Search Method -- Property Address Legal Liability Info Provided" at bounding box center [621, 125] width 86 height 14
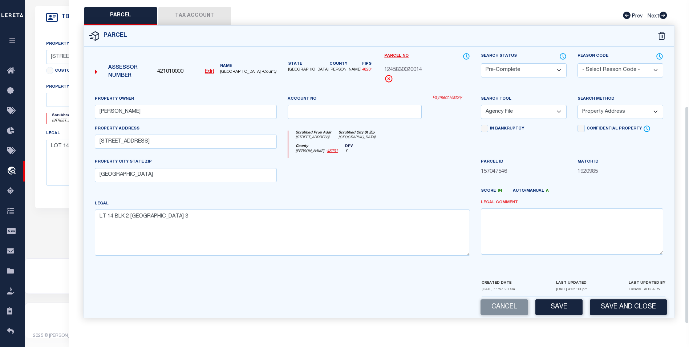
scroll to position [164, 0]
click at [561, 303] on button "Save" at bounding box center [559, 307] width 47 height 16
click at [560, 302] on button "Save" at bounding box center [559, 307] width 47 height 16
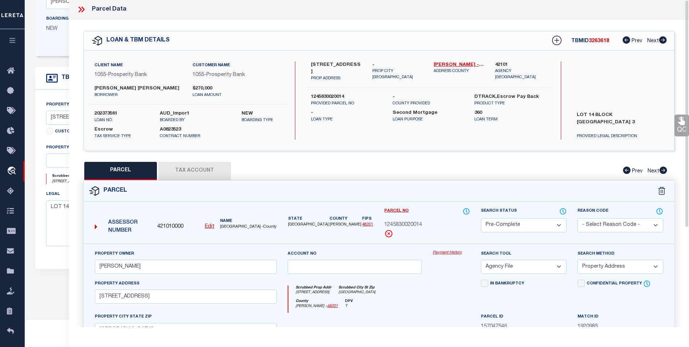
scroll to position [0, 0]
click at [82, 11] on icon at bounding box center [81, 10] width 9 height 9
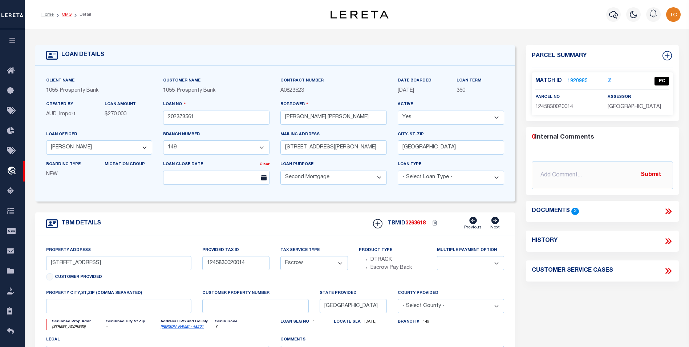
click at [69, 13] on link "OMS" at bounding box center [67, 14] width 10 height 4
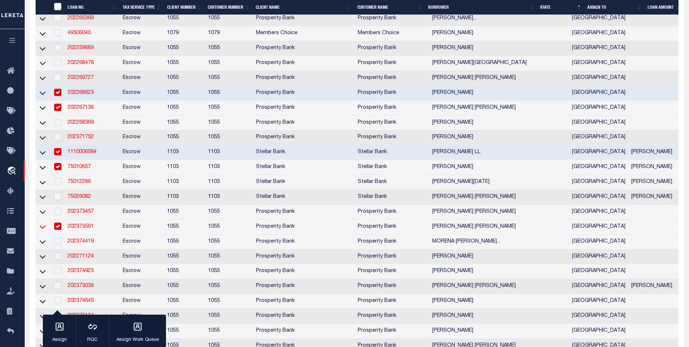
scroll to position [327, 0]
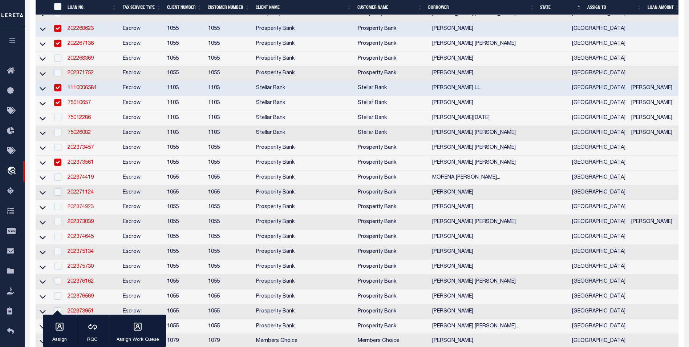
click at [76, 209] on link "202374923" at bounding box center [81, 206] width 26 height 5
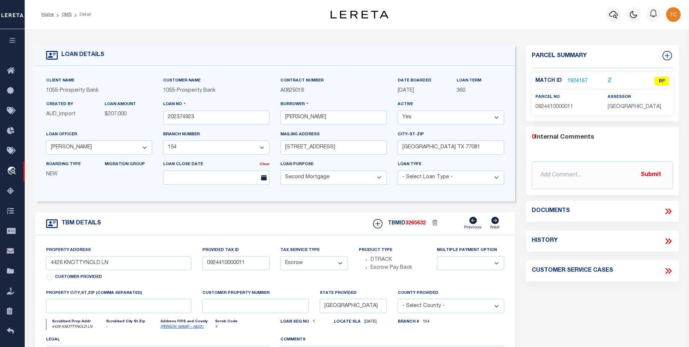
click at [582, 80] on link "1924167" at bounding box center [578, 81] width 20 height 8
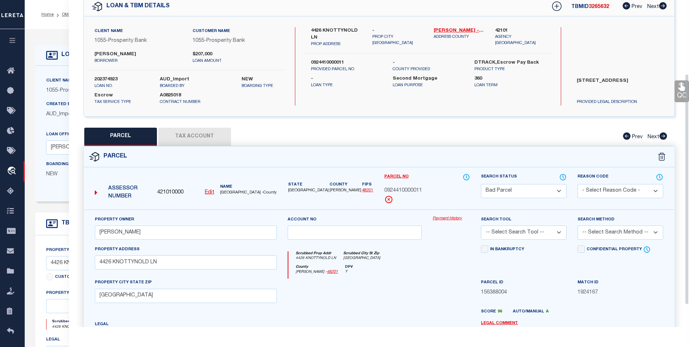
scroll to position [109, 0]
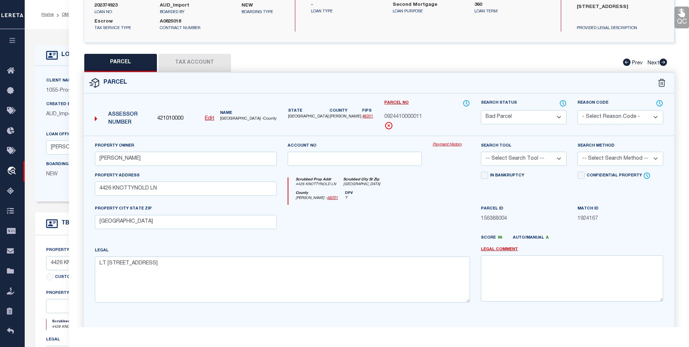
click at [547, 120] on select "Automated Search Bad Parcel Complete Duplicate Parcel High Dollar Reporting In …" at bounding box center [524, 117] width 86 height 14
click at [481, 110] on select "Automated Search Bad Parcel Complete Duplicate Parcel High Dollar Reporting In …" at bounding box center [524, 117] width 86 height 14
click at [564, 161] on select "-- Select Search Tool -- 3rd Party Website Agency File Agency Website ATLS CNV-…" at bounding box center [524, 159] width 86 height 14
click at [481, 152] on select "-- Select Search Tool -- 3rd Party Website Agency File Agency Website ATLS CNV-…" at bounding box center [524, 159] width 86 height 14
click at [596, 161] on select "-- Select Search Method -- Property Address Legal Liability Info Provided" at bounding box center [621, 159] width 86 height 14
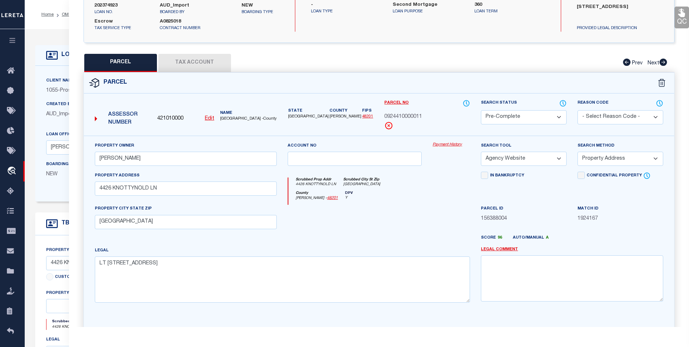
click at [578, 152] on select "-- Select Search Method -- Property Address Legal Liability Info Provided" at bounding box center [621, 159] width 86 height 14
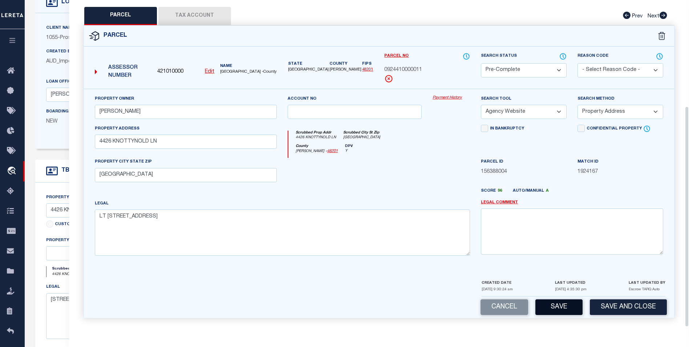
scroll to position [73, 0]
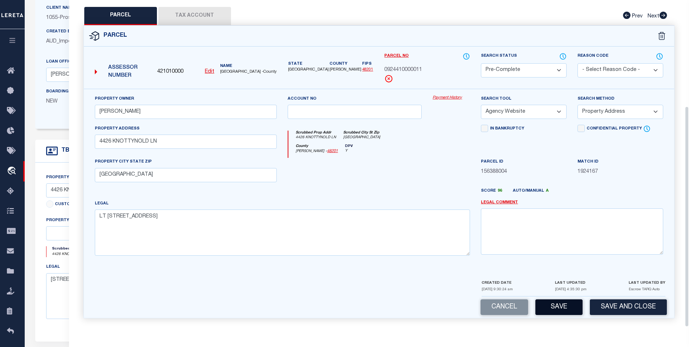
click at [570, 303] on button "Save" at bounding box center [559, 307] width 47 height 16
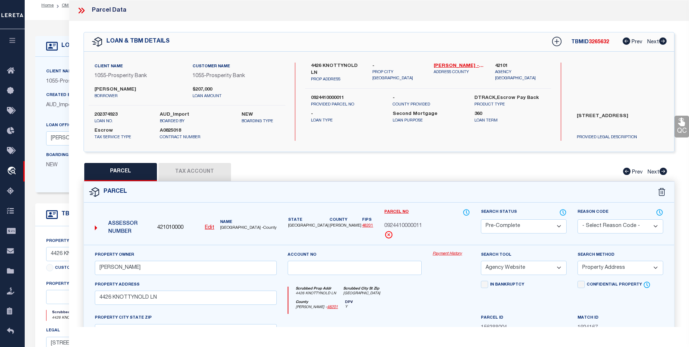
scroll to position [0, 0]
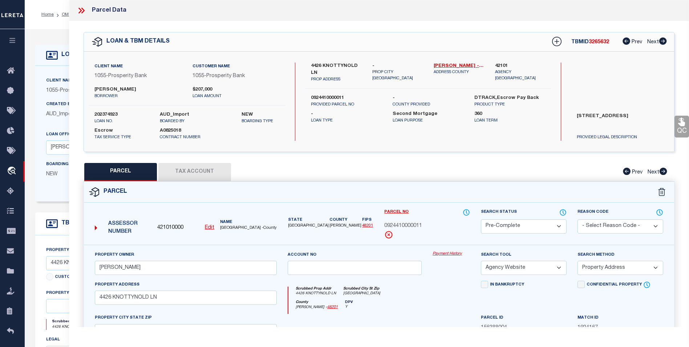
click at [84, 9] on icon at bounding box center [82, 11] width 3 height 6
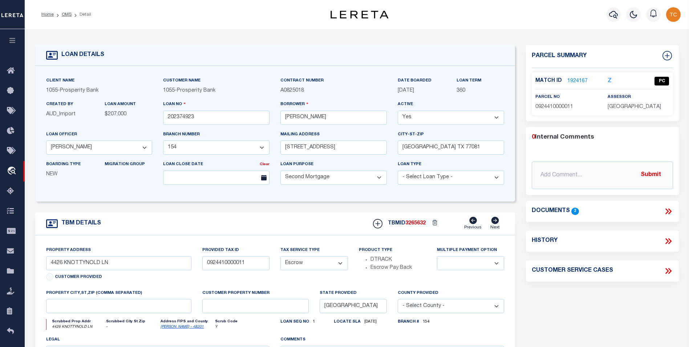
drag, startPoint x: 68, startPoint y: 15, endPoint x: 182, endPoint y: 63, distance: 123.6
click at [68, 15] on link "OMS" at bounding box center [67, 14] width 10 height 4
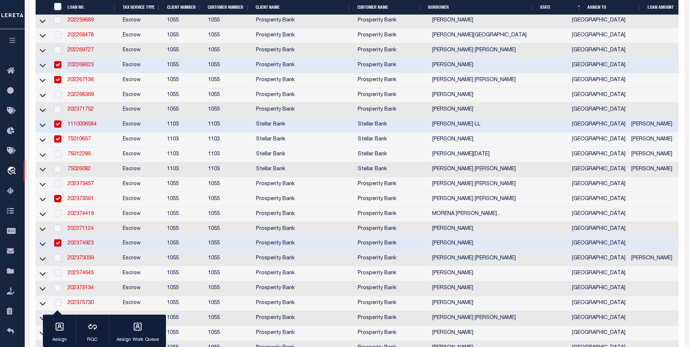
scroll to position [436, 0]
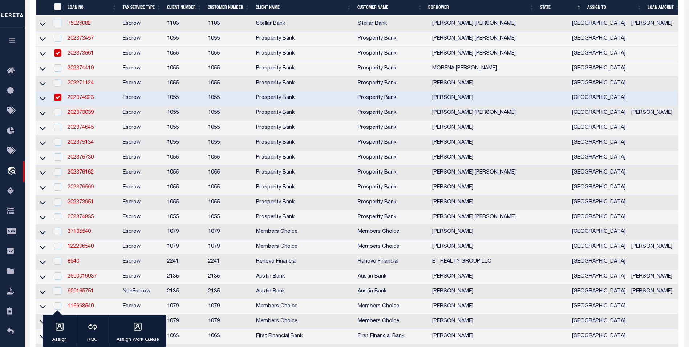
click at [88, 190] on link "202376569" at bounding box center [81, 187] width 26 height 5
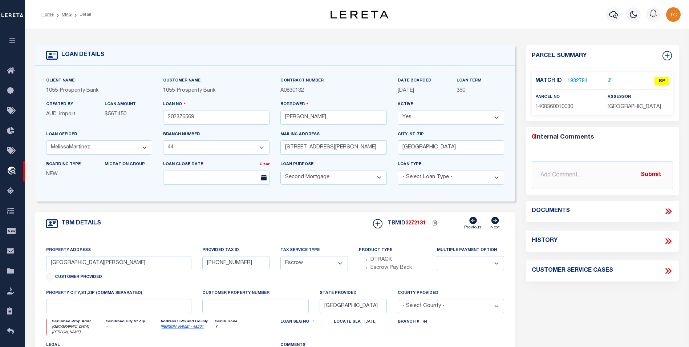
click at [572, 83] on link "1932784" at bounding box center [578, 81] width 20 height 8
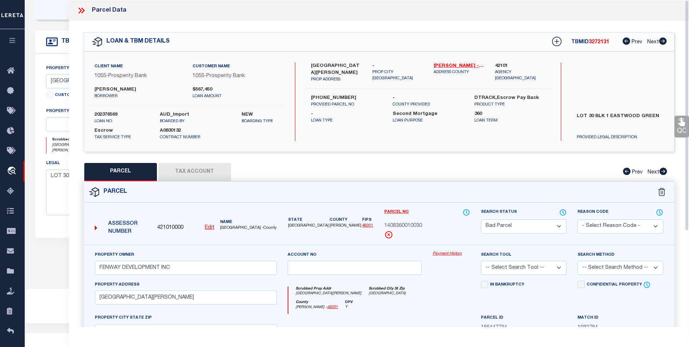
click at [562, 228] on select "Automated Search Bad Parcel Complete Duplicate Parcel High Dollar Reporting In …" at bounding box center [524, 226] width 86 height 14
click at [481, 219] on select "Automated Search Bad Parcel Complete Duplicate Parcel High Dollar Reporting In …" at bounding box center [524, 226] width 86 height 14
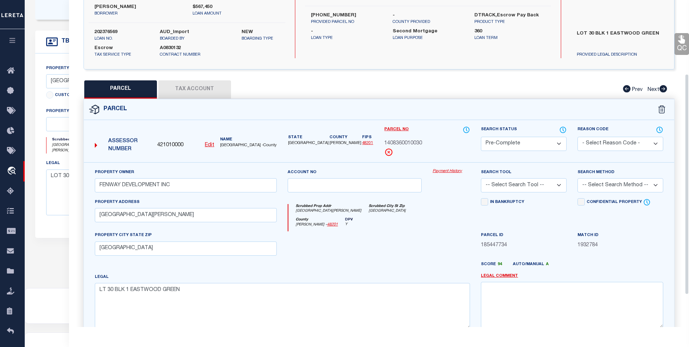
scroll to position [109, 0]
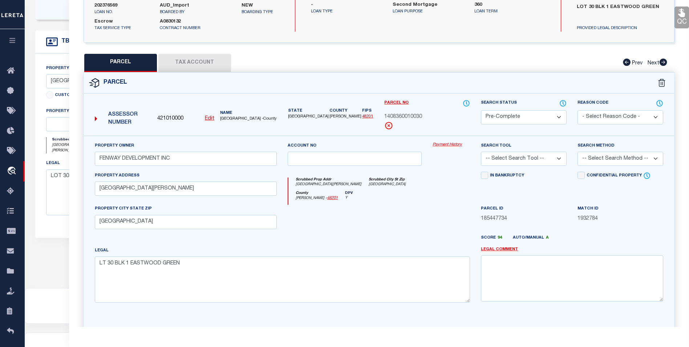
click at [531, 158] on select "-- Select Search Tool -- 3rd Party Website Agency File Agency Website ATLS CNV-…" at bounding box center [524, 159] width 86 height 14
click at [481, 152] on select "-- Select Search Tool -- 3rd Party Website Agency File Agency Website ATLS CNV-…" at bounding box center [524, 159] width 86 height 14
click at [646, 158] on select "-- Select Search Method -- Property Address Legal Liability Info Provided" at bounding box center [621, 159] width 86 height 14
click at [578, 152] on select "-- Select Search Method -- Property Address Legal Liability Info Provided" at bounding box center [621, 159] width 86 height 14
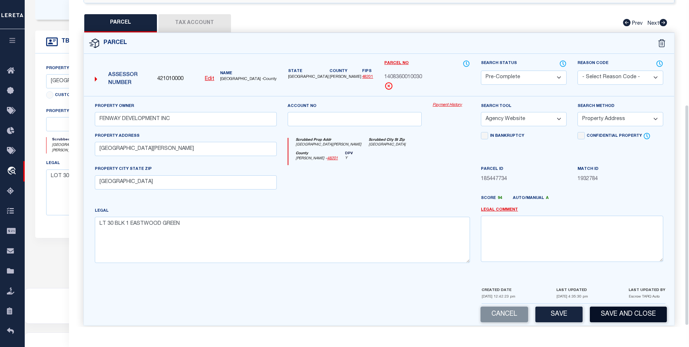
scroll to position [157, 0]
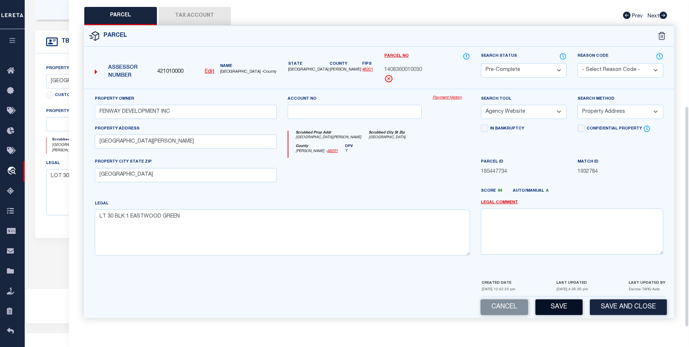
click at [560, 302] on button "Save" at bounding box center [559, 307] width 47 height 16
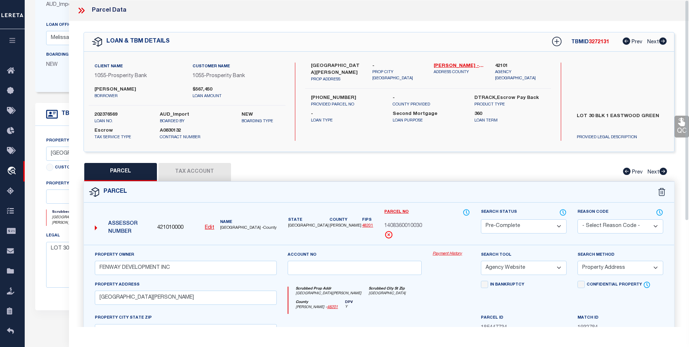
scroll to position [73, 0]
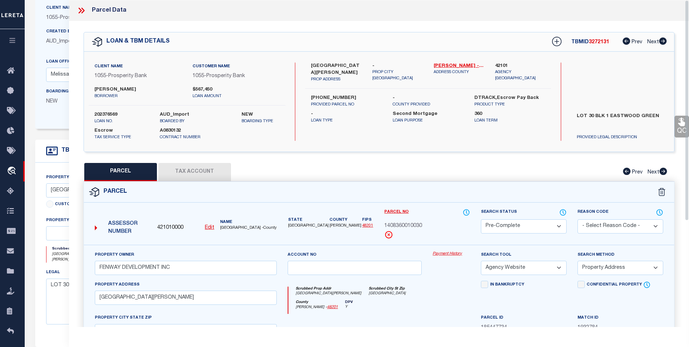
click at [81, 13] on icon at bounding box center [82, 11] width 3 height 6
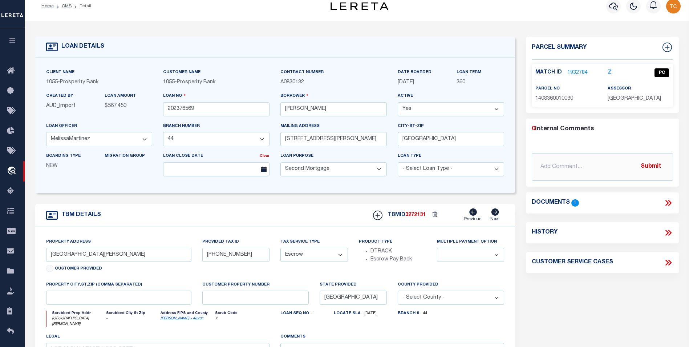
scroll to position [0, 0]
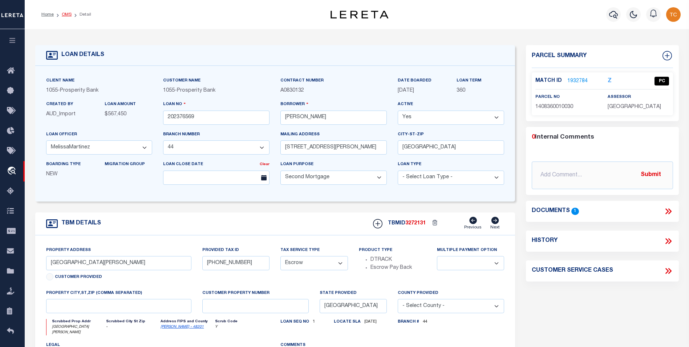
click at [68, 14] on link "OMS" at bounding box center [67, 14] width 10 height 4
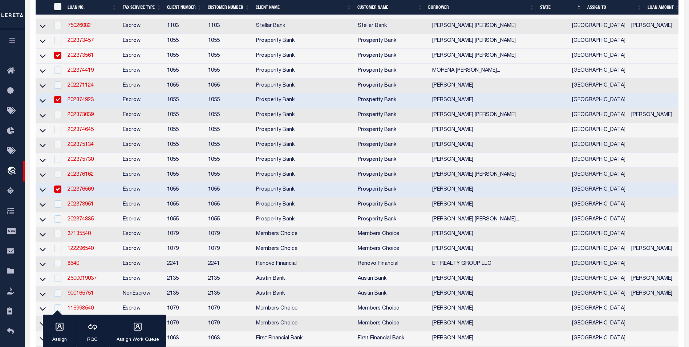
scroll to position [436, 0]
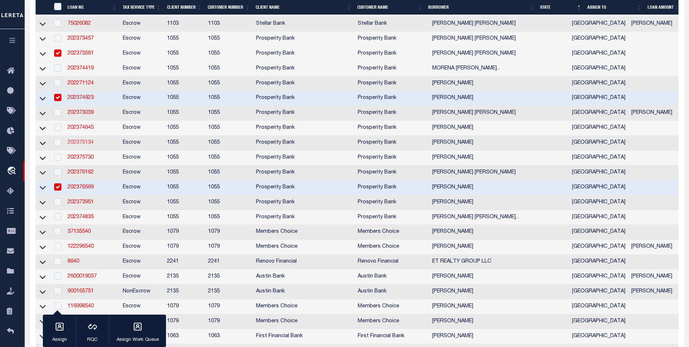
click at [75, 145] on link "202375134" at bounding box center [81, 142] width 26 height 5
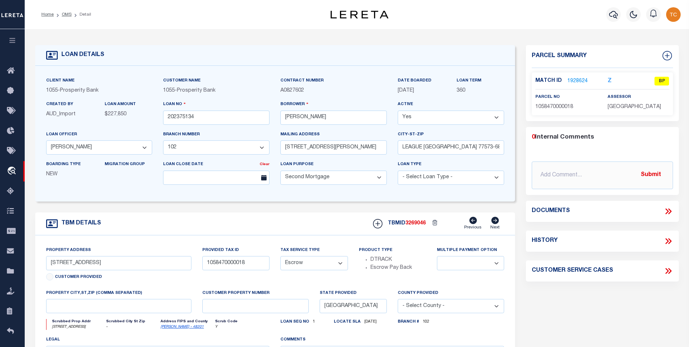
click at [574, 78] on link "1928624" at bounding box center [578, 81] width 20 height 8
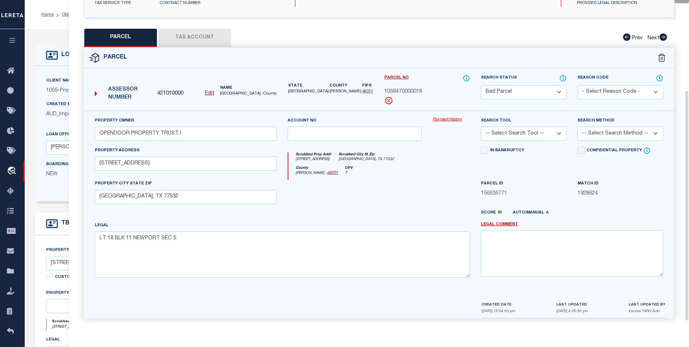
scroll to position [135, 0]
click at [537, 129] on select "-- Select Search Tool -- 3rd Party Website Agency File Agency Website ATLS CNV-…" at bounding box center [524, 133] width 86 height 14
click at [481, 126] on select "-- Select Search Tool -- 3rd Party Website Agency File Agency Website ATLS CNV-…" at bounding box center [524, 133] width 86 height 14
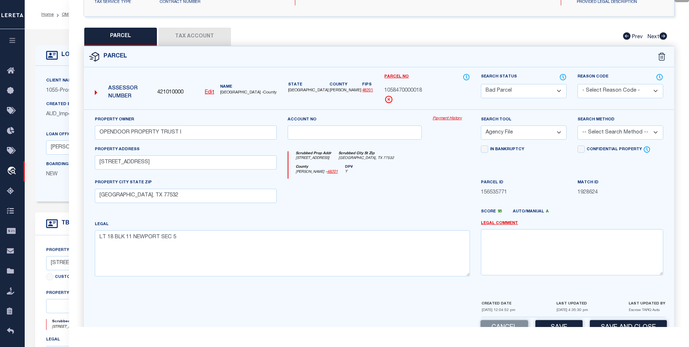
click at [612, 130] on select "-- Select Search Method -- Property Address Legal Liability Info Provided" at bounding box center [621, 132] width 86 height 14
click at [578, 125] on select "-- Select Search Method -- Property Address Legal Liability Info Provided" at bounding box center [621, 132] width 86 height 14
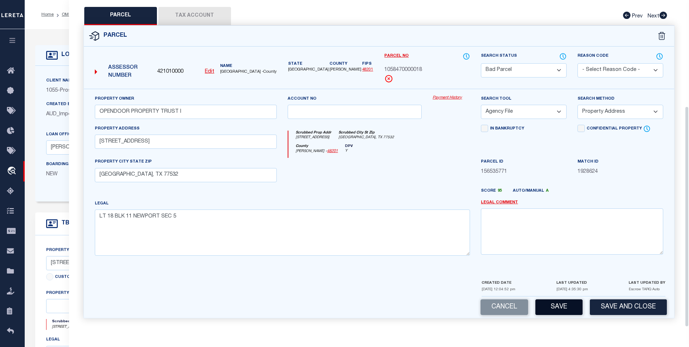
click at [565, 307] on button "Save" at bounding box center [559, 307] width 47 height 16
drag, startPoint x: 564, startPoint y: 303, endPoint x: 569, endPoint y: 300, distance: 5.9
click at [568, 301] on button "Save" at bounding box center [559, 307] width 47 height 16
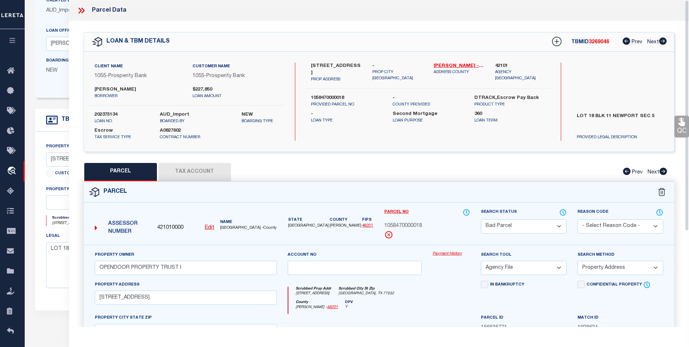
scroll to position [73, 0]
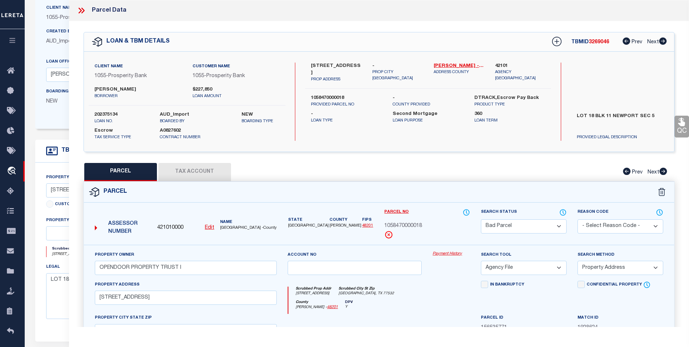
click at [81, 9] on icon at bounding box center [81, 10] width 9 height 9
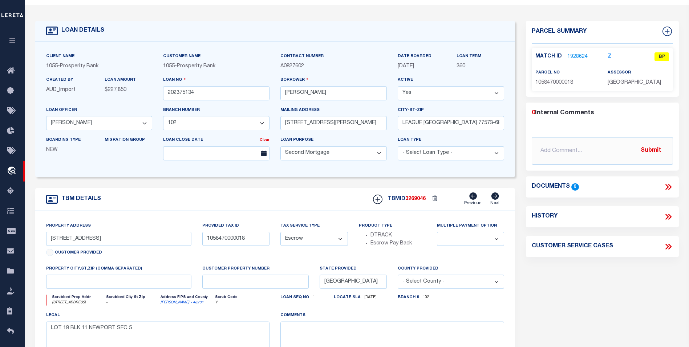
scroll to position [0, 0]
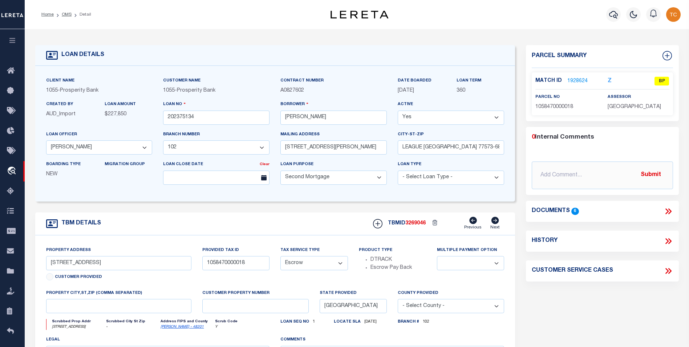
click at [573, 78] on link "1928624" at bounding box center [578, 81] width 20 height 8
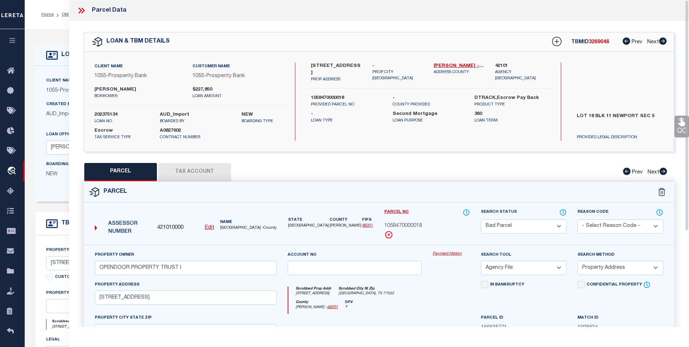
drag, startPoint x: 564, startPoint y: 217, endPoint x: 561, endPoint y: 226, distance: 10.5
click at [564, 217] on div "Search Status Automated Search Bad Parcel Complete Duplicate Parcel High Dollar…" at bounding box center [524, 220] width 86 height 25
click at [560, 227] on select "Automated Search Bad Parcel Complete Duplicate Parcel High Dollar Reporting In …" at bounding box center [524, 226] width 86 height 14
click at [481, 219] on select "Automated Search Bad Parcel Complete Duplicate Parcel High Dollar Reporting In …" at bounding box center [524, 226] width 86 height 14
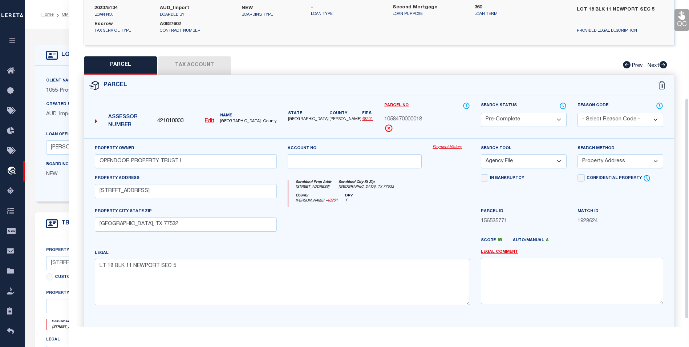
scroll to position [157, 0]
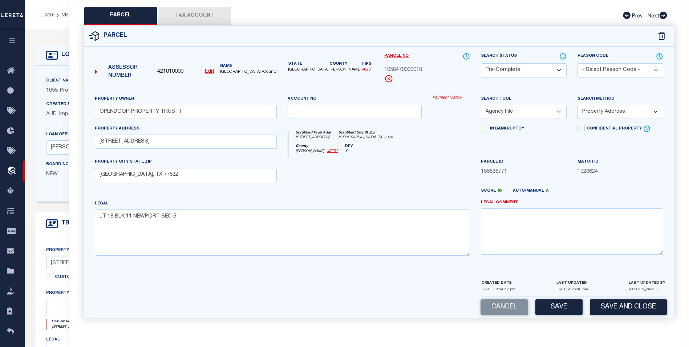
click at [556, 309] on button "Save" at bounding box center [559, 307] width 47 height 16
